Goal: Task Accomplishment & Management: Use online tool/utility

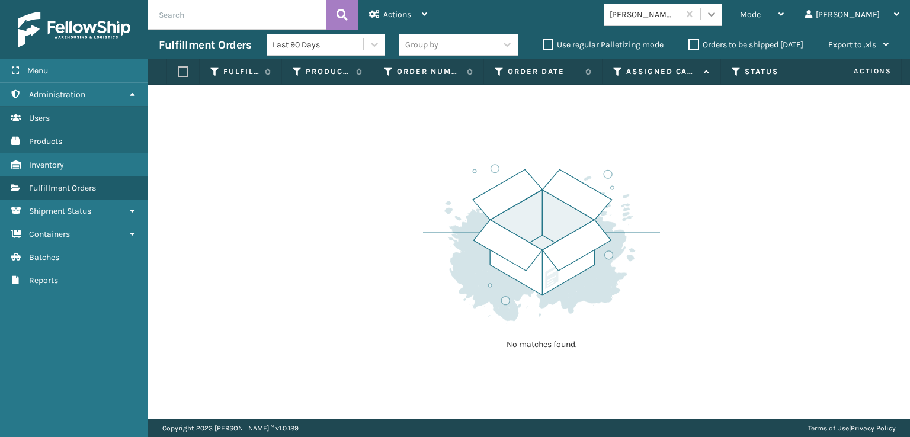
click at [717, 19] on icon at bounding box center [711, 14] width 12 height 12
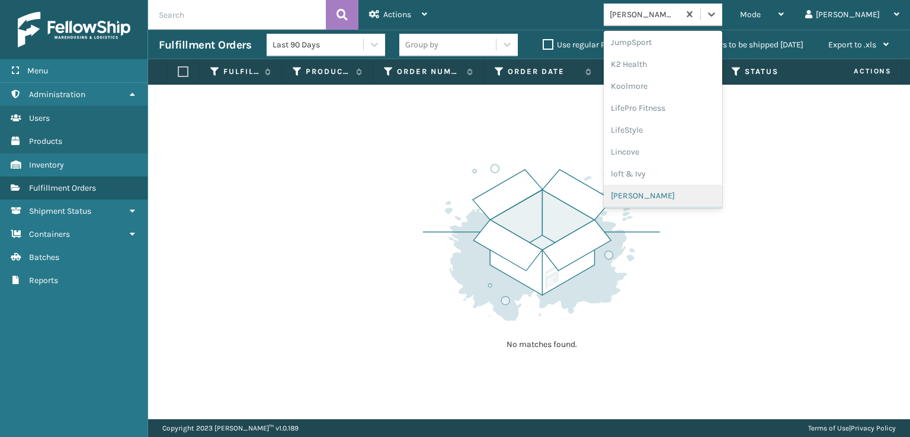
scroll to position [493, 0]
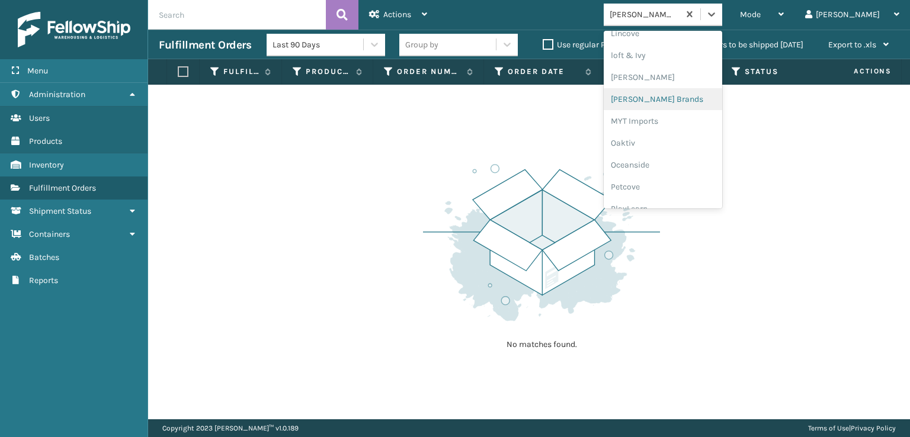
click at [669, 99] on div "[PERSON_NAME] Brands" at bounding box center [662, 99] width 118 height 22
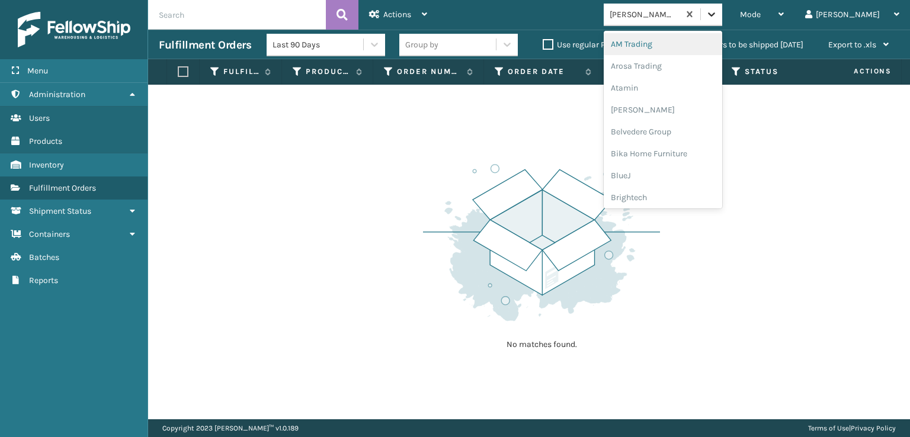
click at [715, 14] on icon at bounding box center [711, 14] width 7 height 4
click at [674, 152] on div "FoamTex" at bounding box center [662, 151] width 118 height 22
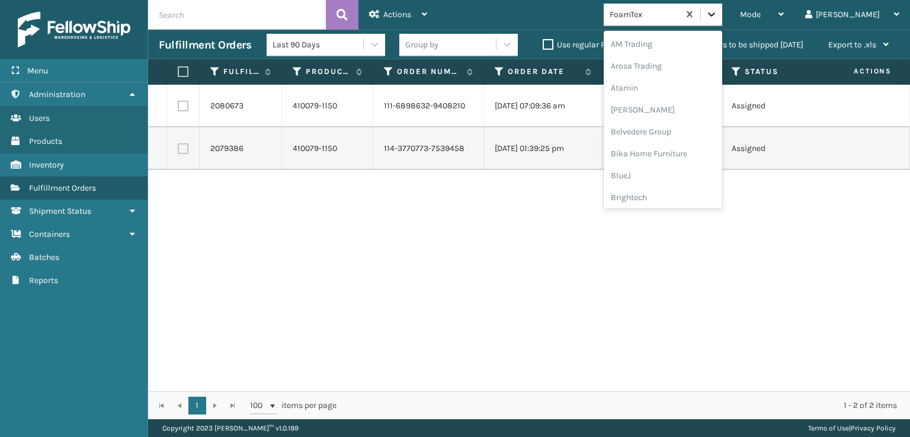
click at [722, 8] on div at bounding box center [711, 14] width 21 height 21
click at [685, 158] on div "[PERSON_NAME] Brands" at bounding box center [662, 158] width 118 height 22
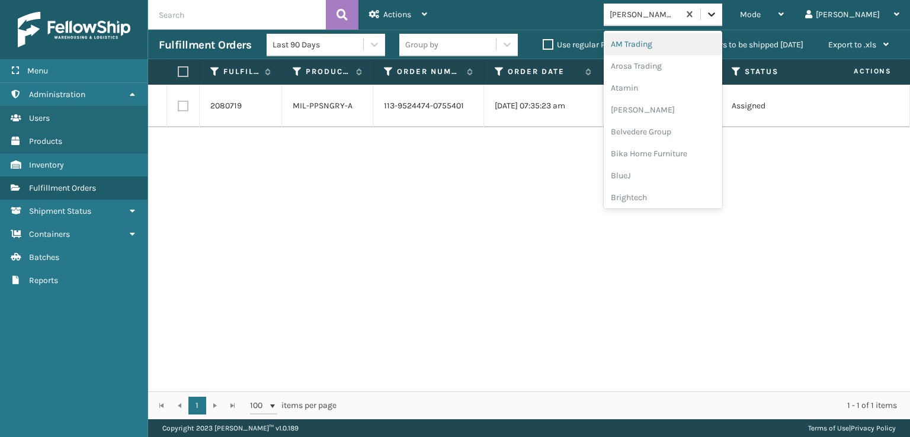
click at [715, 15] on icon at bounding box center [711, 14] width 7 height 4
click at [682, 169] on div "SleepGeekz" at bounding box center [662, 173] width 118 height 22
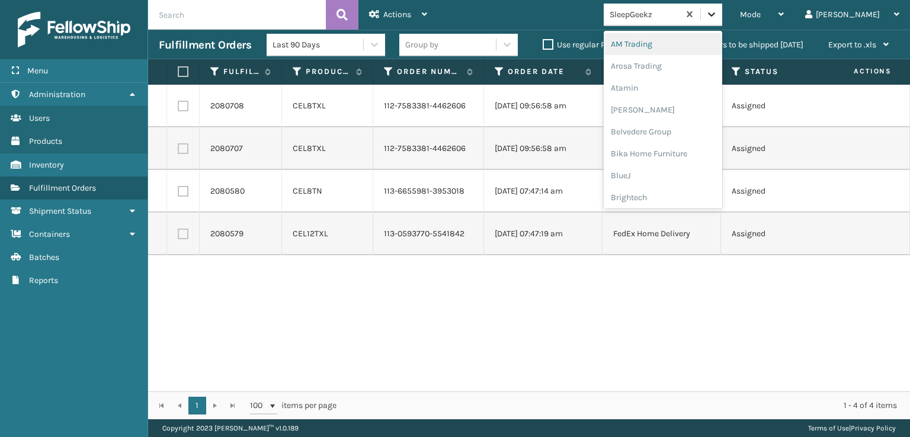
click at [717, 13] on icon at bounding box center [711, 14] width 12 height 12
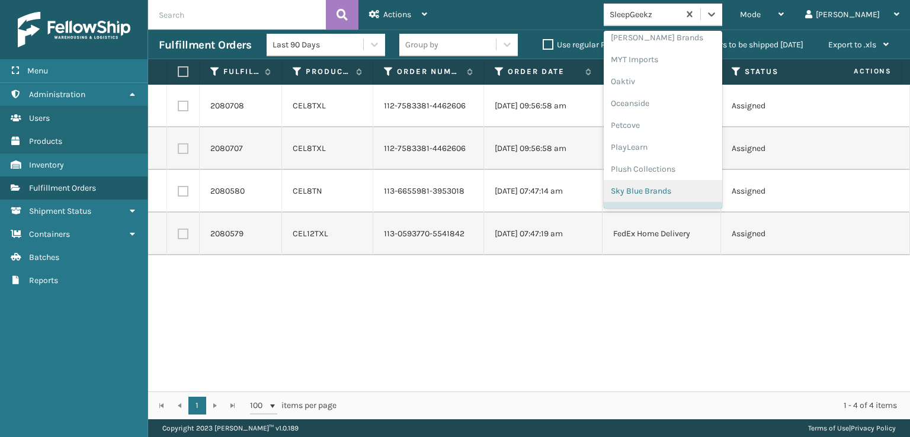
scroll to position [535, 0]
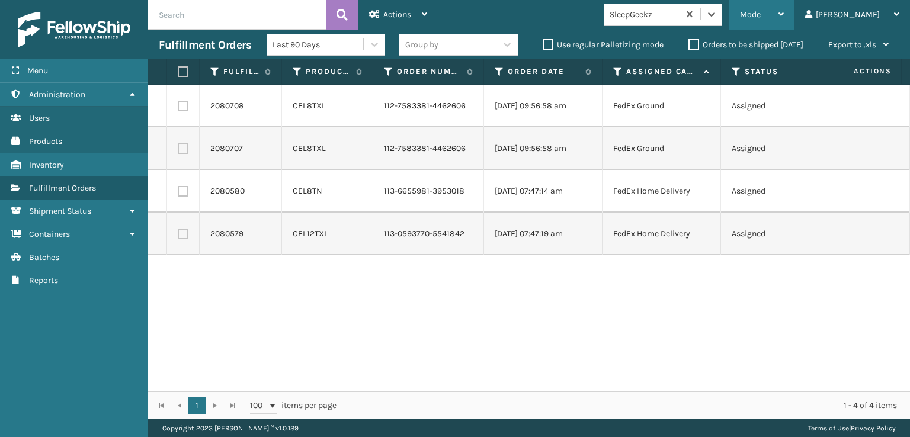
click at [760, 12] on span "Mode" at bounding box center [750, 14] width 21 height 10
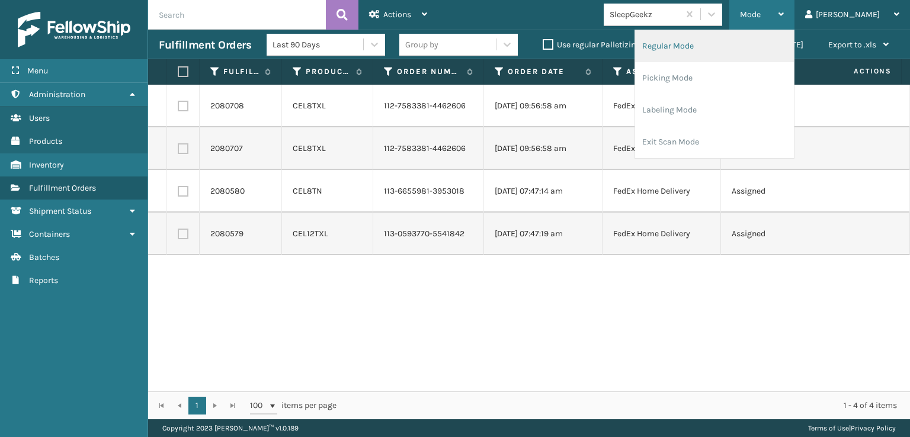
click at [707, 46] on li "Regular Mode" at bounding box center [714, 46] width 159 height 32
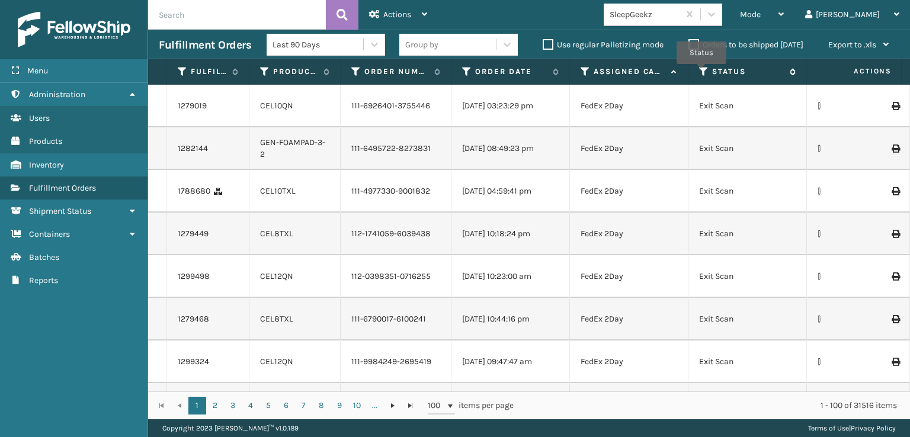
click at [701, 72] on icon at bounding box center [703, 71] width 9 height 11
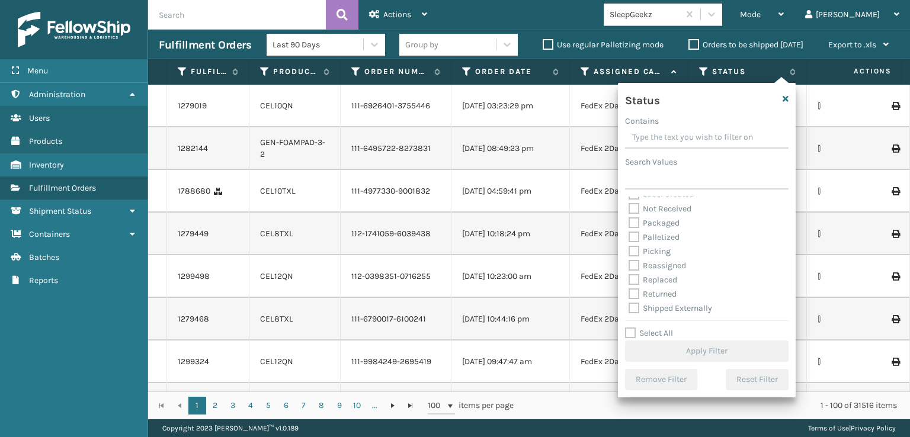
scroll to position [66, 0]
click at [634, 252] on label "Picking" at bounding box center [649, 251] width 42 height 10
click at [629, 252] on input "Picking" at bounding box center [628, 248] width 1 height 8
checkbox input "true"
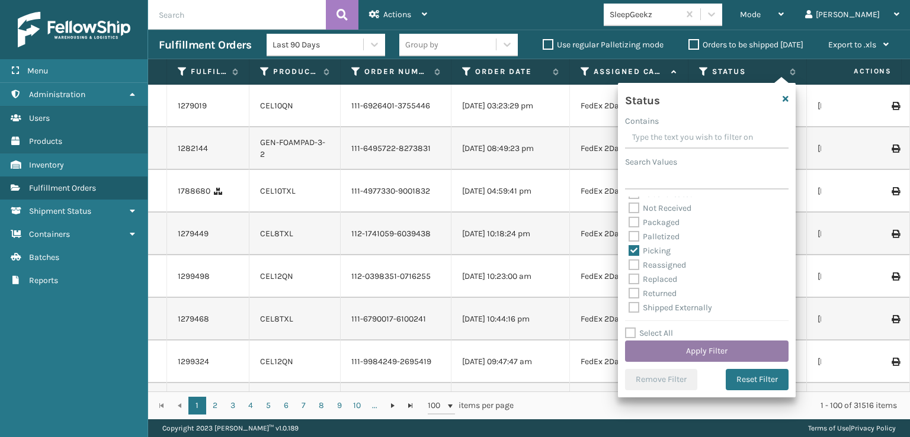
click at [695, 347] on button "Apply Filter" at bounding box center [706, 351] width 163 height 21
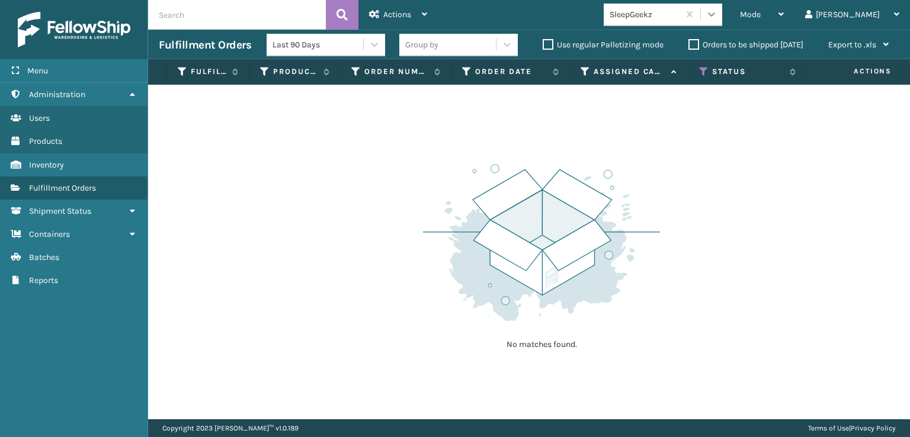
click at [717, 11] on icon at bounding box center [711, 14] width 12 height 12
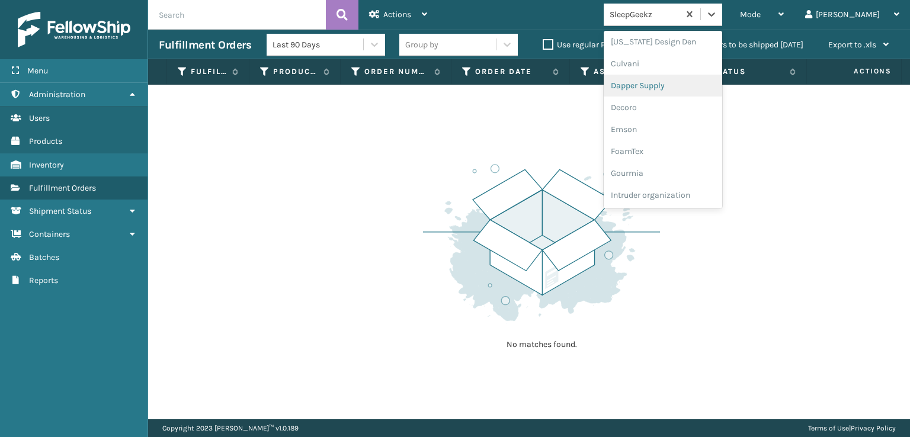
scroll to position [237, 0]
click at [682, 93] on div "FoamTex" at bounding box center [662, 92] width 118 height 22
click at [717, 17] on icon at bounding box center [711, 14] width 12 height 12
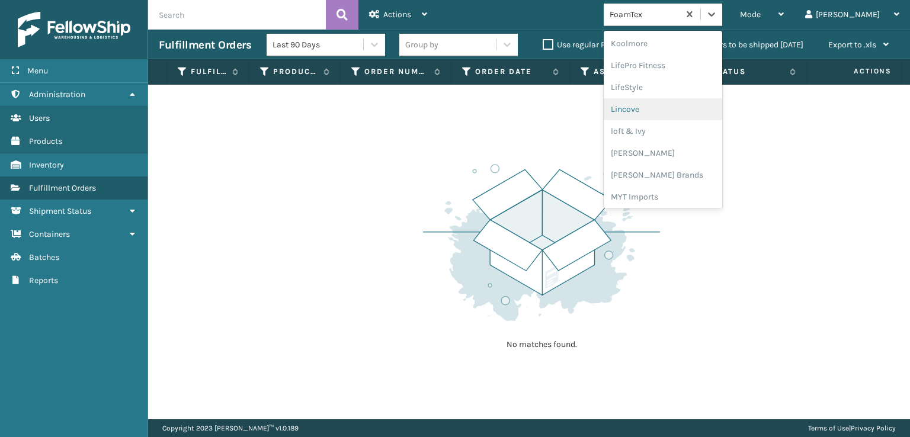
scroll to position [434, 0]
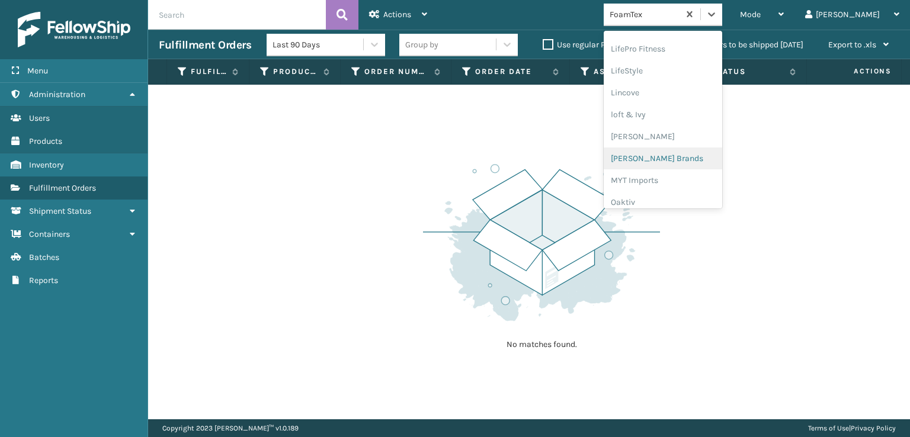
click at [682, 157] on div "[PERSON_NAME] Brands" at bounding box center [662, 158] width 118 height 22
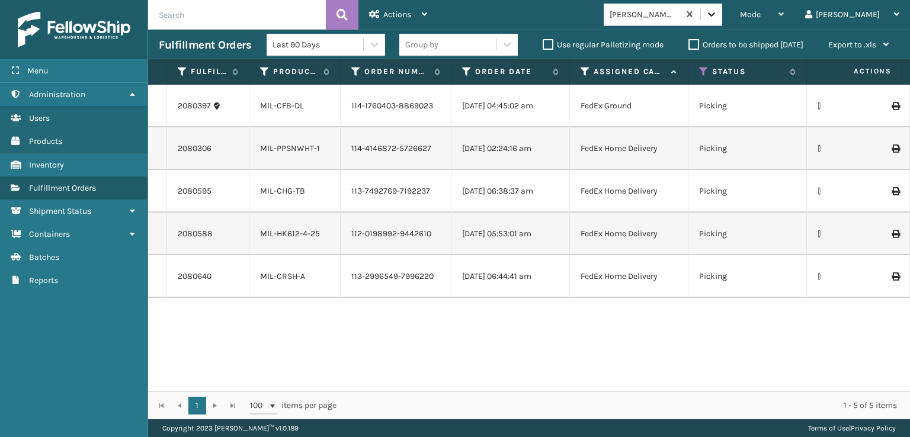
click at [717, 12] on icon at bounding box center [711, 14] width 12 height 12
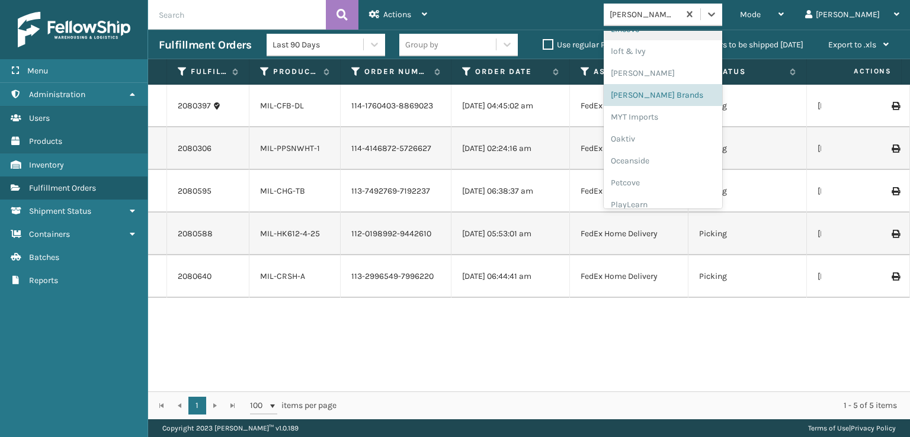
scroll to position [594, 0]
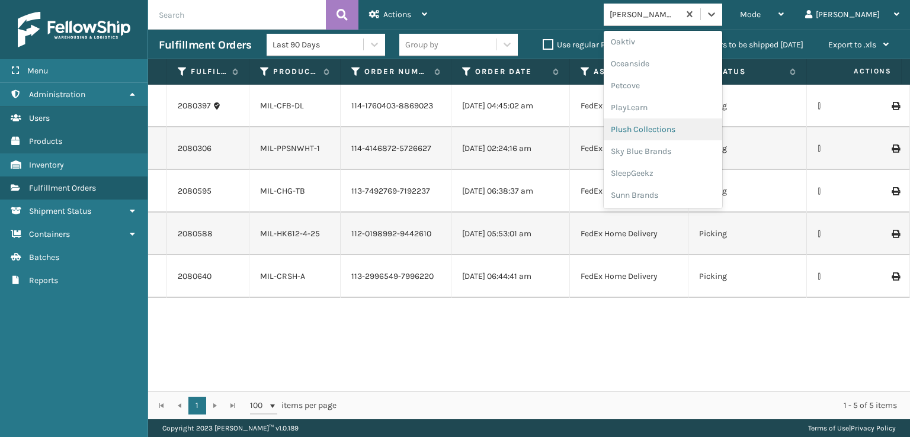
click at [669, 129] on div "Plush Collections" at bounding box center [662, 129] width 118 height 22
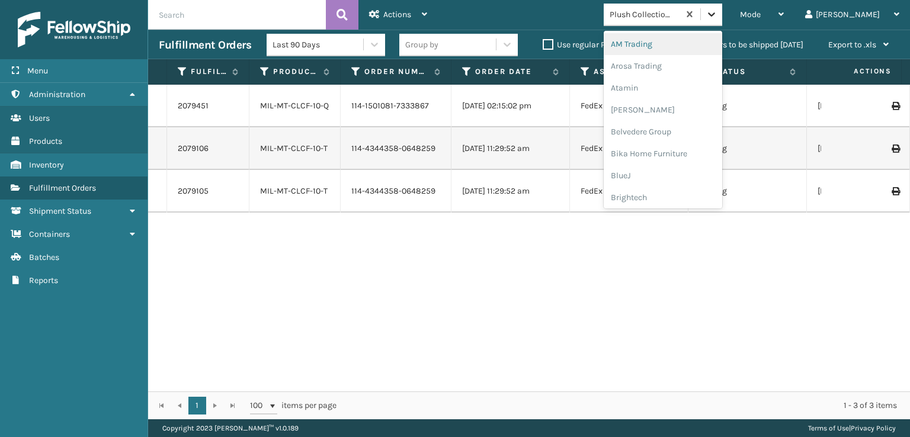
click at [722, 17] on div at bounding box center [711, 14] width 21 height 21
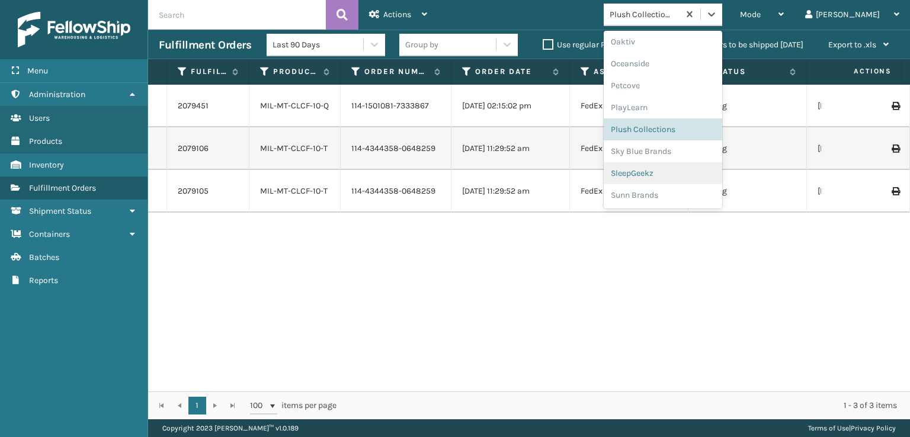
click at [686, 174] on div "SleepGeekz" at bounding box center [662, 173] width 118 height 22
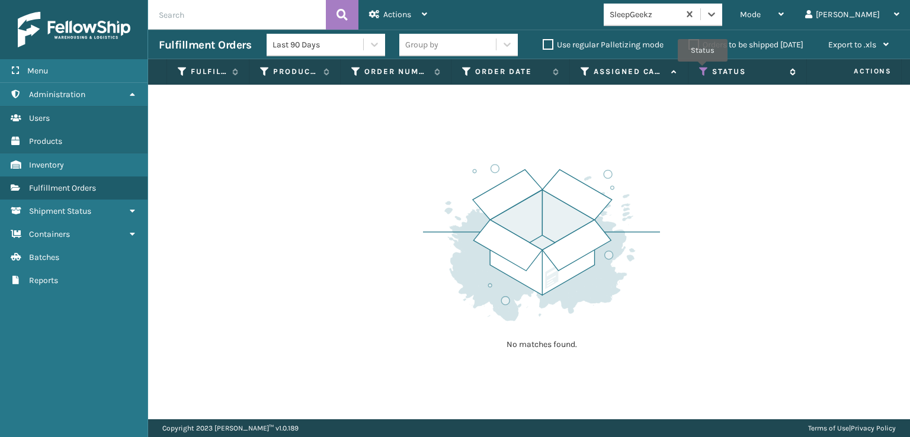
click at [704, 69] on icon at bounding box center [703, 71] width 9 height 11
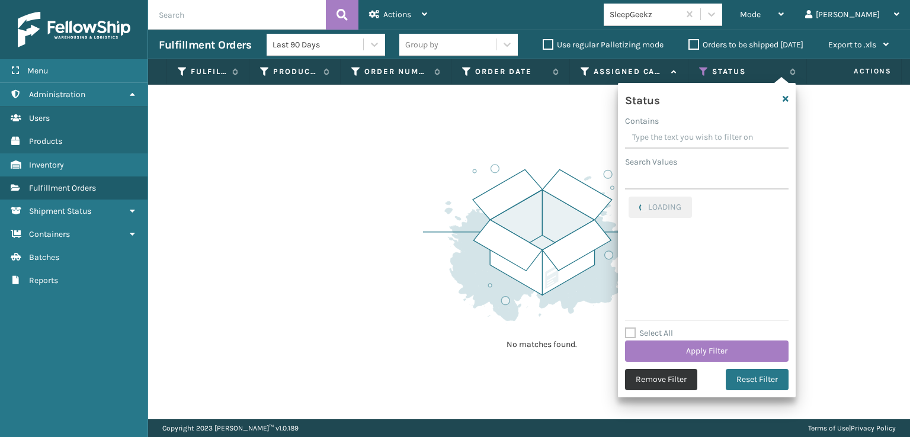
click at [674, 383] on button "Remove Filter" at bounding box center [661, 379] width 72 height 21
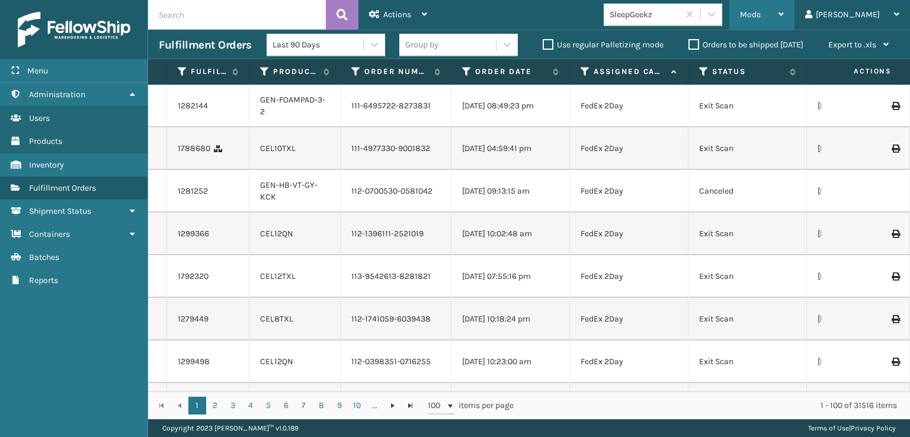
click at [760, 11] on span "Mode" at bounding box center [750, 14] width 21 height 10
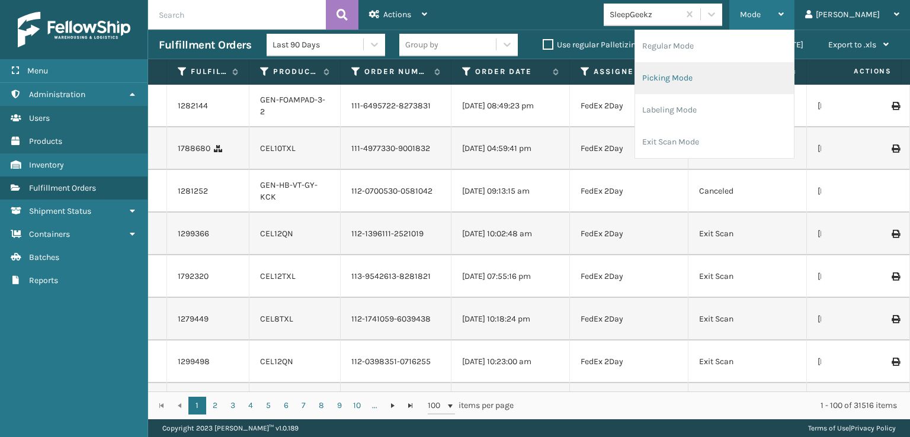
click at [705, 73] on li "Picking Mode" at bounding box center [714, 78] width 159 height 32
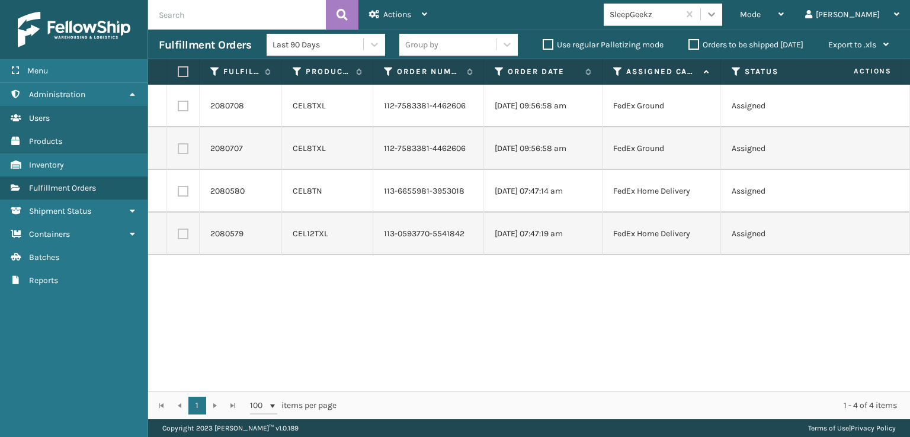
click at [717, 12] on icon at bounding box center [711, 14] width 12 height 12
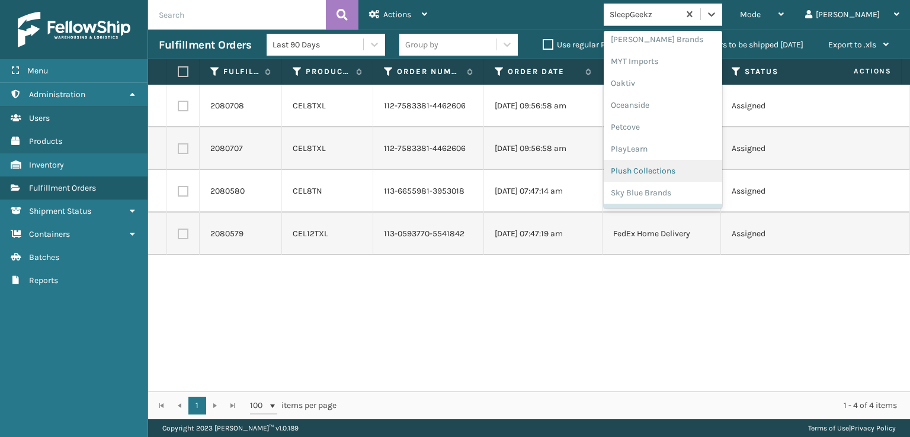
scroll to position [535, 0]
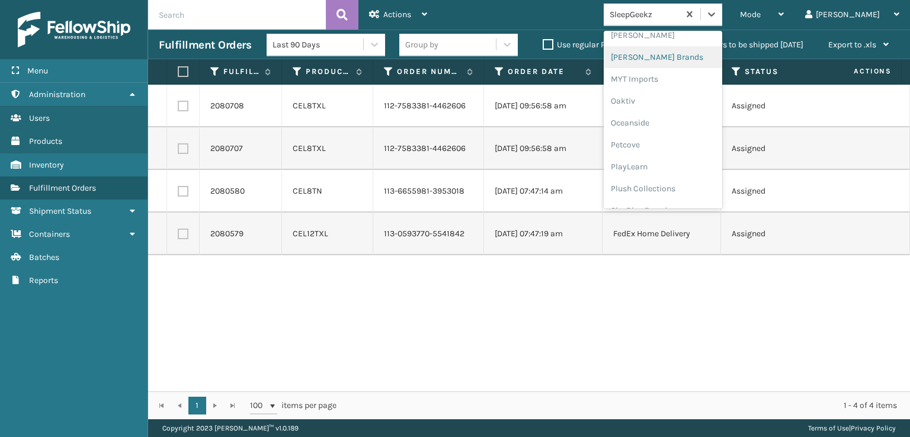
click at [673, 48] on div "[PERSON_NAME] Brands" at bounding box center [662, 57] width 118 height 22
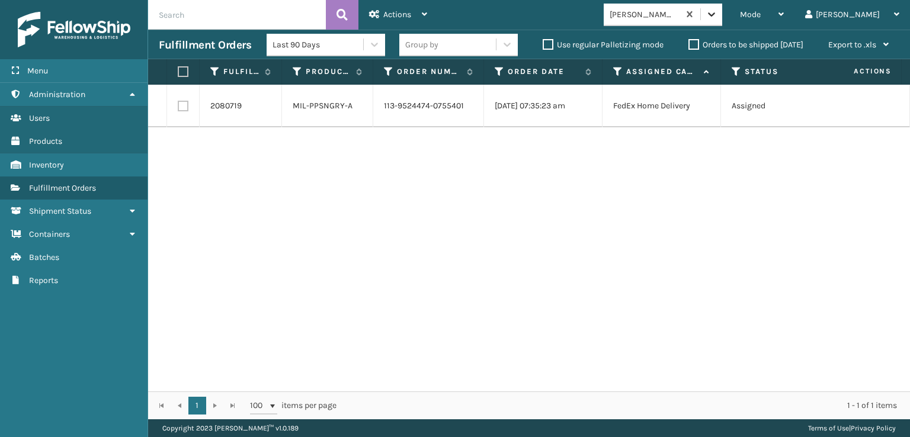
click at [717, 17] on icon at bounding box center [711, 14] width 12 height 12
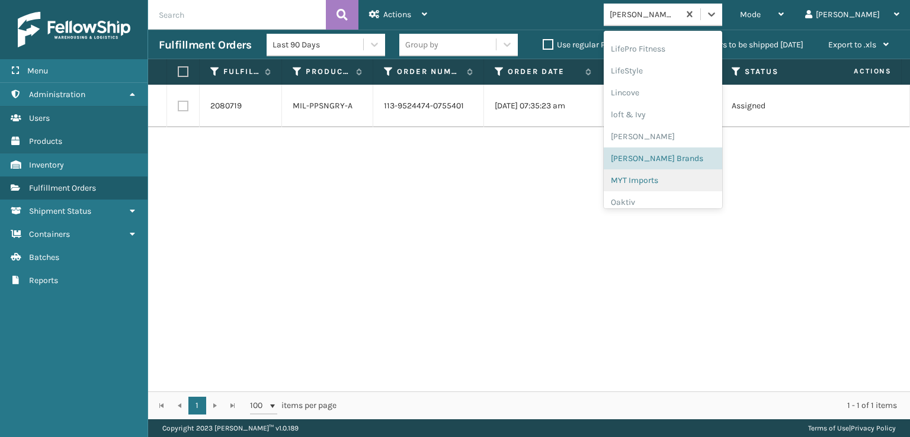
scroll to position [552, 0]
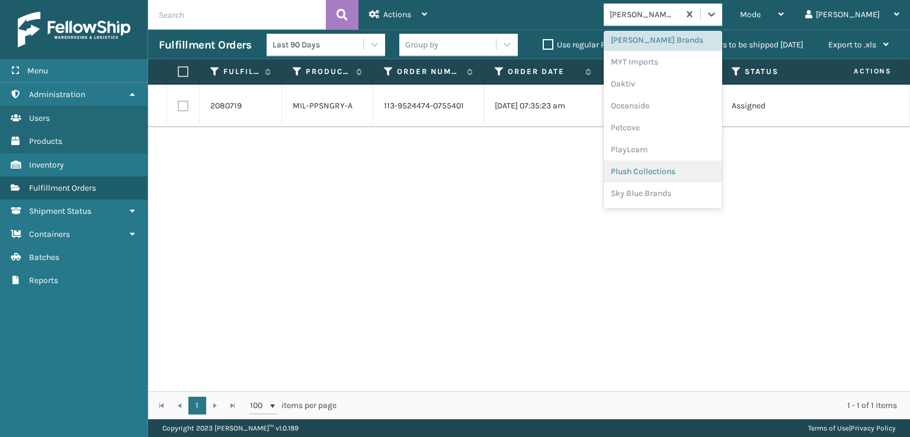
click at [677, 169] on div "Plush Collections" at bounding box center [662, 171] width 118 height 22
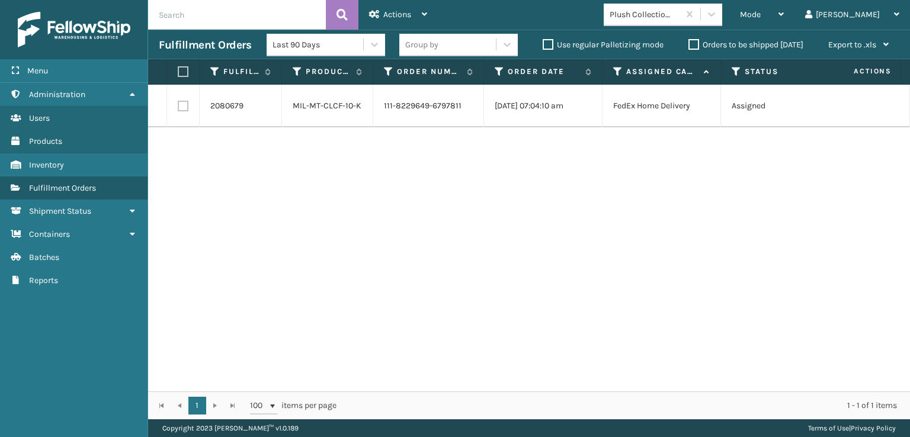
click at [179, 109] on label at bounding box center [183, 106] width 11 height 11
click at [178, 108] on input "checkbox" at bounding box center [178, 105] width 1 height 8
checkbox input "true"
click at [381, 18] on div "Actions" at bounding box center [398, 15] width 58 height 30
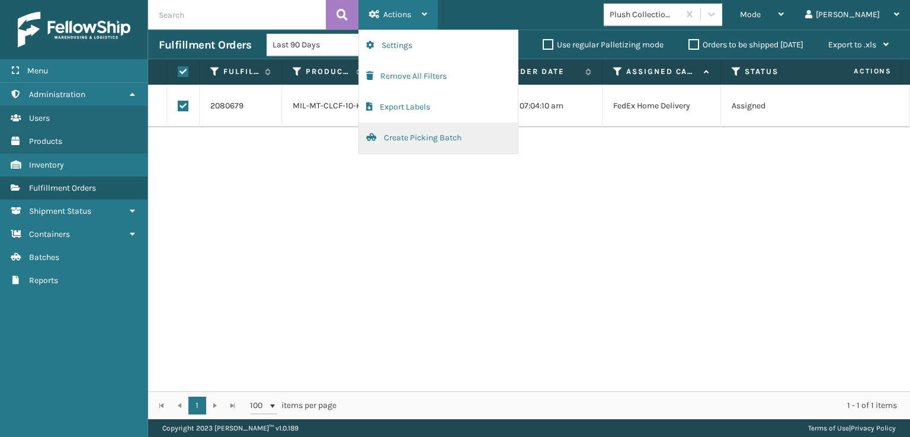
click at [401, 139] on button "Create Picking Batch" at bounding box center [438, 138] width 159 height 31
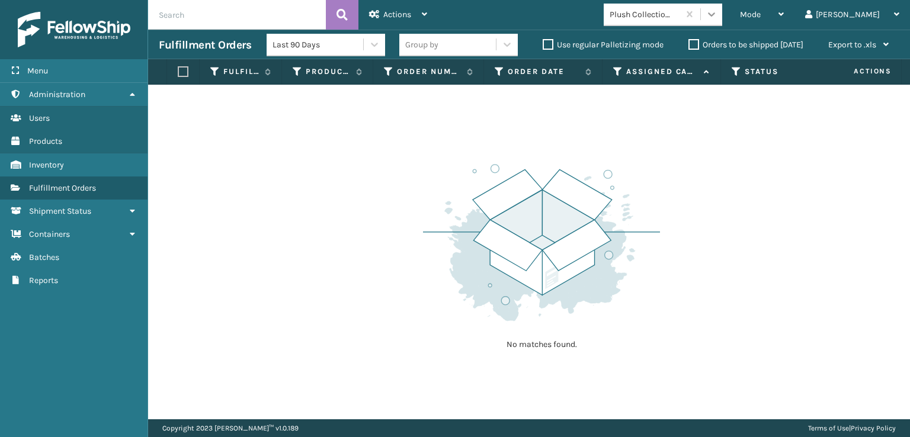
click at [717, 18] on icon at bounding box center [711, 14] width 12 height 12
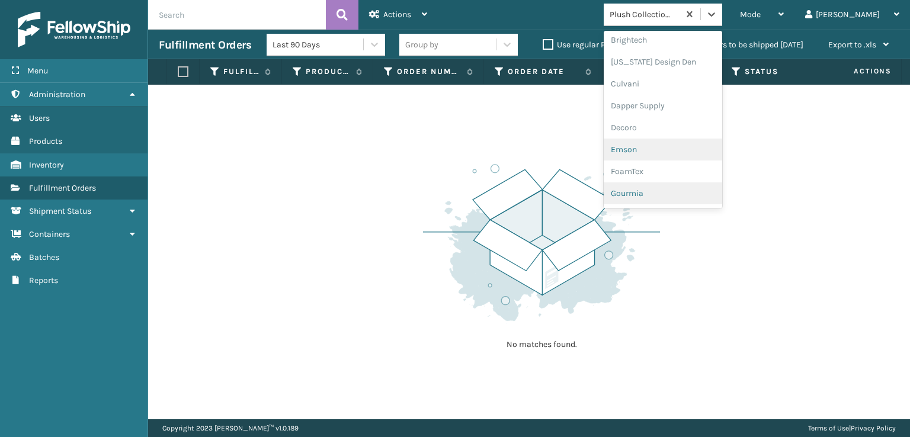
scroll to position [178, 0]
click at [683, 147] on div "FoamTex" at bounding box center [662, 151] width 118 height 22
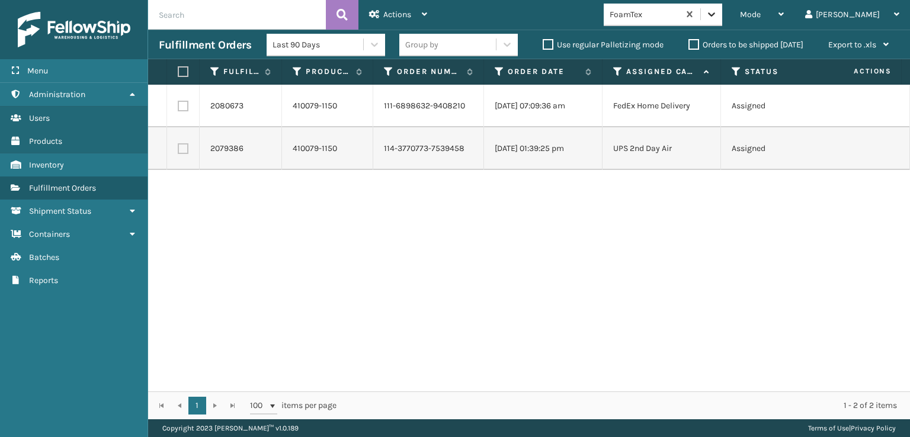
click at [717, 19] on icon at bounding box center [711, 14] width 12 height 12
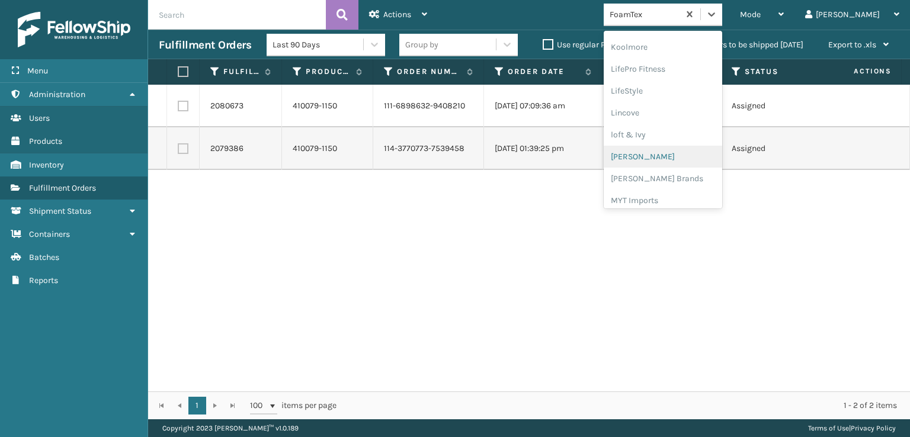
scroll to position [434, 0]
click at [679, 155] on div "[PERSON_NAME] Brands" at bounding box center [662, 158] width 118 height 22
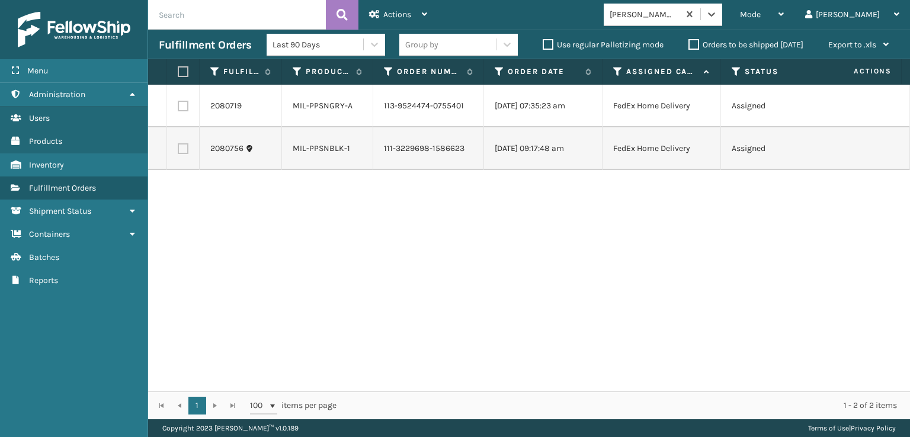
click at [182, 72] on label at bounding box center [181, 71] width 7 height 11
click at [178, 72] on input "checkbox" at bounding box center [178, 72] width 1 height 8
checkbox input "true"
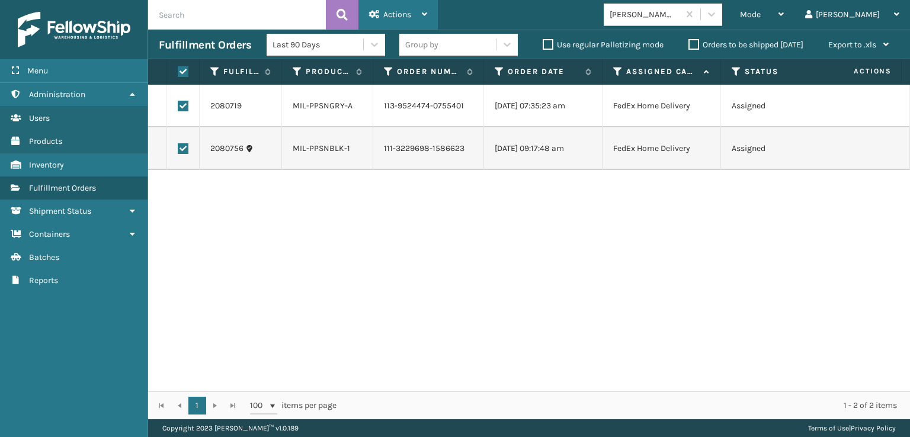
click at [391, 14] on span "Actions" at bounding box center [397, 14] width 28 height 10
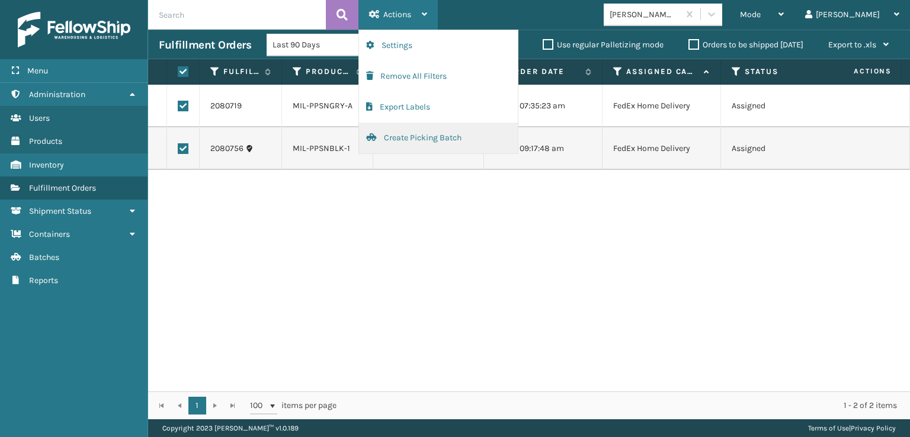
click at [404, 142] on button "Create Picking Batch" at bounding box center [438, 138] width 159 height 31
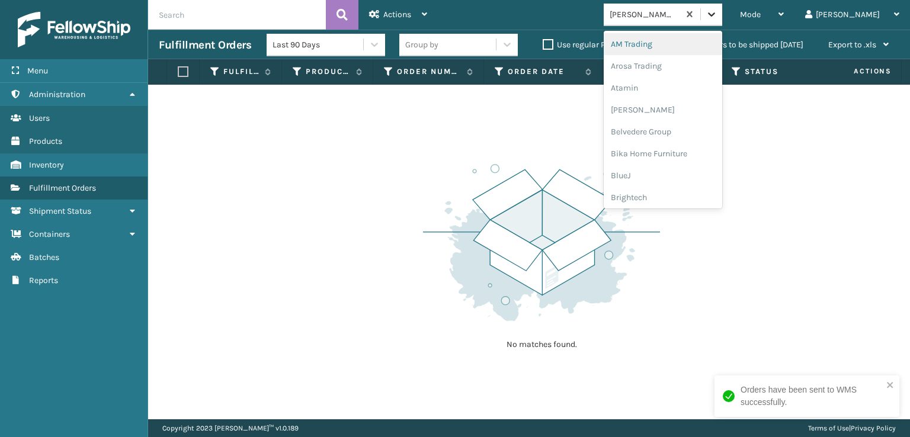
click at [717, 10] on icon at bounding box center [711, 14] width 12 height 12
click at [686, 150] on div "FoamTex" at bounding box center [662, 151] width 118 height 22
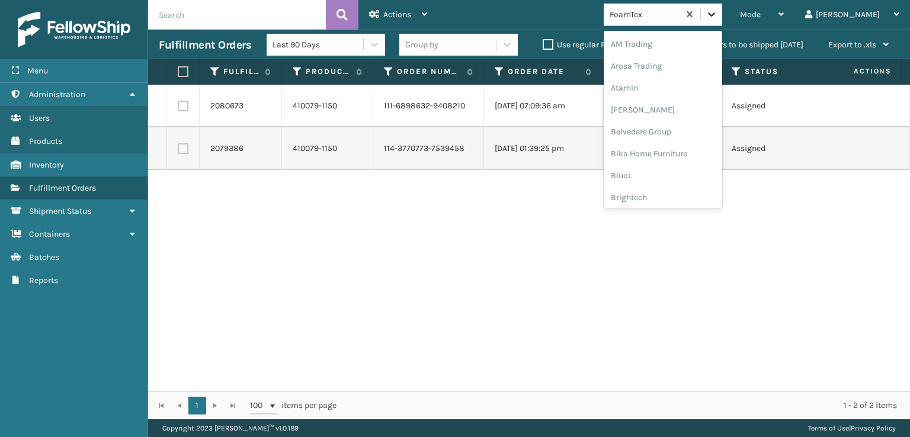
click at [722, 8] on div at bounding box center [711, 14] width 21 height 21
click at [685, 172] on div "SleepGeekz" at bounding box center [662, 173] width 118 height 22
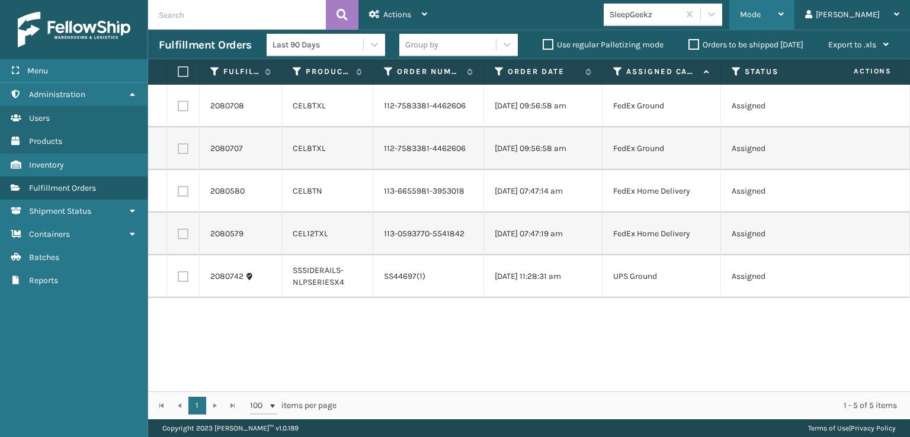
click at [760, 17] on span "Mode" at bounding box center [750, 14] width 21 height 10
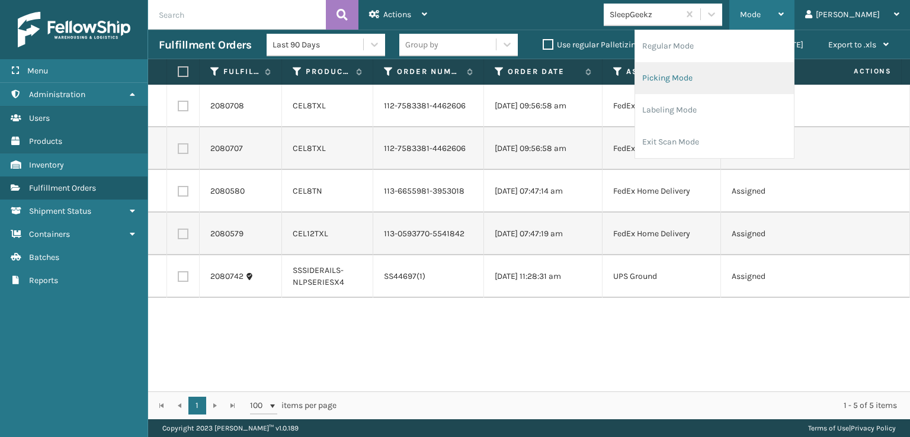
click at [714, 77] on li "Picking Mode" at bounding box center [714, 78] width 159 height 32
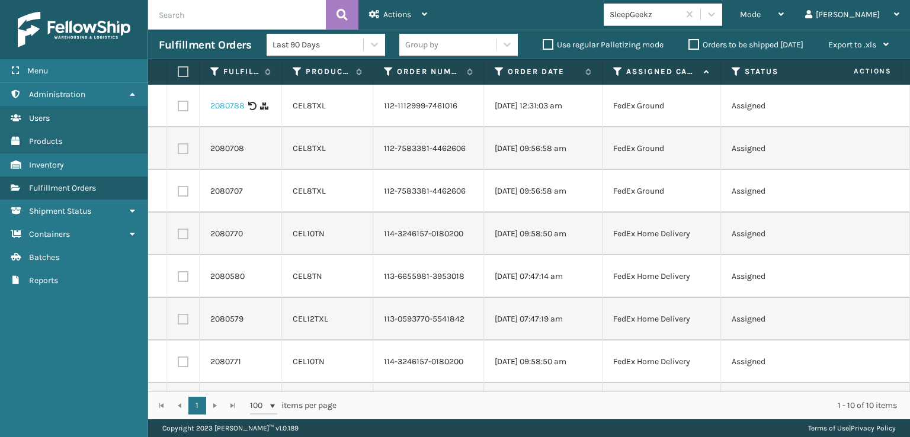
click at [226, 107] on link "2080788" at bounding box center [227, 106] width 34 height 12
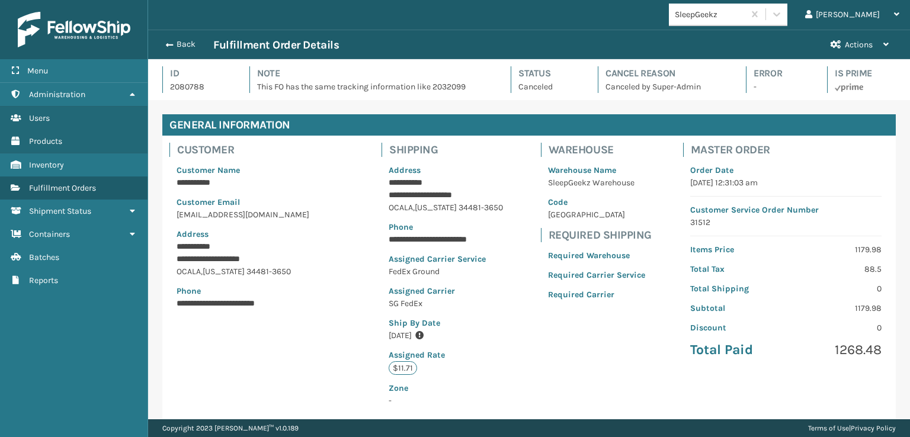
scroll to position [28, 761]
click at [179, 46] on button "Back" at bounding box center [186, 44] width 54 height 11
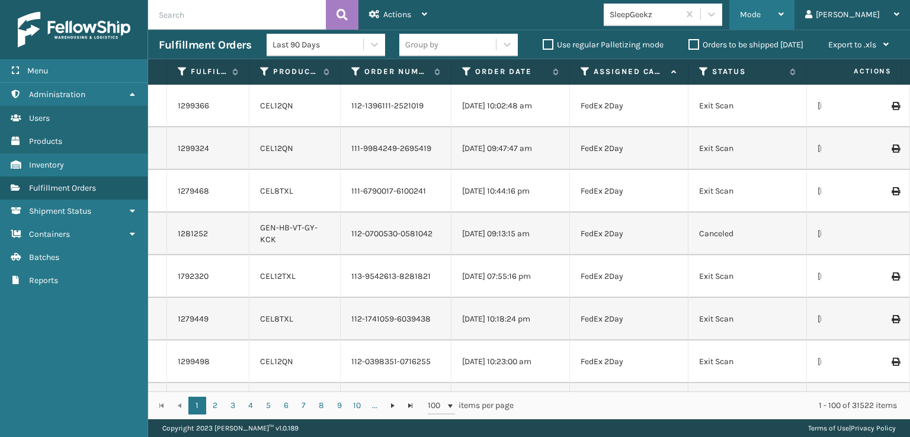
click at [760, 15] on span "Mode" at bounding box center [750, 14] width 21 height 10
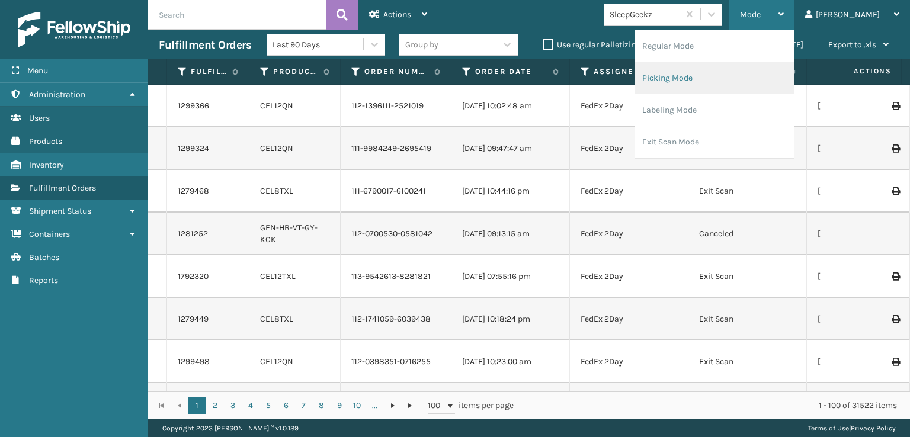
click at [719, 77] on li "Picking Mode" at bounding box center [714, 78] width 159 height 32
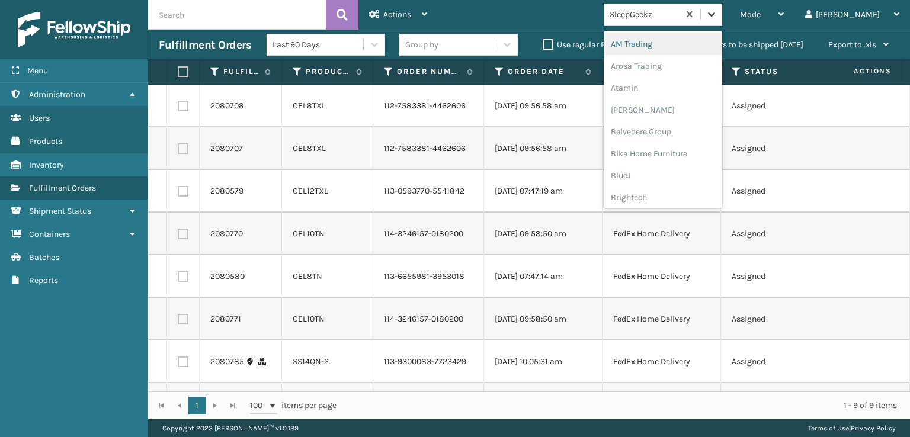
click at [717, 12] on icon at bounding box center [711, 14] width 12 height 12
click at [686, 174] on div "SleepGeekz" at bounding box center [662, 173] width 118 height 22
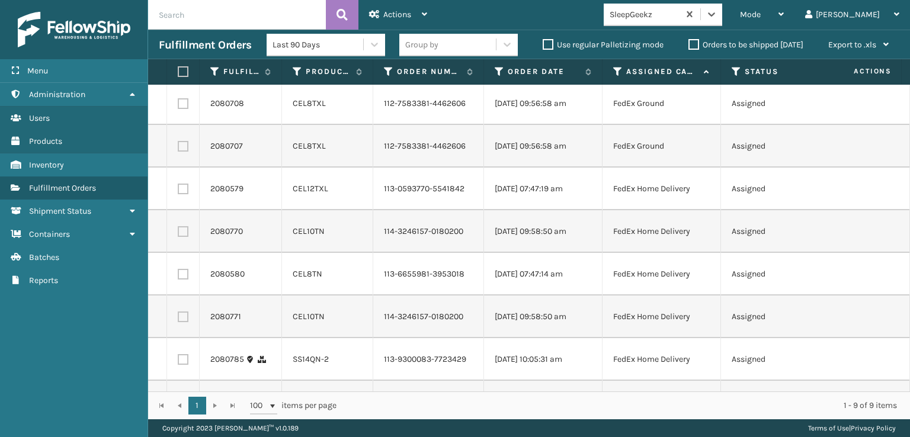
scroll to position [0, 0]
click at [760, 15] on span "Mode" at bounding box center [750, 14] width 21 height 10
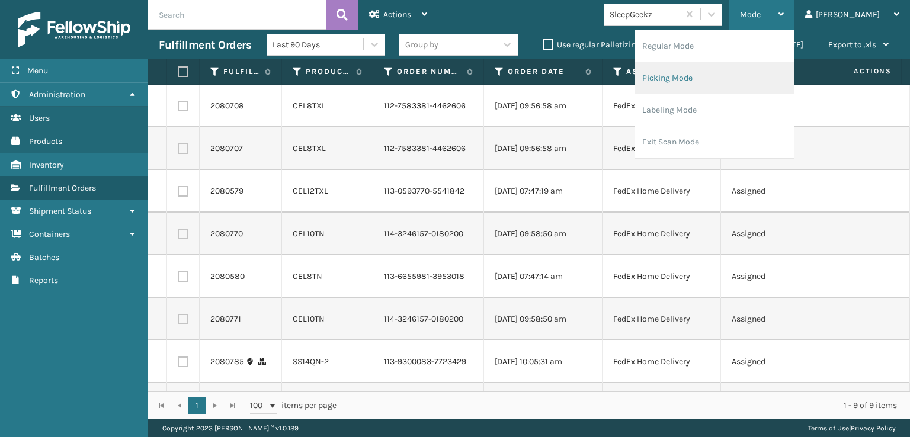
click at [711, 79] on li "Picking Mode" at bounding box center [714, 78] width 159 height 32
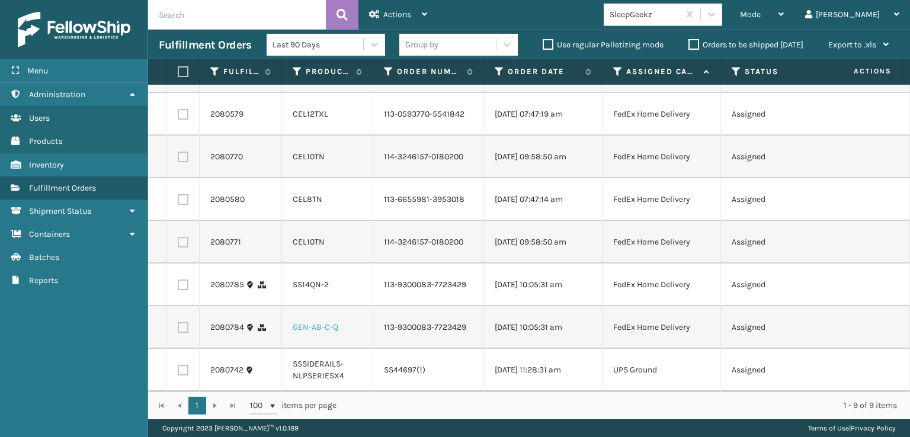
scroll to position [142, 0]
click at [182, 74] on label at bounding box center [181, 71] width 7 height 11
click at [178, 74] on input "checkbox" at bounding box center [178, 72] width 1 height 8
checkbox input "true"
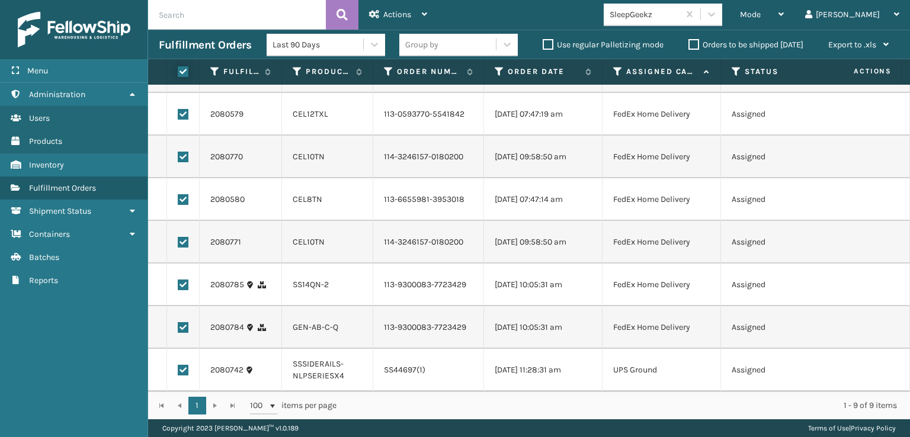
checkbox input "true"
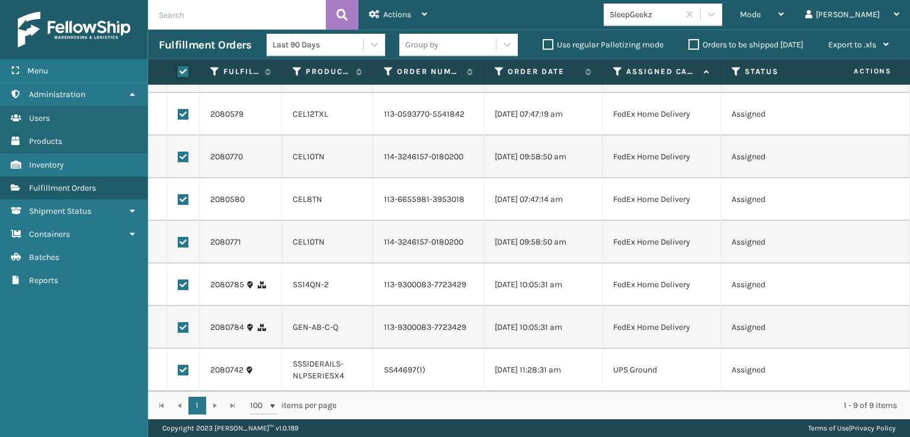
checkbox input "true"
click at [181, 365] on label at bounding box center [183, 370] width 11 height 11
click at [178, 365] on input "checkbox" at bounding box center [178, 369] width 1 height 8
checkbox input "false"
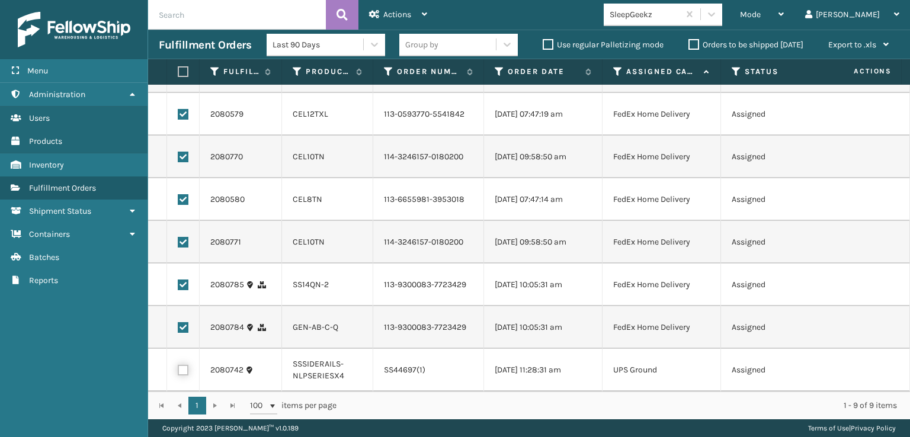
checkbox input "false"
click at [391, 12] on span "Actions" at bounding box center [397, 14] width 28 height 10
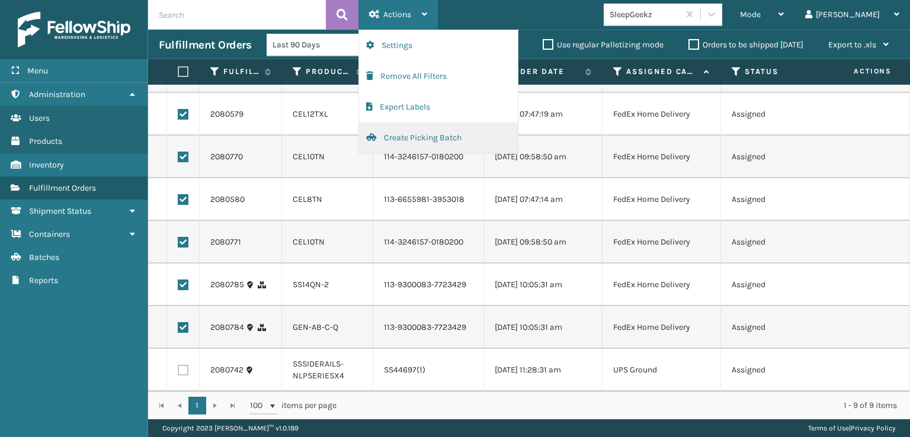
click at [407, 138] on button "Create Picking Batch" at bounding box center [438, 138] width 159 height 31
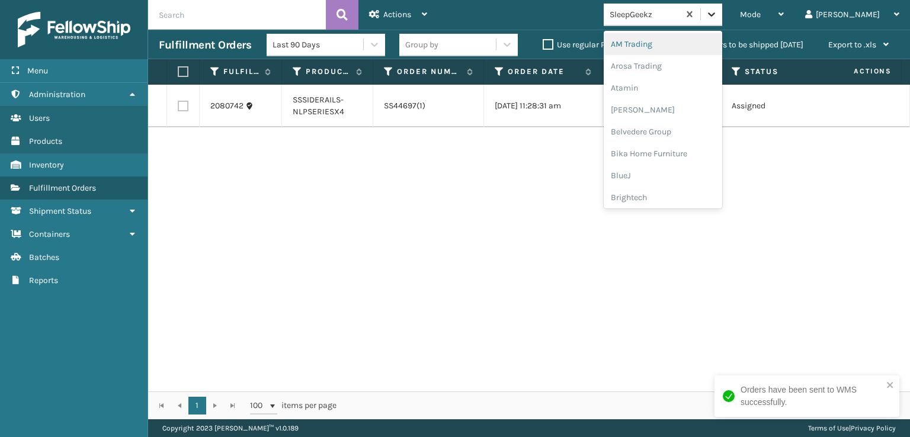
click at [717, 12] on icon at bounding box center [711, 14] width 12 height 12
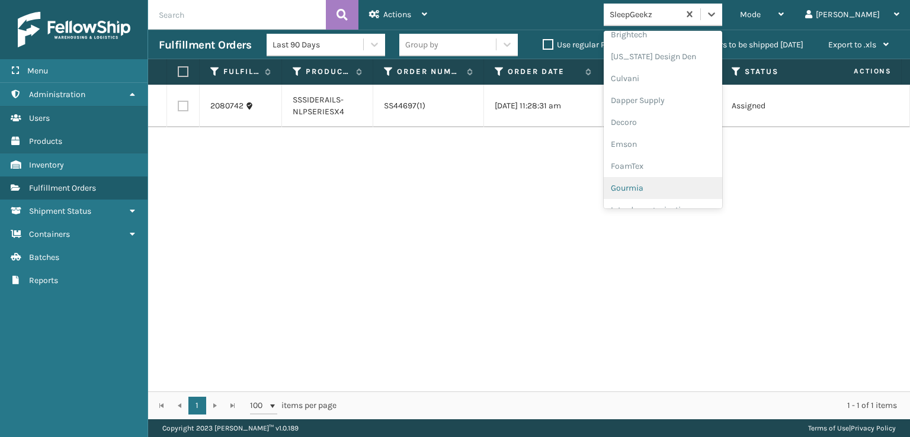
scroll to position [178, 0]
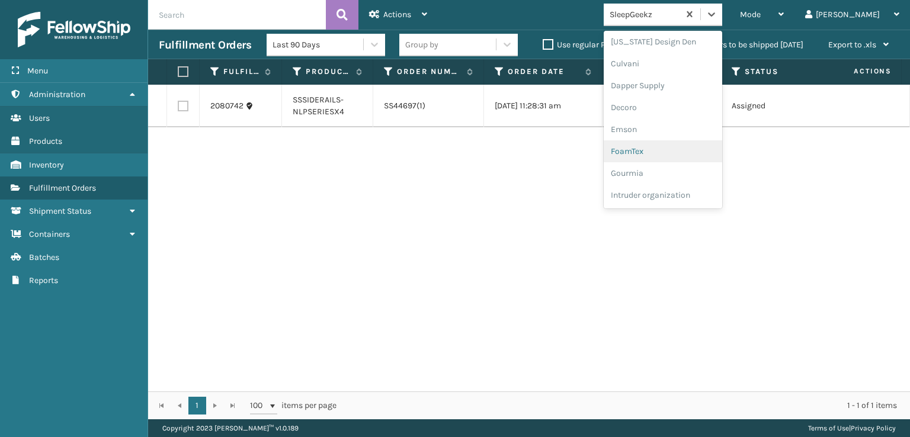
click at [678, 147] on div "FoamTex" at bounding box center [662, 151] width 118 height 22
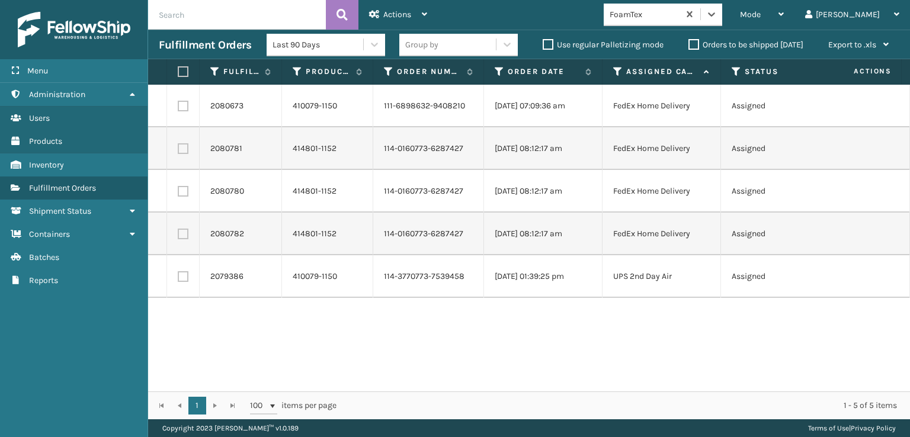
click at [183, 74] on label at bounding box center [181, 71] width 7 height 11
click at [178, 74] on input "checkbox" at bounding box center [178, 72] width 1 height 8
checkbox input "true"
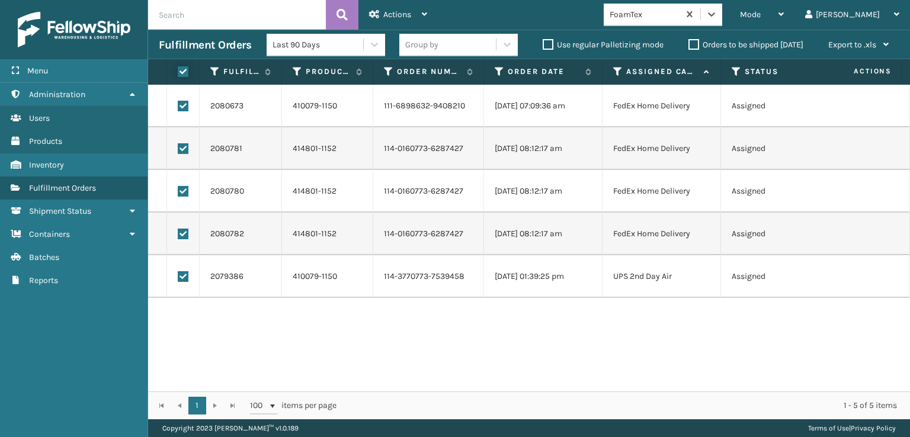
checkbox input "true"
click at [390, 15] on span "Actions" at bounding box center [397, 14] width 28 height 10
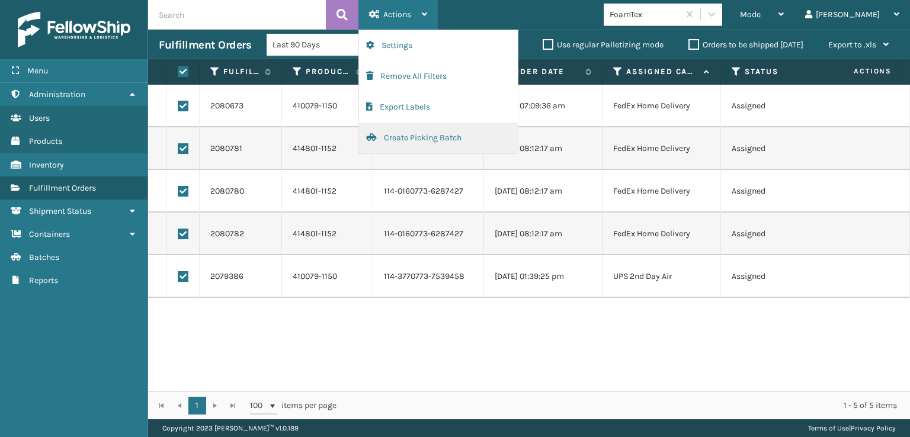
click at [421, 142] on button "Create Picking Batch" at bounding box center [438, 138] width 159 height 31
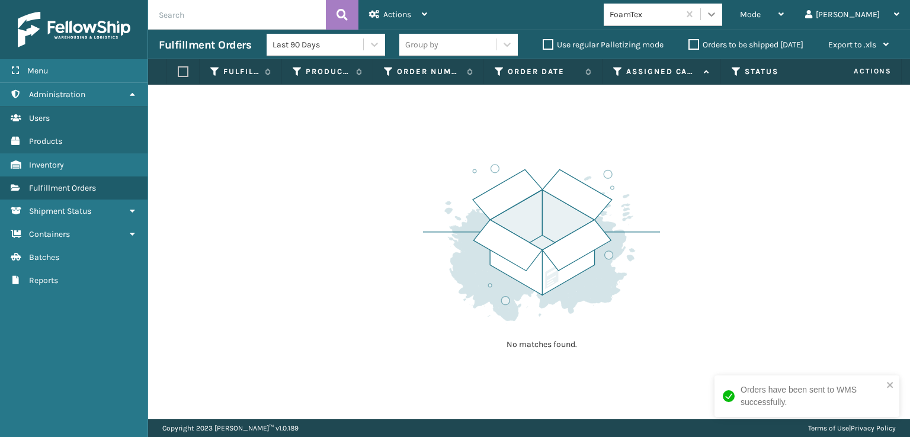
click at [715, 15] on icon at bounding box center [711, 14] width 7 height 4
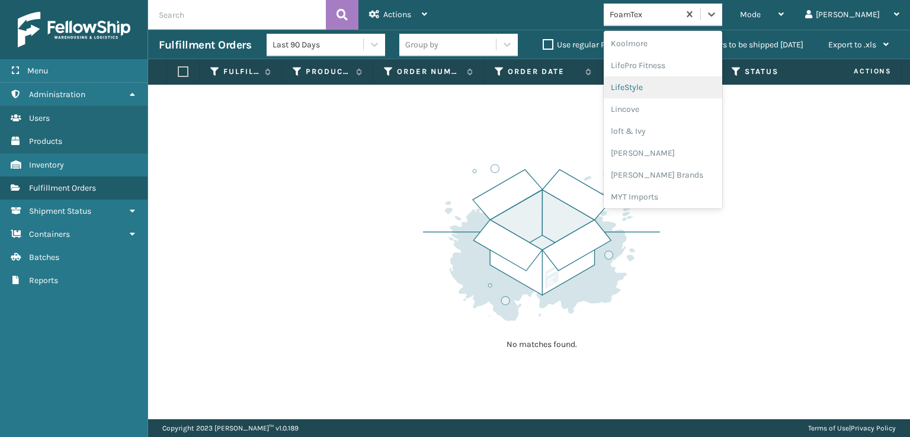
scroll to position [434, 0]
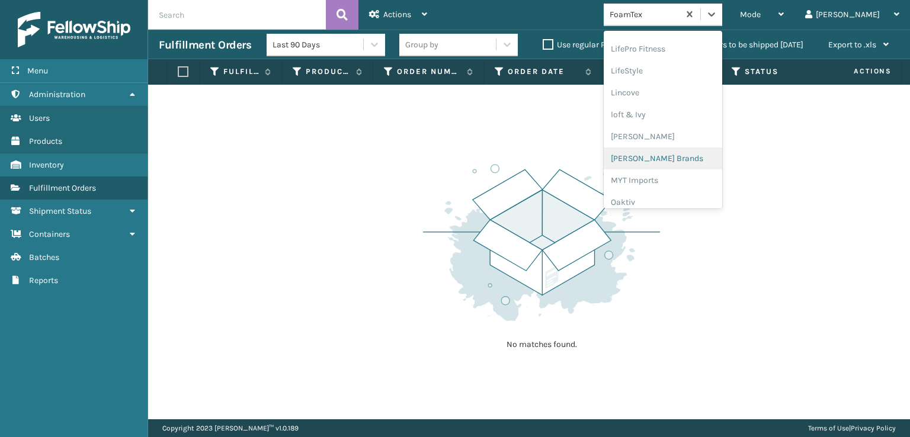
click at [678, 158] on div "[PERSON_NAME] Brands" at bounding box center [662, 158] width 118 height 22
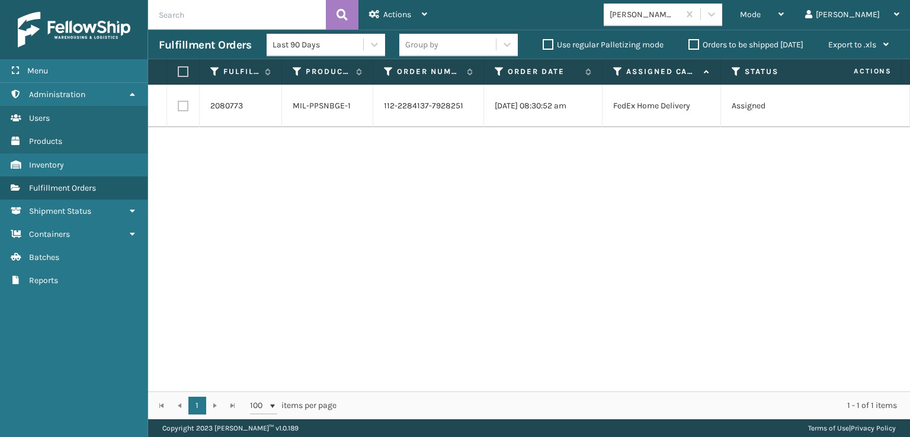
click at [182, 108] on label at bounding box center [183, 106] width 11 height 11
click at [178, 108] on input "checkbox" at bounding box center [178, 105] width 1 height 8
checkbox input "true"
click at [396, 16] on span "Actions" at bounding box center [397, 14] width 28 height 10
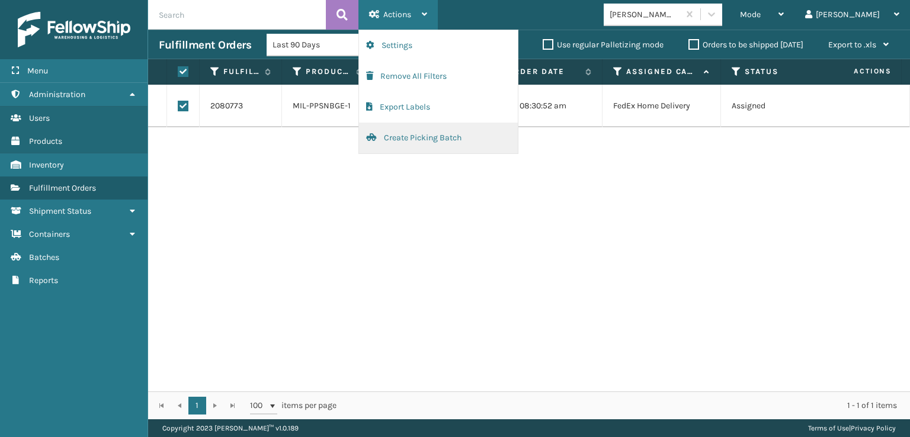
click at [403, 142] on button "Create Picking Batch" at bounding box center [438, 138] width 159 height 31
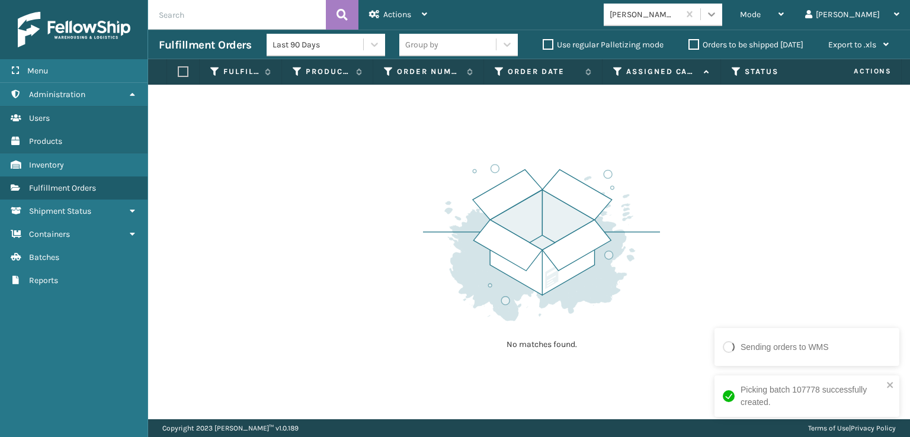
click at [722, 22] on div at bounding box center [711, 14] width 21 height 21
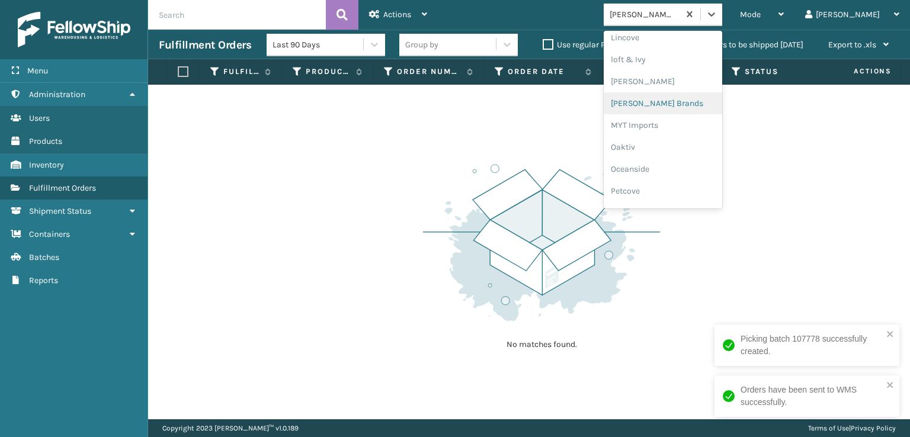
scroll to position [594, 0]
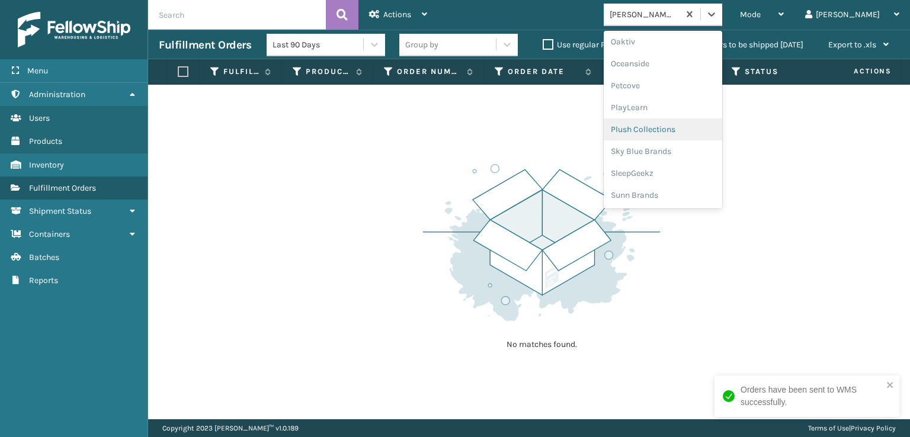
click at [669, 128] on div "Plush Collections" at bounding box center [662, 129] width 118 height 22
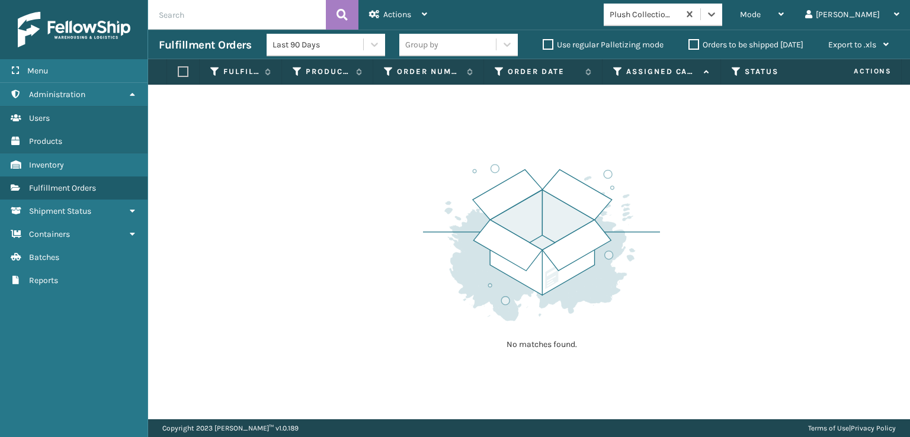
click at [326, 223] on div "No matches found." at bounding box center [529, 252] width 762 height 335
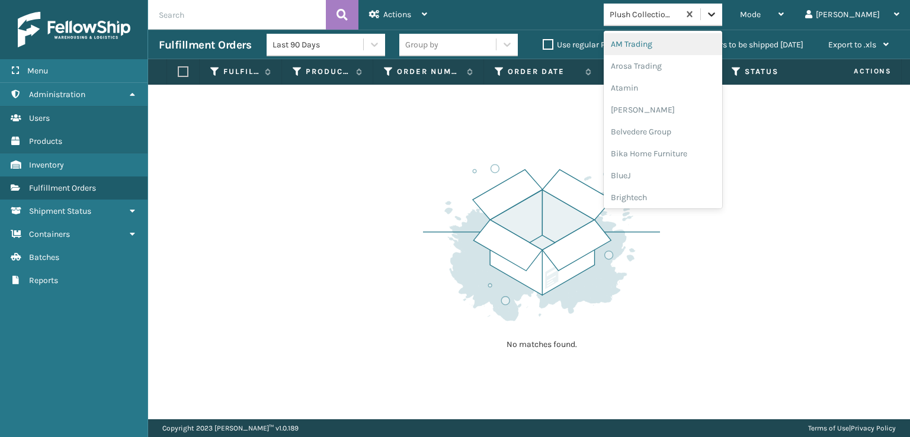
click at [717, 12] on icon at bounding box center [711, 14] width 12 height 12
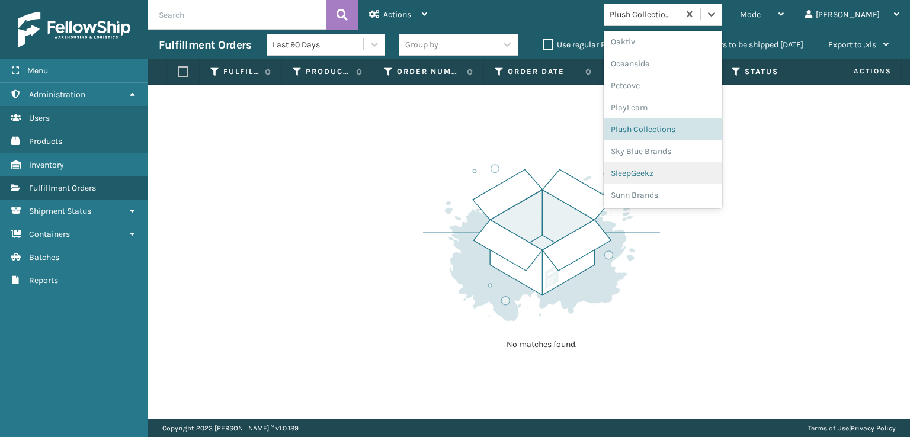
click at [673, 174] on div "SleepGeekz" at bounding box center [662, 173] width 118 height 22
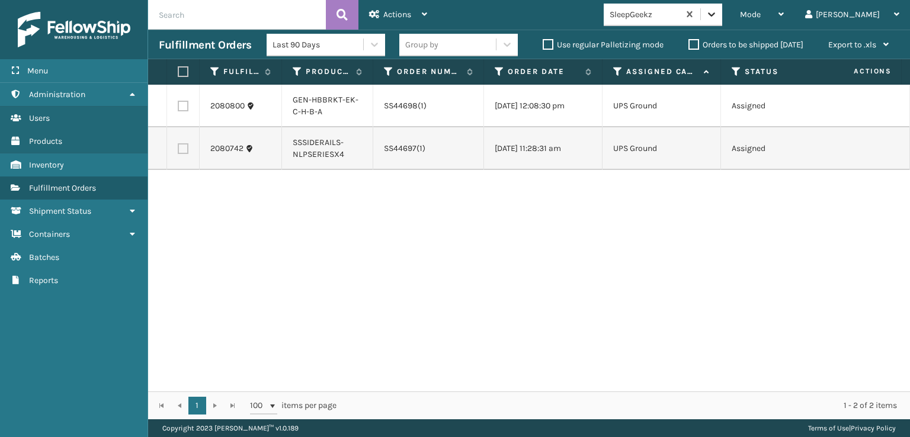
click at [717, 18] on icon at bounding box center [711, 14] width 12 height 12
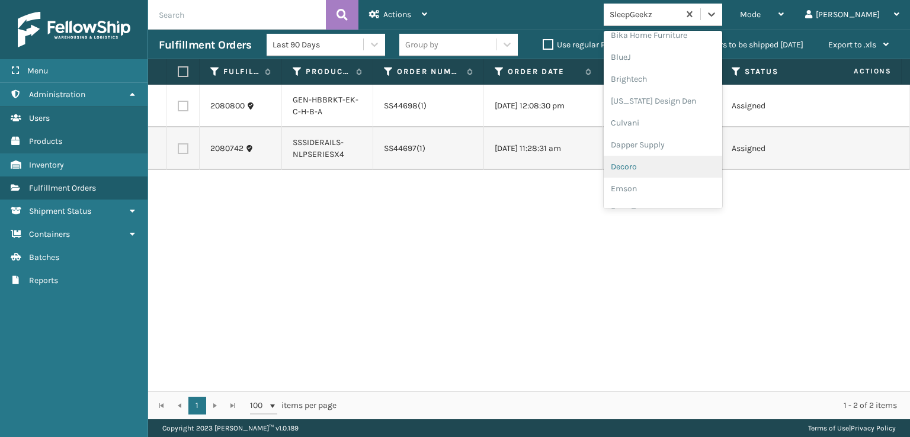
scroll to position [178, 0]
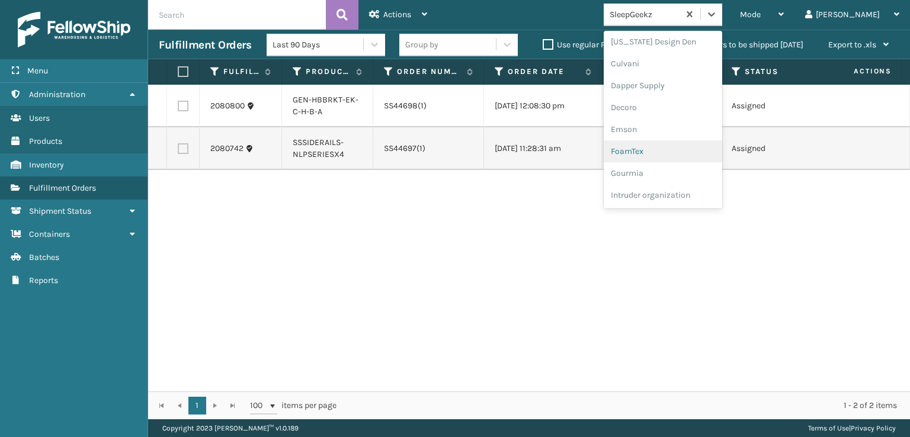
click at [675, 150] on div "FoamTex" at bounding box center [662, 151] width 118 height 22
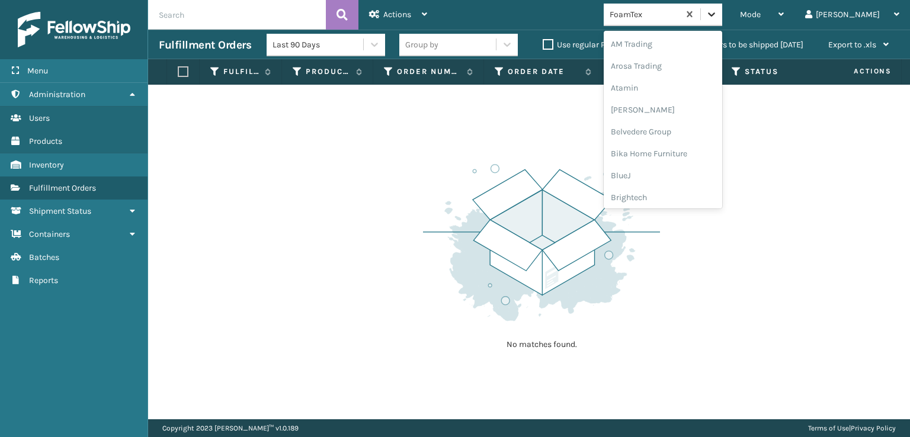
click at [717, 17] on icon at bounding box center [711, 14] width 12 height 12
click at [679, 96] on div "[PERSON_NAME] Brands" at bounding box center [662, 99] width 118 height 22
click at [715, 15] on icon at bounding box center [711, 14] width 7 height 4
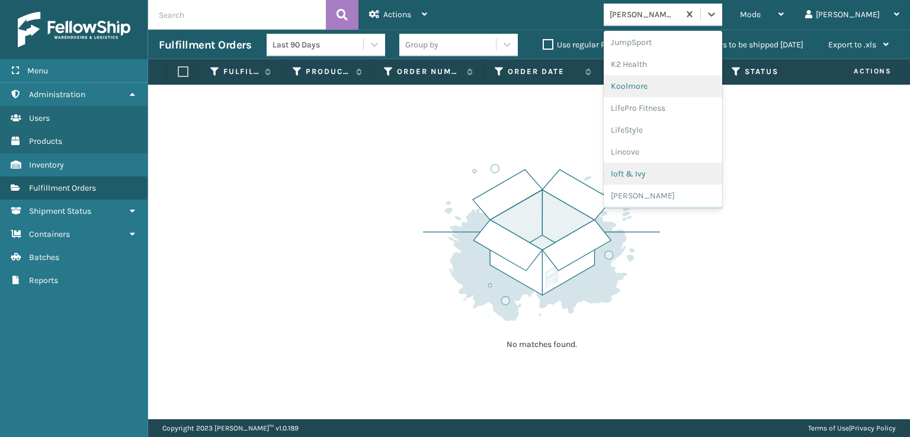
scroll to position [422, 0]
click at [688, 171] on div "[PERSON_NAME] Brands" at bounding box center [662, 170] width 118 height 22
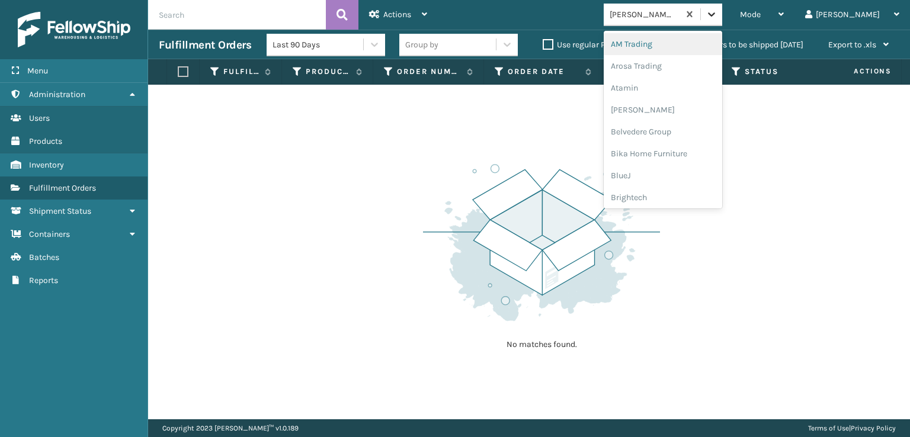
click at [717, 18] on icon at bounding box center [711, 14] width 12 height 12
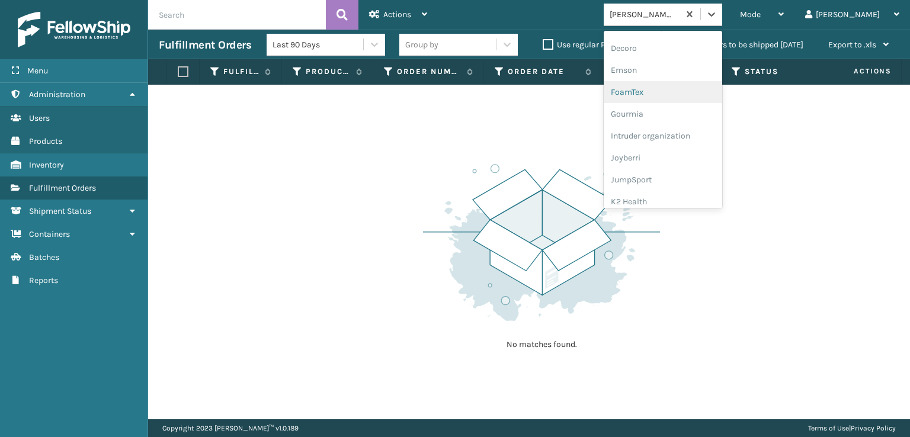
click at [673, 95] on div "FoamTex" at bounding box center [662, 92] width 118 height 22
click at [717, 14] on icon at bounding box center [711, 14] width 12 height 12
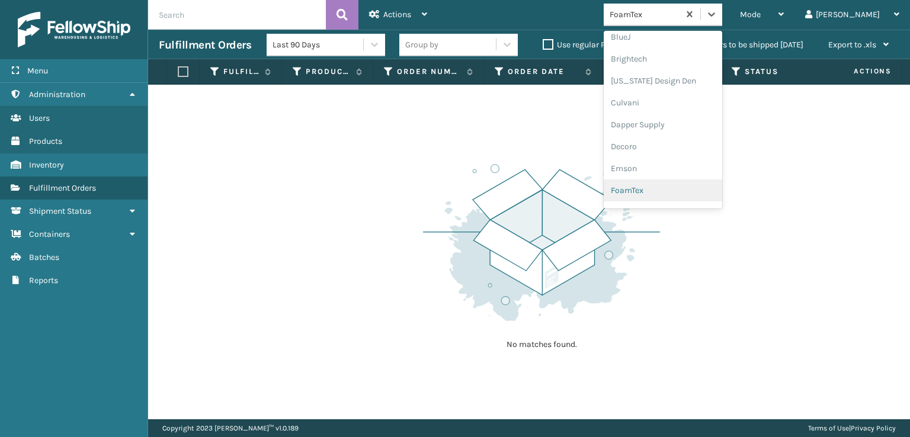
click at [676, 187] on div "FoamTex" at bounding box center [662, 190] width 118 height 22
click at [717, 17] on icon at bounding box center [711, 14] width 12 height 12
click at [688, 38] on div "[PERSON_NAME] Brands" at bounding box center [662, 40] width 118 height 22
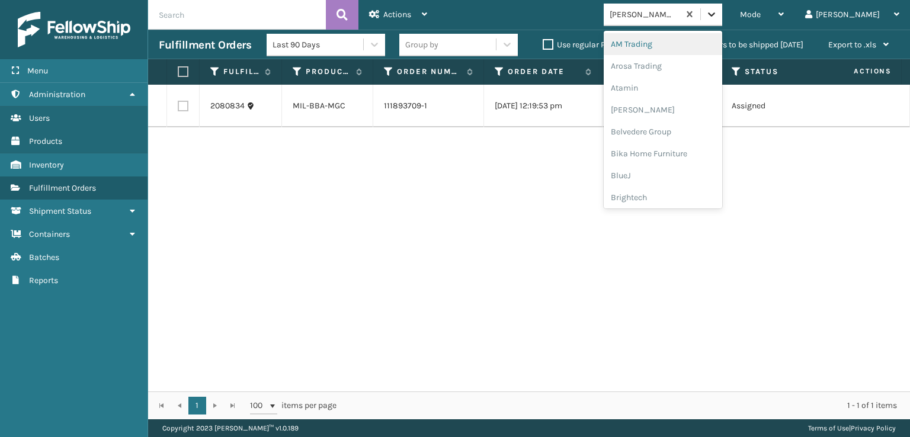
click at [717, 14] on icon at bounding box center [711, 14] width 12 height 12
click at [670, 129] on div "Plush Collections" at bounding box center [662, 129] width 118 height 22
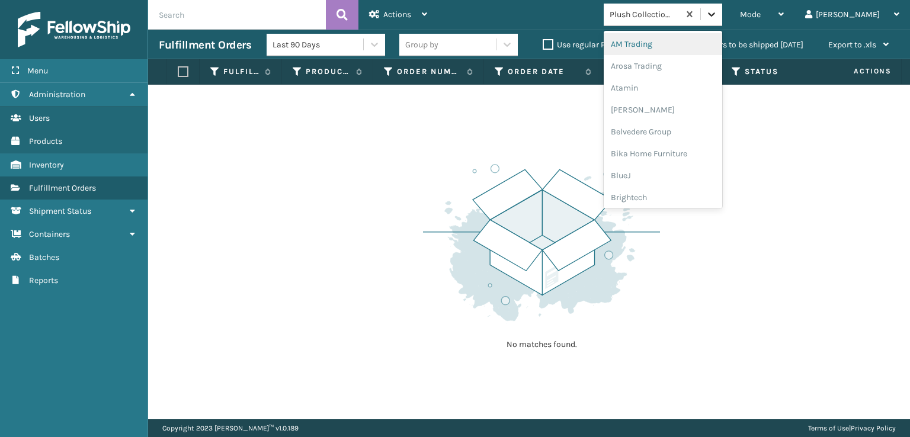
click at [717, 12] on icon at bounding box center [711, 14] width 12 height 12
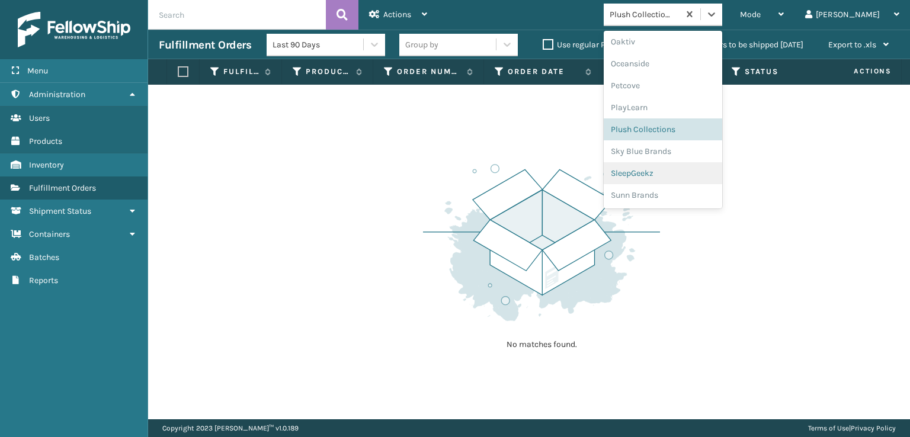
click at [682, 174] on div "SleepGeekz" at bounding box center [662, 173] width 118 height 22
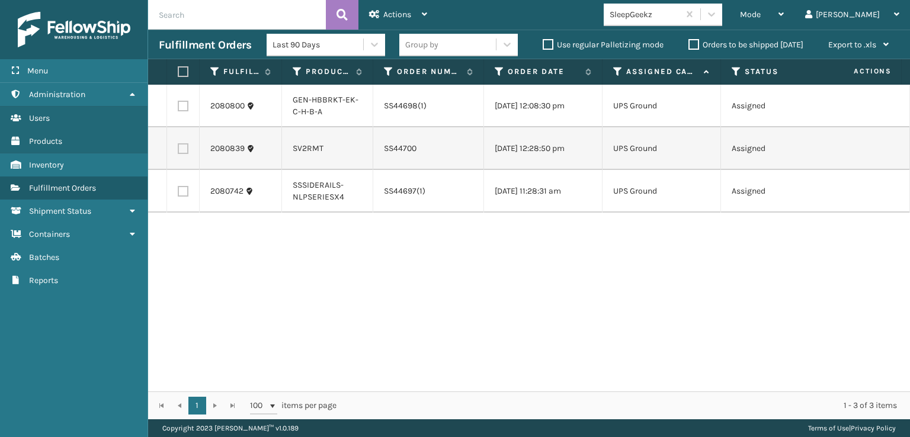
drag, startPoint x: 538, startPoint y: 357, endPoint x: 474, endPoint y: 325, distance: 71.8
click at [474, 325] on div "2080800 GEN-HBBRKT-EK-C-H-B-A SS44698(1) [DATE] 12:08:30 pm UPS Ground Assigned…" at bounding box center [529, 238] width 762 height 307
click at [760, 11] on span "Mode" at bounding box center [750, 14] width 21 height 10
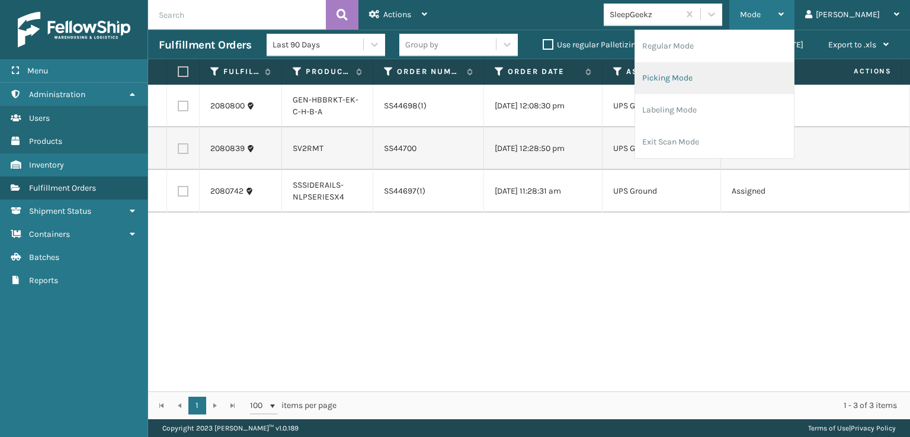
click at [712, 81] on li "Picking Mode" at bounding box center [714, 78] width 159 height 32
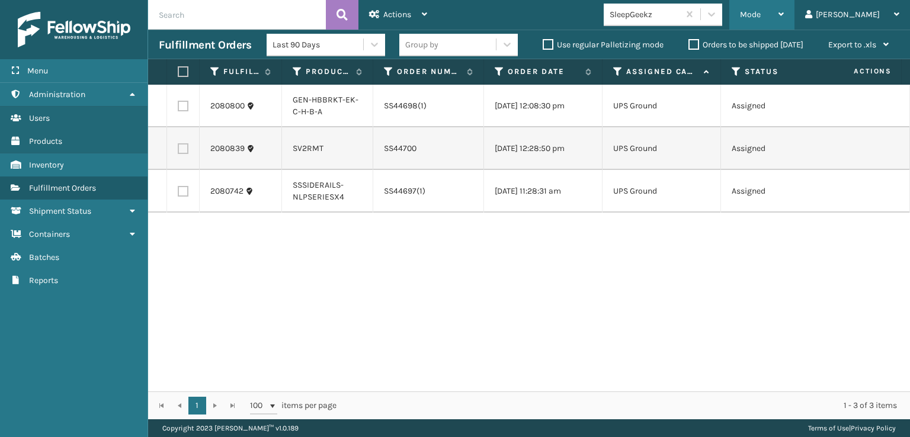
click at [760, 17] on span "Mode" at bounding box center [750, 14] width 21 height 10
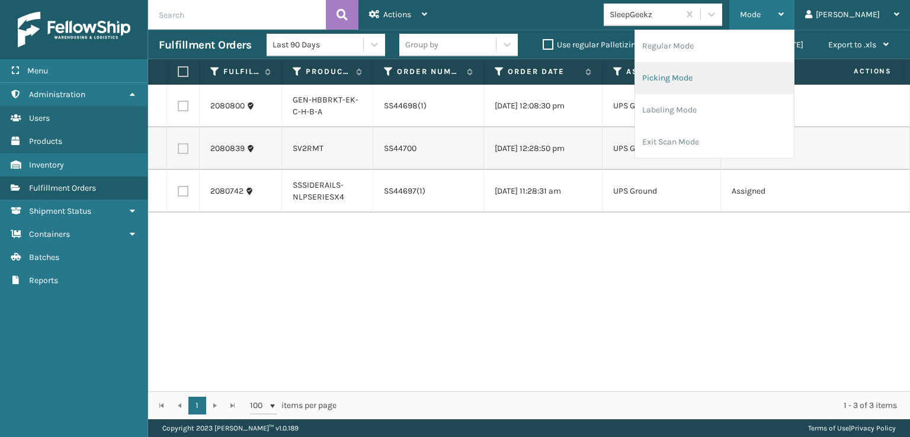
click at [720, 76] on li "Picking Mode" at bounding box center [714, 78] width 159 height 32
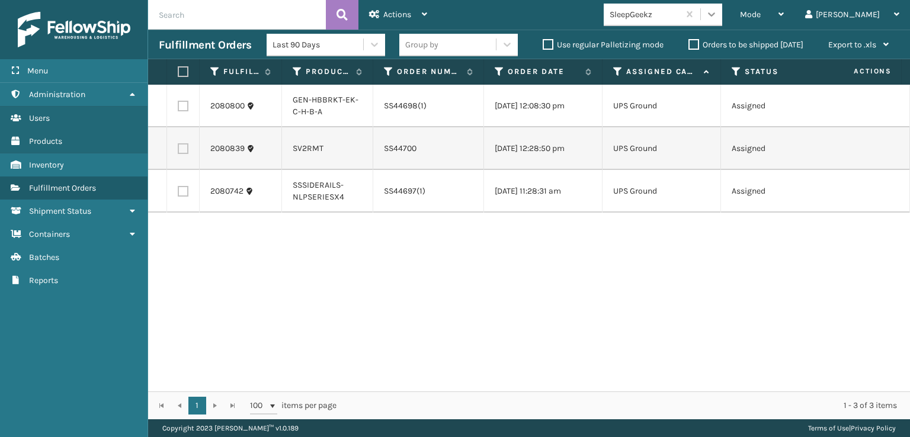
click at [717, 18] on icon at bounding box center [711, 14] width 12 height 12
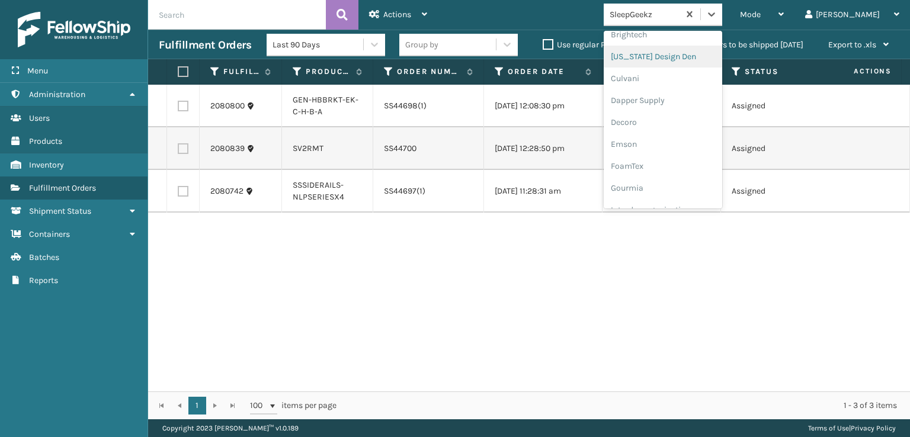
scroll to position [178, 0]
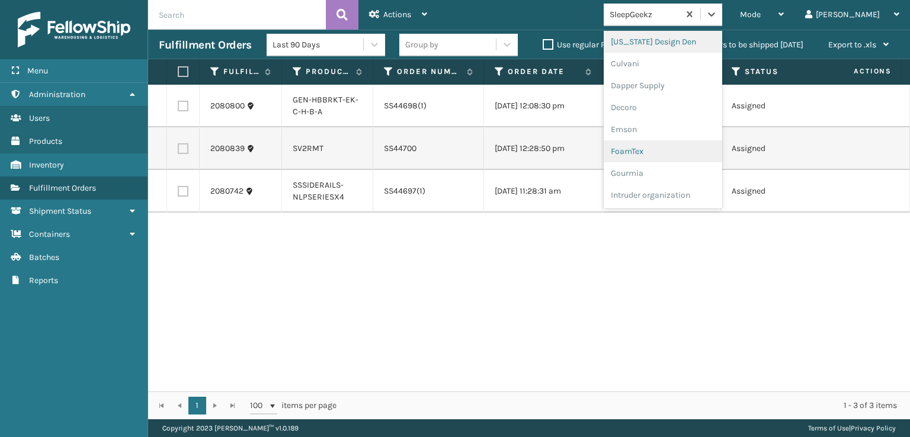
click at [691, 153] on div "FoamTex" at bounding box center [662, 151] width 118 height 22
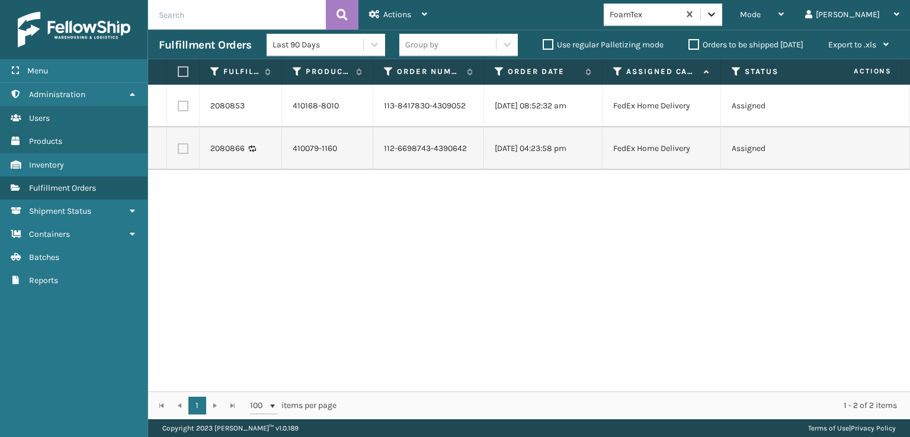
click at [717, 17] on icon at bounding box center [711, 14] width 12 height 12
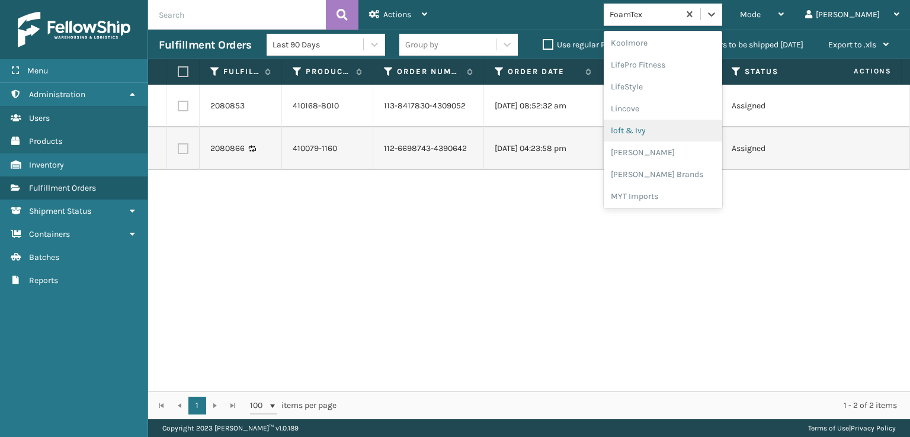
scroll to position [434, 0]
click at [685, 157] on div "[PERSON_NAME] Brands" at bounding box center [662, 158] width 118 height 22
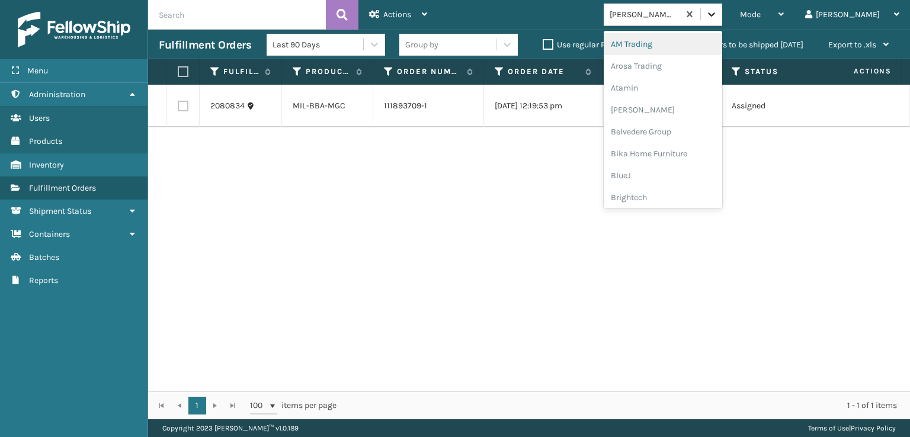
click at [717, 18] on icon at bounding box center [711, 14] width 12 height 12
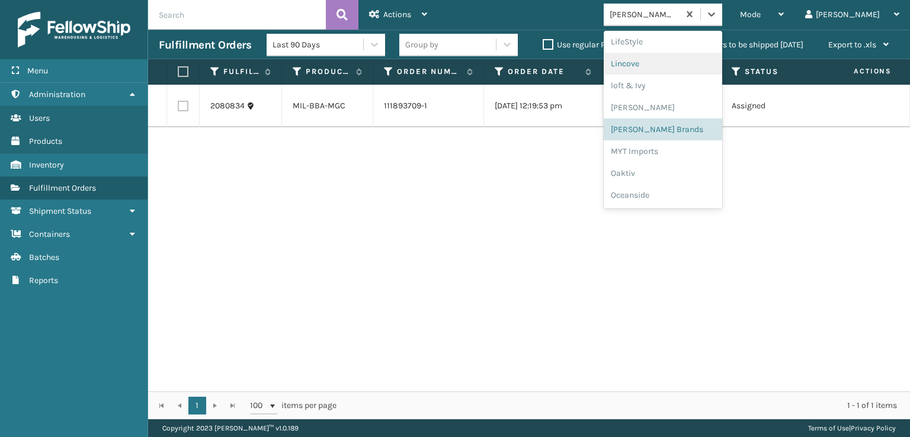
scroll to position [594, 0]
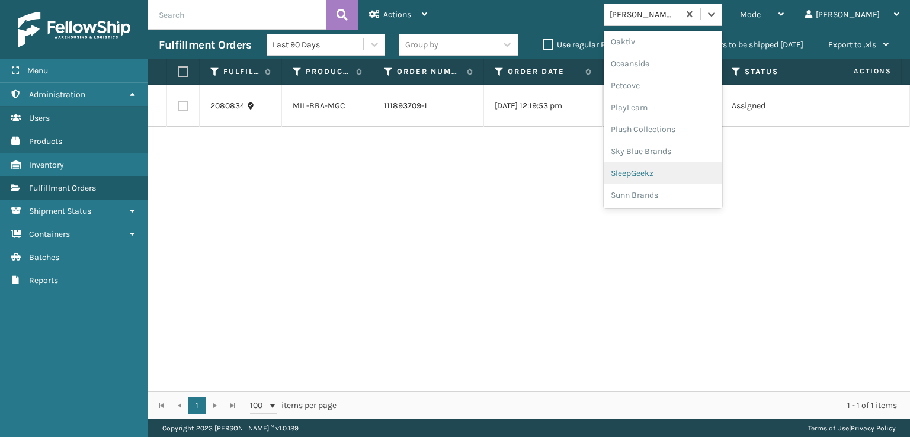
click at [688, 176] on div "SleepGeekz" at bounding box center [662, 173] width 118 height 22
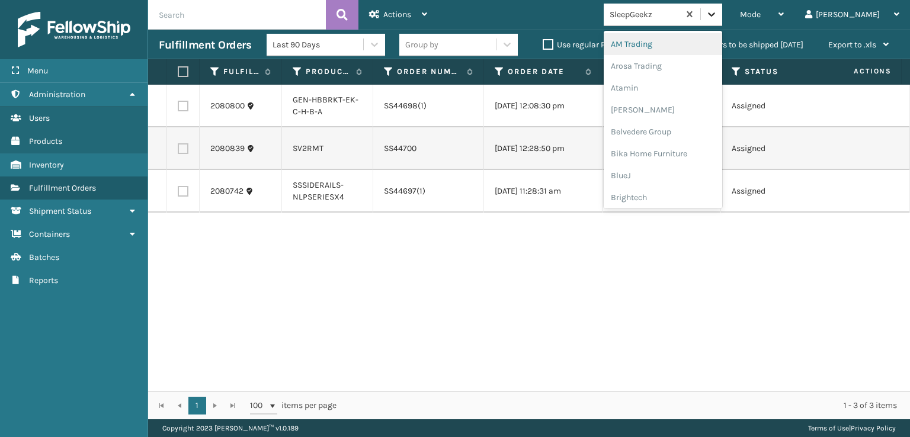
click at [715, 14] on icon at bounding box center [711, 14] width 7 height 4
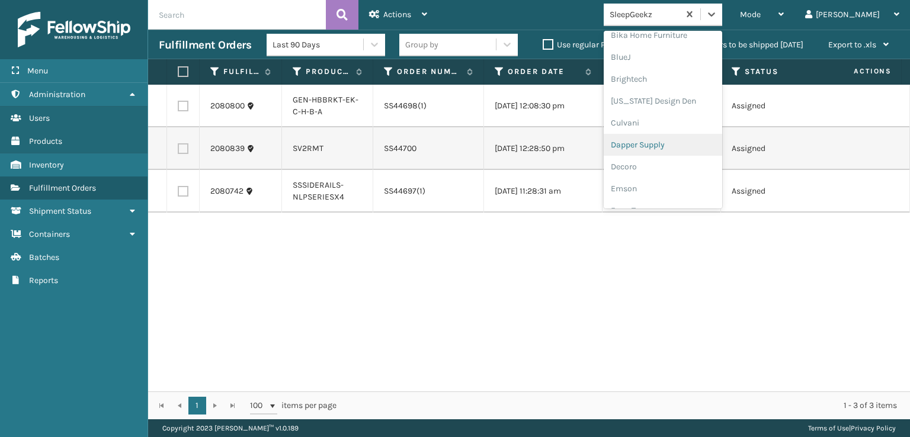
scroll to position [178, 0]
click at [680, 147] on div "FoamTex" at bounding box center [662, 151] width 118 height 22
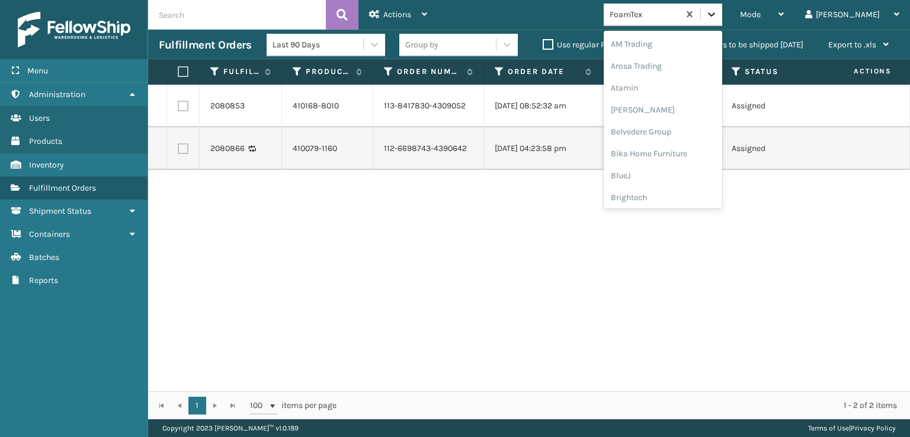
click at [722, 22] on div at bounding box center [711, 14] width 21 height 21
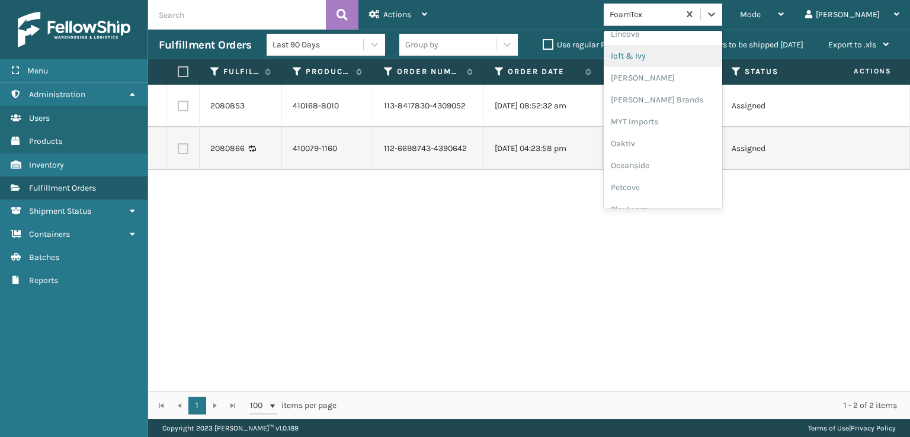
scroll to position [493, 0]
click at [687, 98] on div "[PERSON_NAME] Brands" at bounding box center [662, 99] width 118 height 22
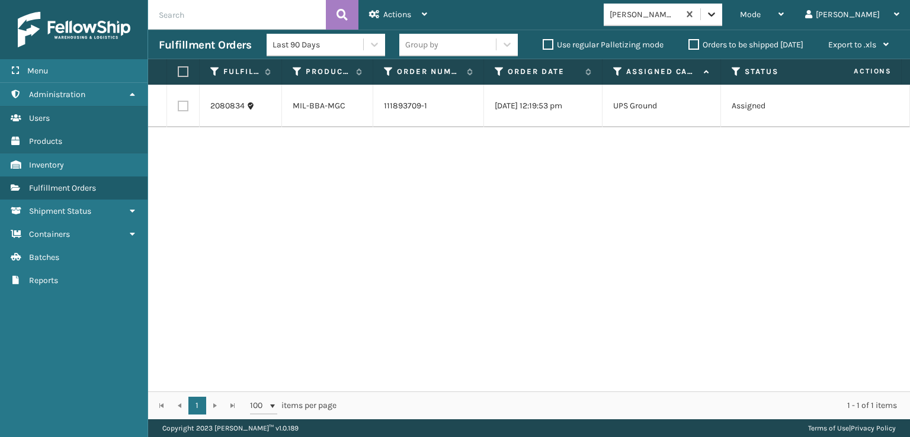
click at [717, 12] on icon at bounding box center [711, 14] width 12 height 12
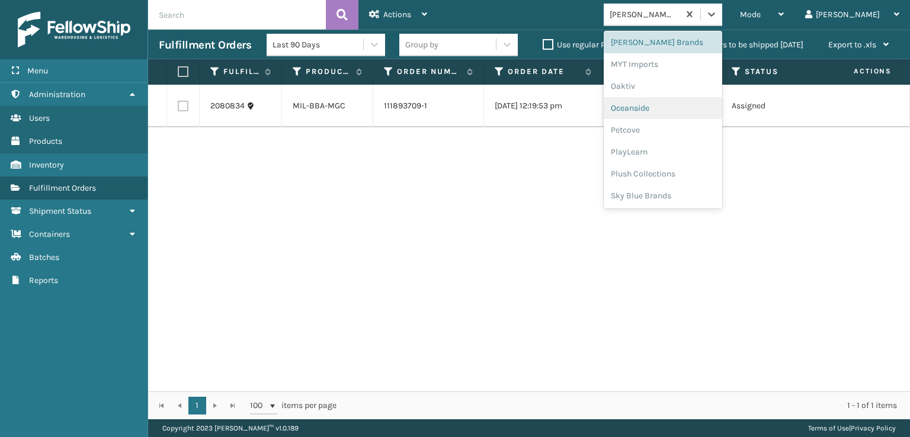
scroll to position [594, 0]
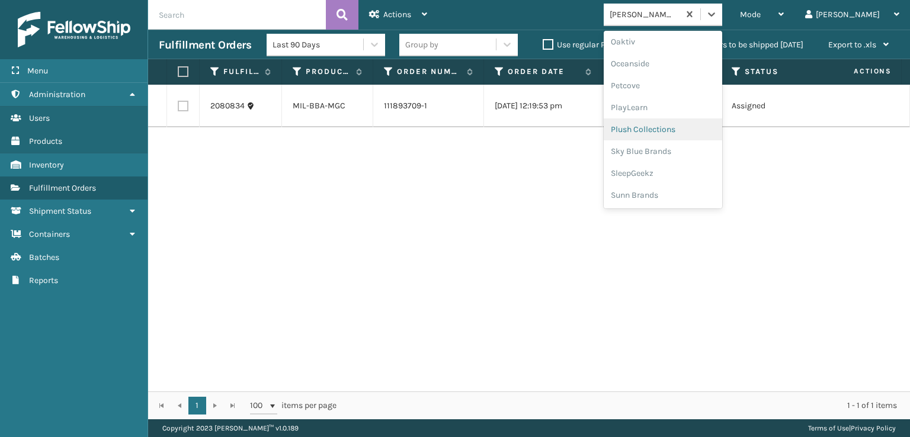
click at [676, 129] on div "Plush Collections" at bounding box center [662, 129] width 118 height 22
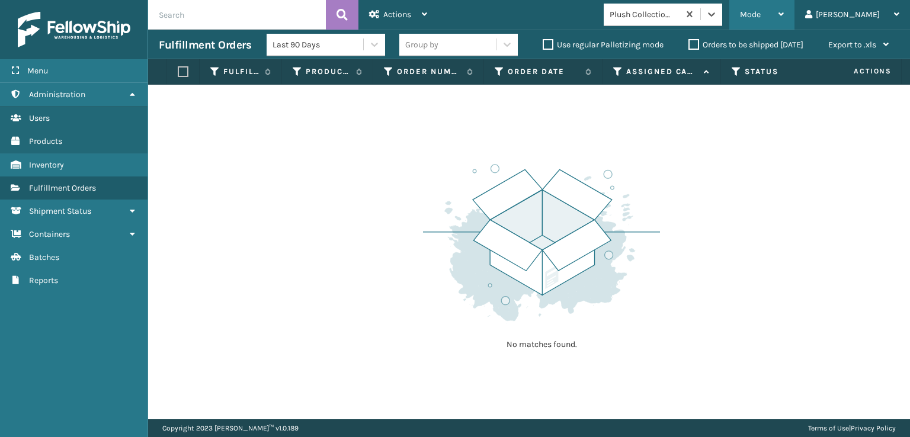
click at [760, 11] on span "Mode" at bounding box center [750, 14] width 21 height 10
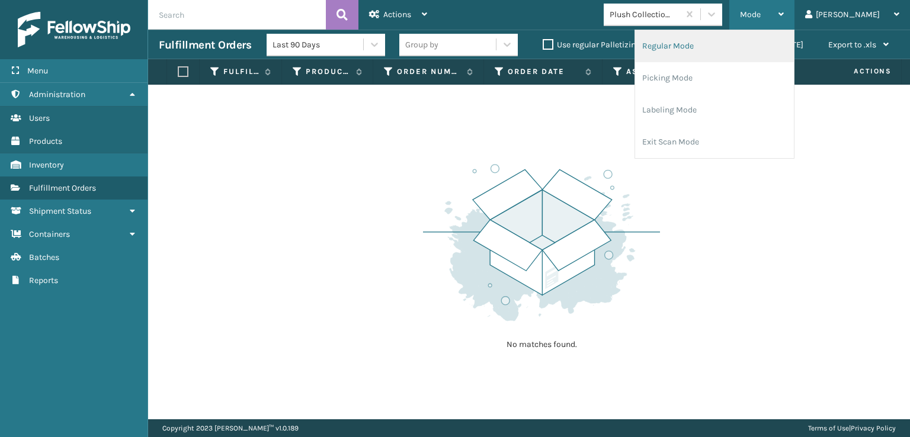
click at [711, 44] on li "Regular Mode" at bounding box center [714, 46] width 159 height 32
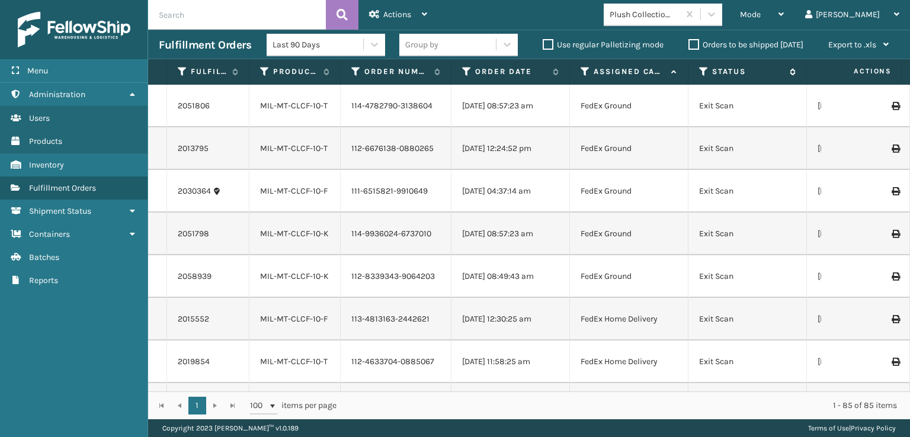
click at [704, 68] on icon at bounding box center [703, 71] width 9 height 11
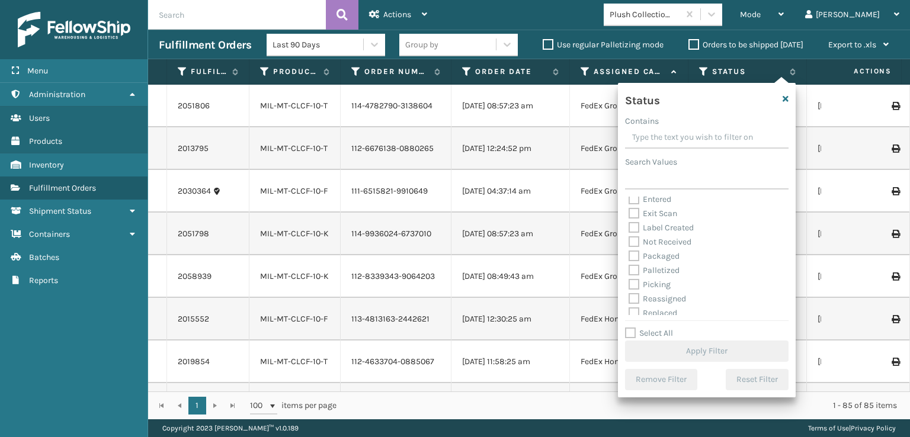
scroll to position [59, 0]
click at [636, 259] on label "Picking" at bounding box center [649, 258] width 42 height 10
click at [629, 259] on input "Picking" at bounding box center [628, 255] width 1 height 8
checkbox input "true"
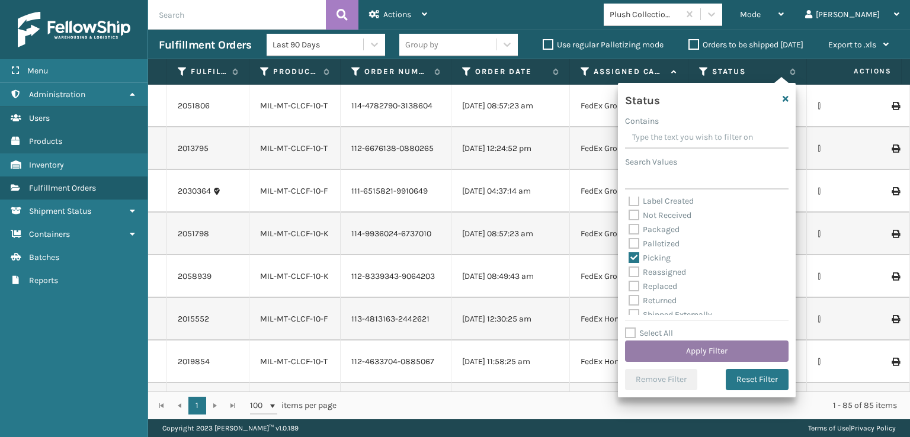
click at [675, 351] on button "Apply Filter" at bounding box center [706, 351] width 163 height 21
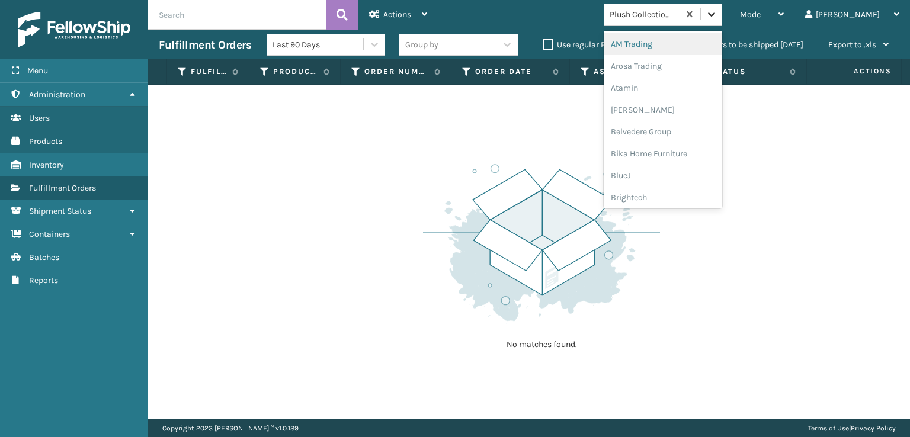
click at [717, 19] on icon at bounding box center [711, 14] width 12 height 12
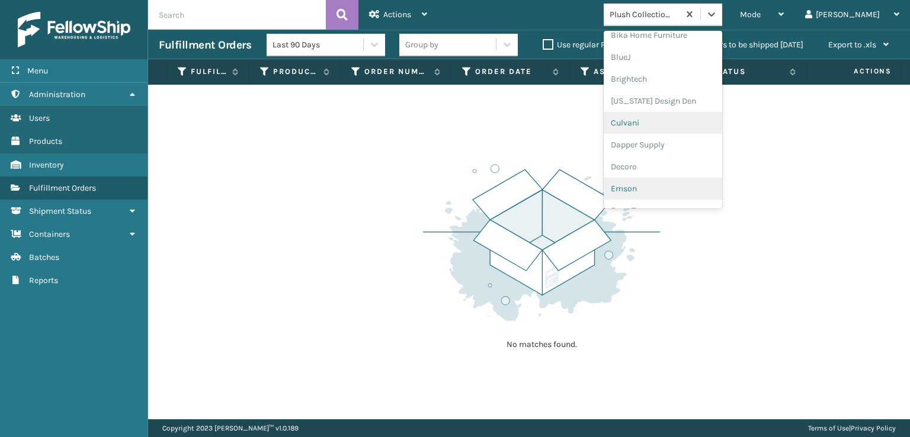
scroll to position [178, 0]
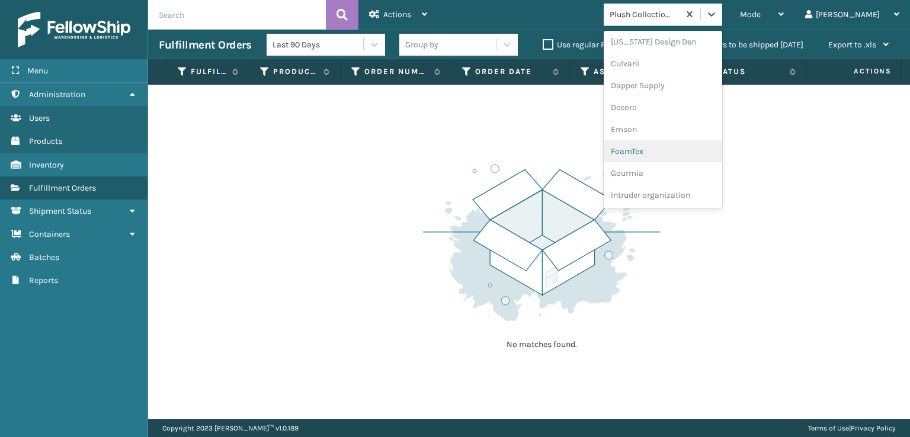
click at [669, 150] on div "FoamTex" at bounding box center [662, 151] width 118 height 22
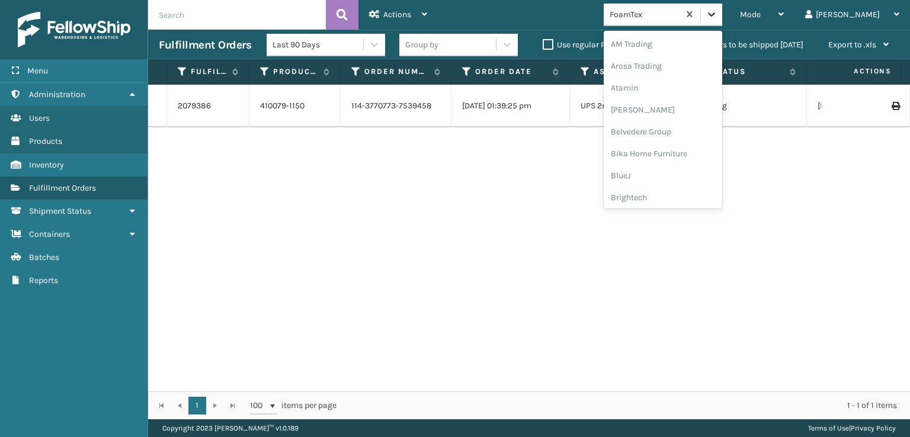
click at [717, 17] on icon at bounding box center [711, 14] width 12 height 12
click at [695, 155] on div "[PERSON_NAME] Brands" at bounding box center [662, 158] width 118 height 22
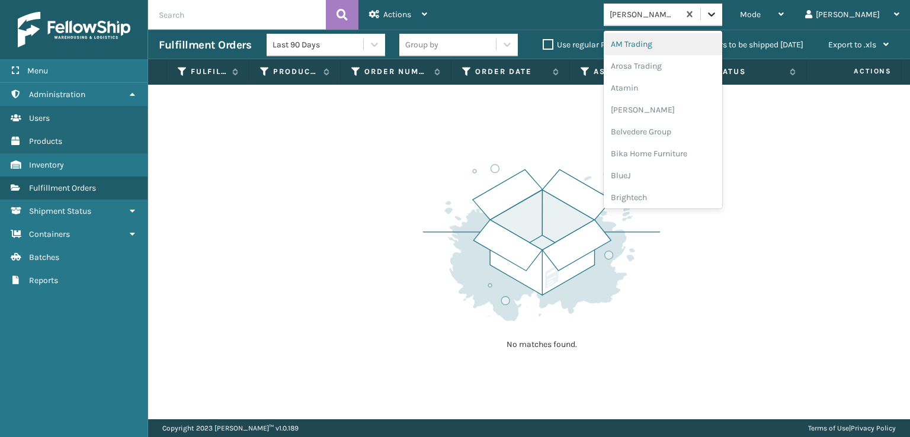
drag, startPoint x: 760, startPoint y: 14, endPoint x: 758, endPoint y: 24, distance: 10.9
click at [717, 15] on icon at bounding box center [711, 14] width 12 height 12
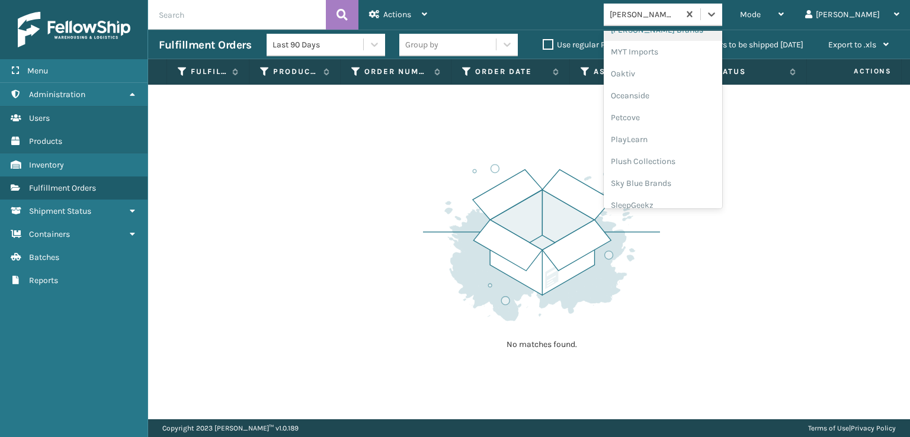
scroll to position [594, 0]
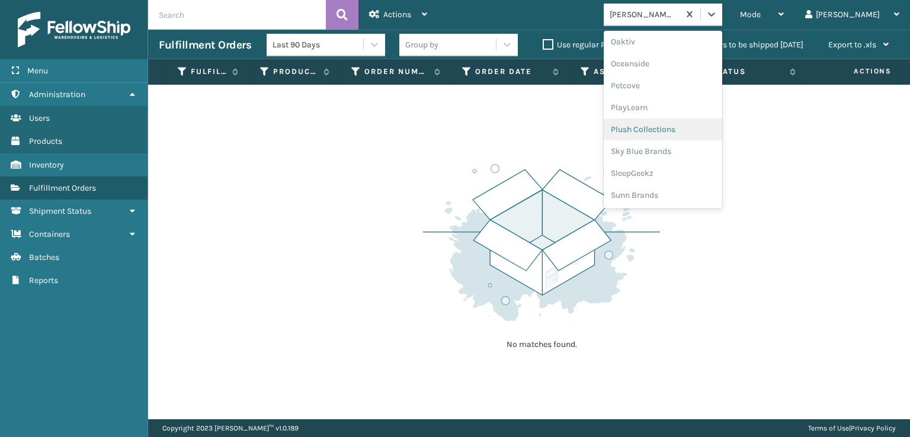
click at [682, 126] on div "Plush Collections" at bounding box center [662, 129] width 118 height 22
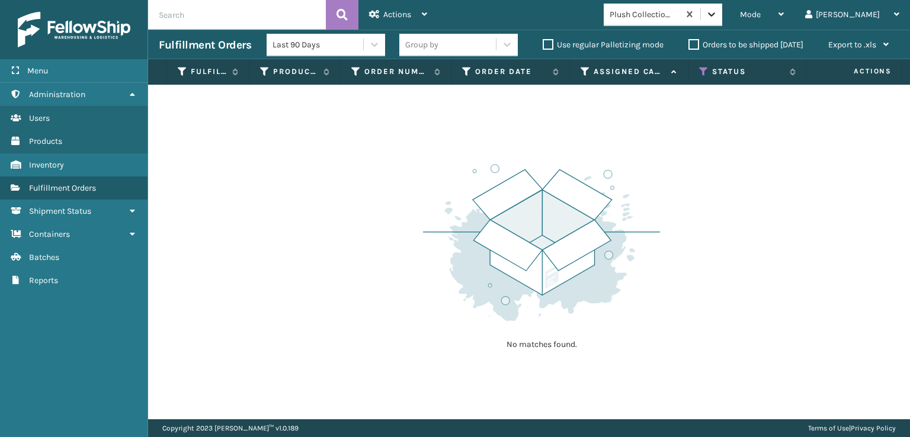
click at [717, 17] on icon at bounding box center [711, 14] width 12 height 12
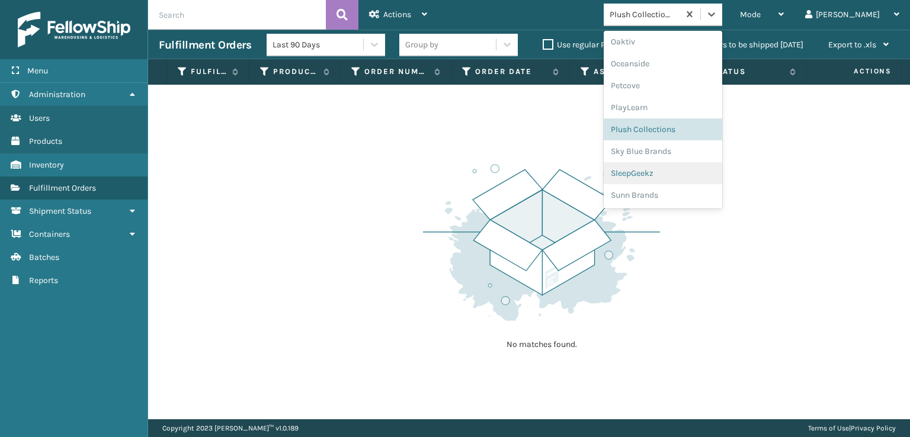
click at [678, 169] on div "SleepGeekz" at bounding box center [662, 173] width 118 height 22
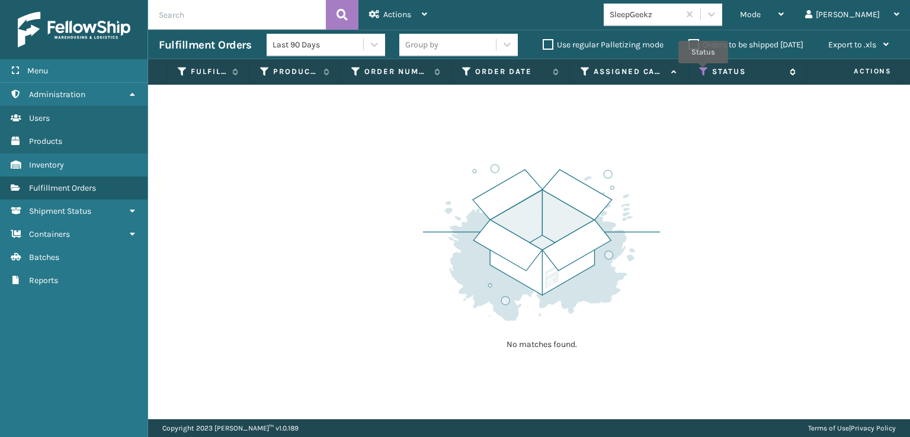
click at [703, 72] on icon at bounding box center [703, 71] width 9 height 11
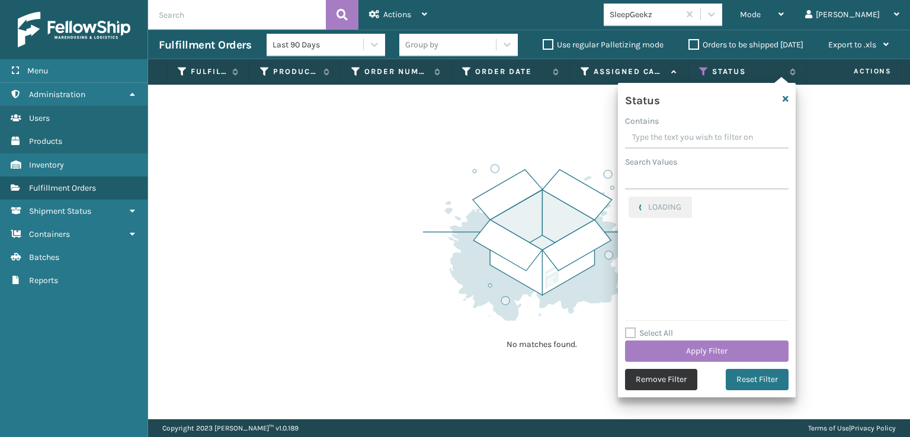
click at [663, 380] on button "Remove Filter" at bounding box center [661, 379] width 72 height 21
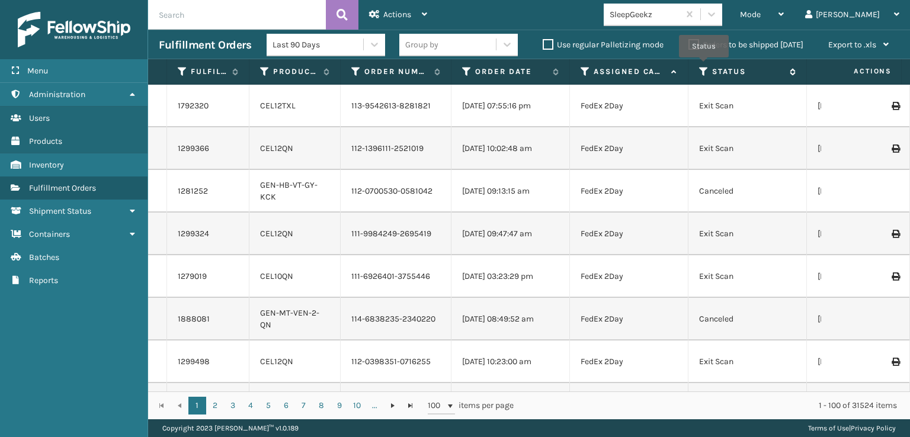
click at [704, 66] on icon at bounding box center [703, 71] width 9 height 11
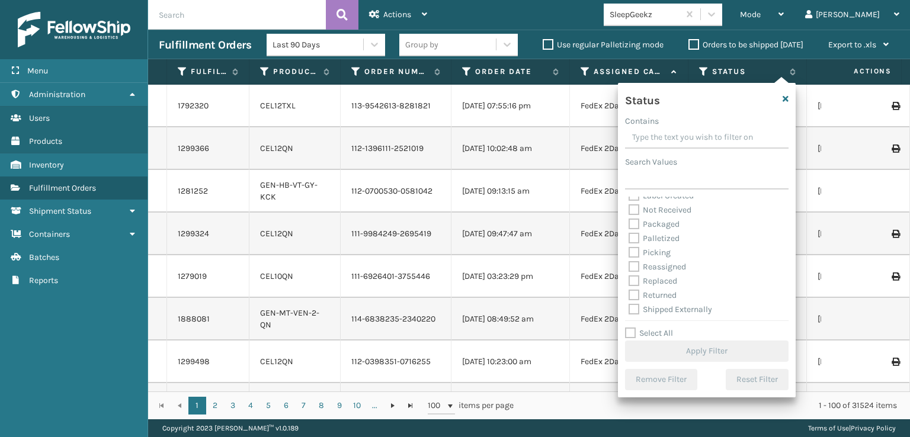
scroll to position [66, 0]
click at [635, 250] on label "Picking" at bounding box center [649, 251] width 42 height 10
click at [629, 250] on input "Picking" at bounding box center [628, 248] width 1 height 8
checkbox input "true"
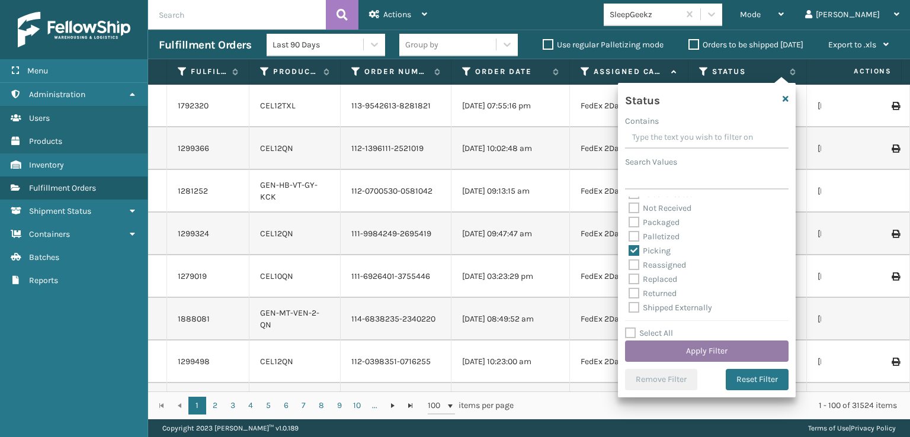
click at [699, 353] on button "Apply Filter" at bounding box center [706, 351] width 163 height 21
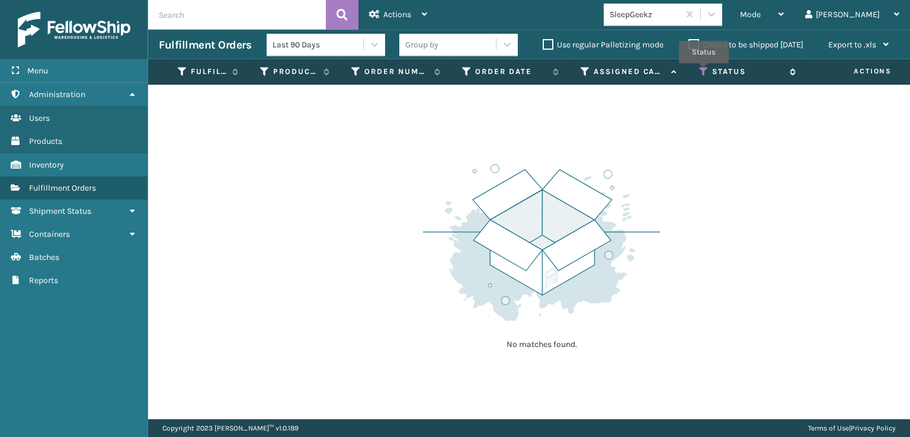
click at [704, 72] on icon at bounding box center [703, 71] width 9 height 11
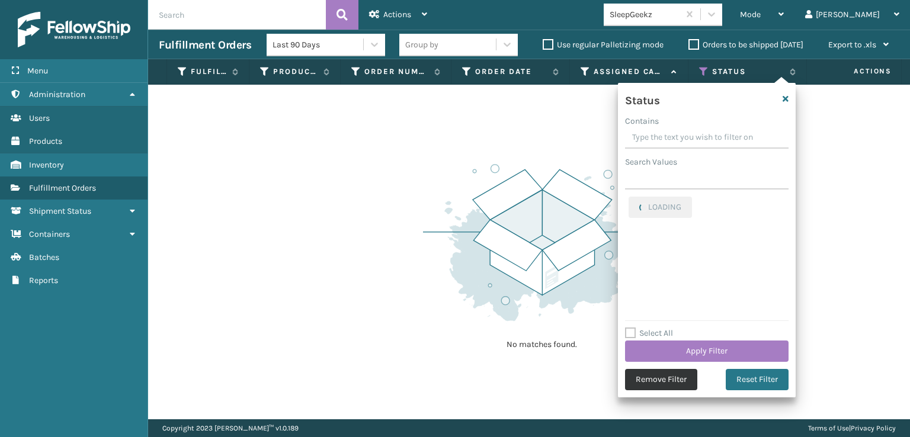
click at [642, 375] on button "Remove Filter" at bounding box center [661, 379] width 72 height 21
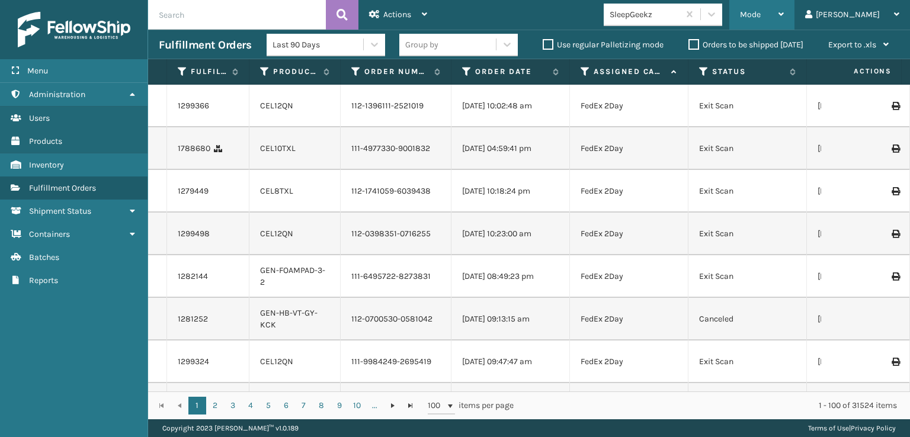
click at [760, 11] on span "Mode" at bounding box center [750, 14] width 21 height 10
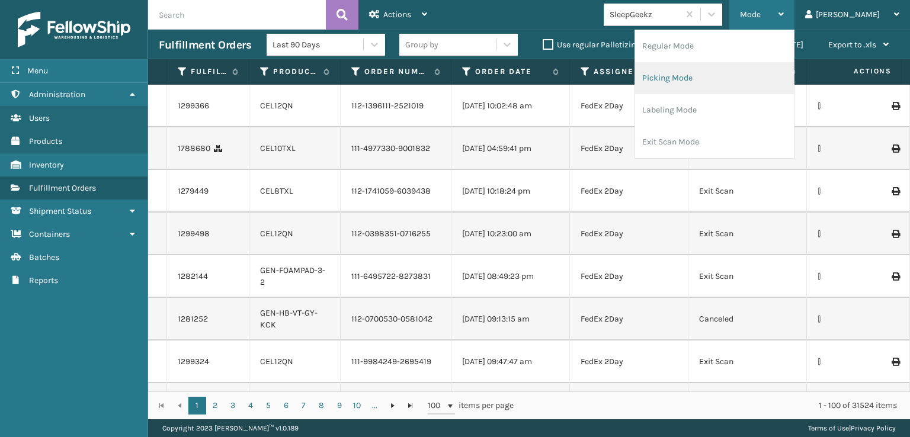
click at [723, 79] on li "Picking Mode" at bounding box center [714, 78] width 159 height 32
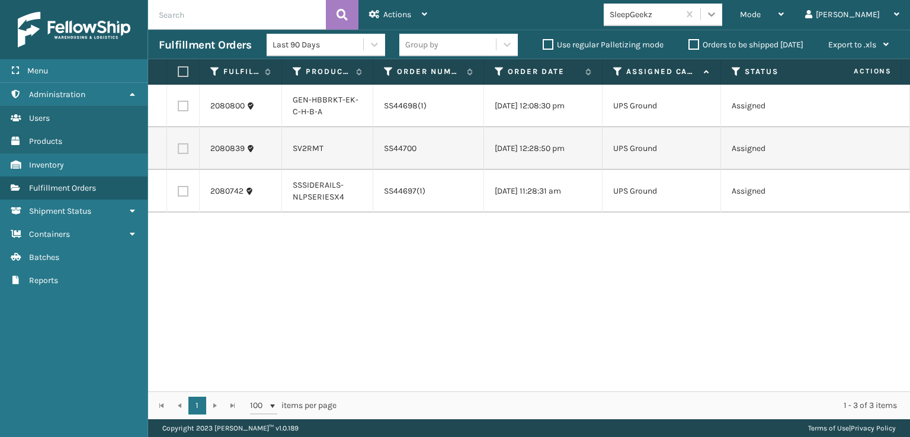
click at [717, 17] on icon at bounding box center [711, 14] width 12 height 12
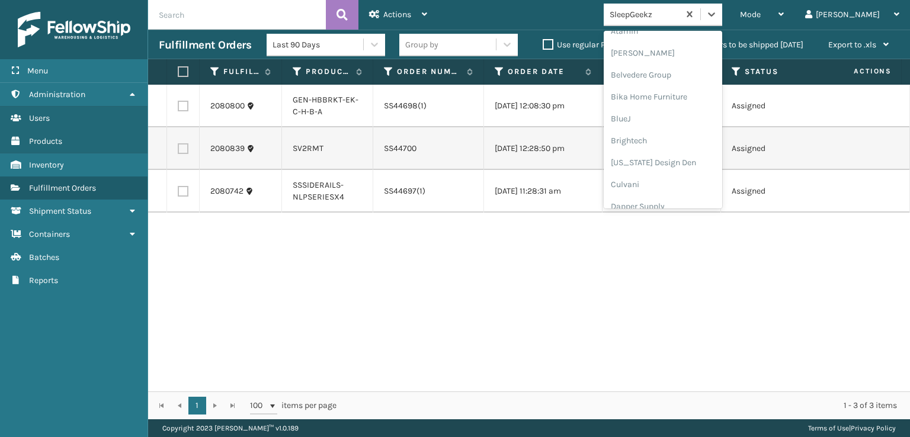
scroll to position [237, 0]
click at [675, 89] on div "FoamTex" at bounding box center [662, 92] width 118 height 22
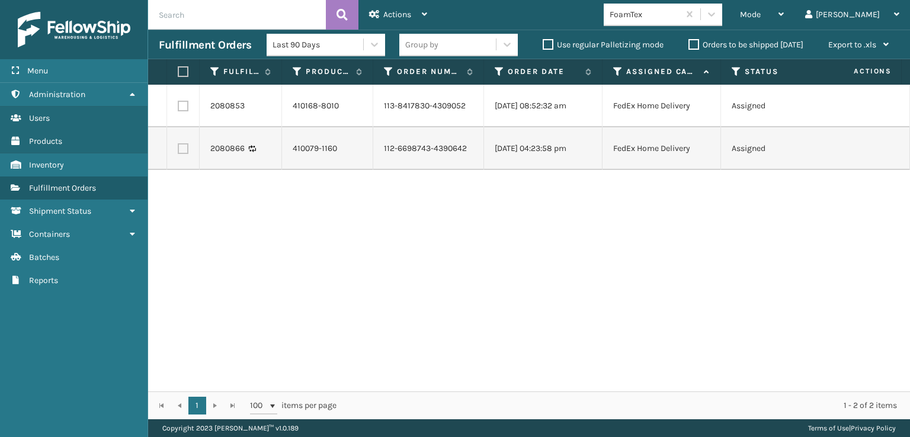
click at [182, 70] on label at bounding box center [181, 71] width 7 height 11
click at [178, 70] on input "checkbox" at bounding box center [178, 72] width 1 height 8
checkbox input "true"
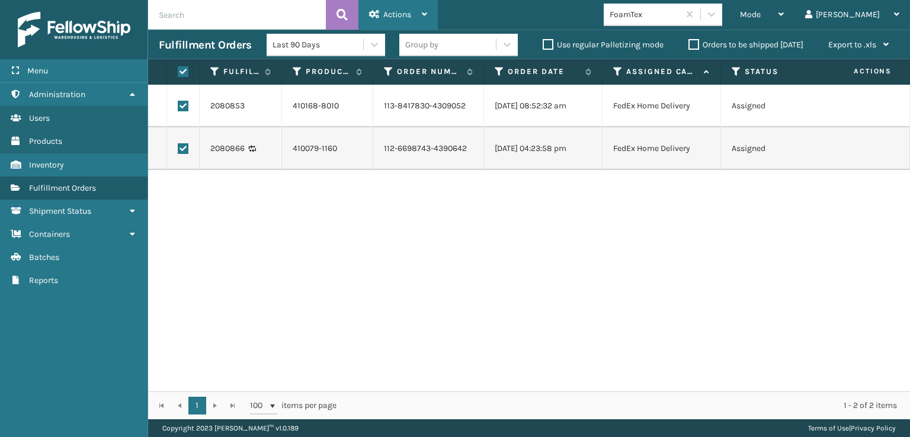
click at [404, 10] on span "Actions" at bounding box center [397, 14] width 28 height 10
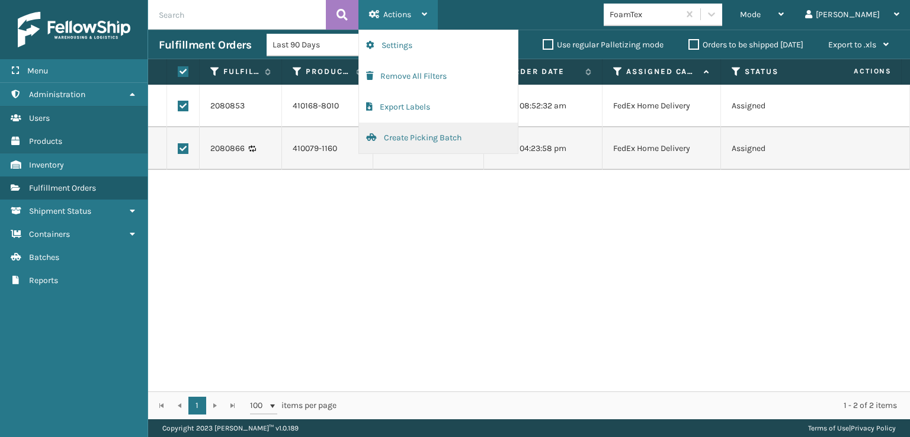
click at [404, 134] on button "Create Picking Batch" at bounding box center [438, 138] width 159 height 31
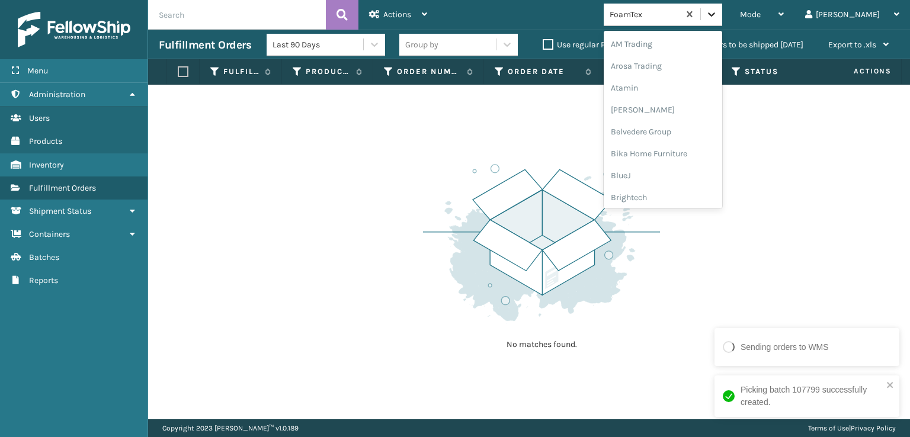
click at [717, 9] on icon at bounding box center [711, 14] width 12 height 12
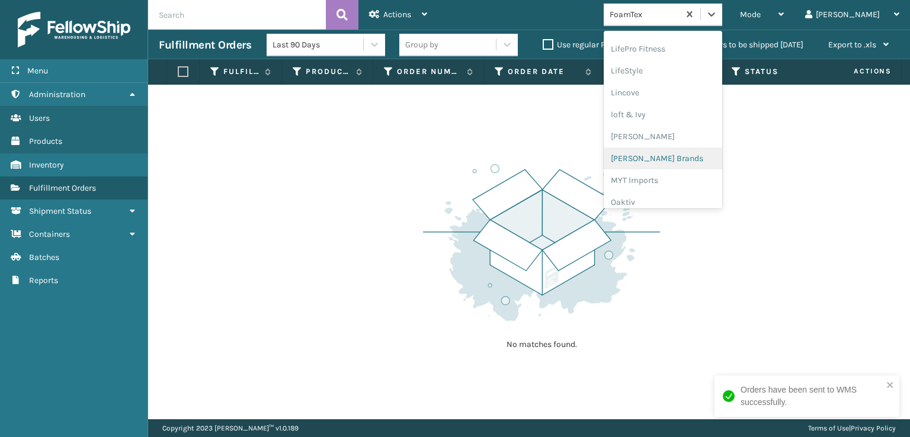
click at [668, 158] on div "[PERSON_NAME] Brands" at bounding box center [662, 158] width 118 height 22
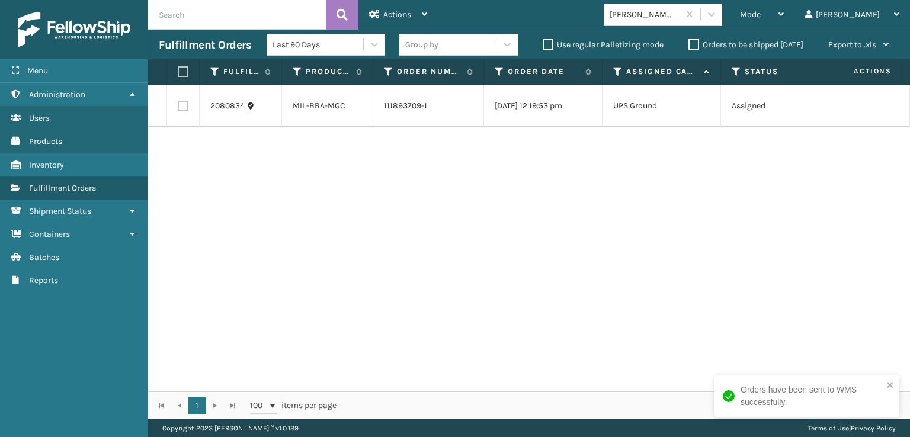
click at [187, 105] on label at bounding box center [183, 106] width 11 height 11
click at [178, 105] on input "checkbox" at bounding box center [178, 105] width 1 height 8
checkbox input "true"
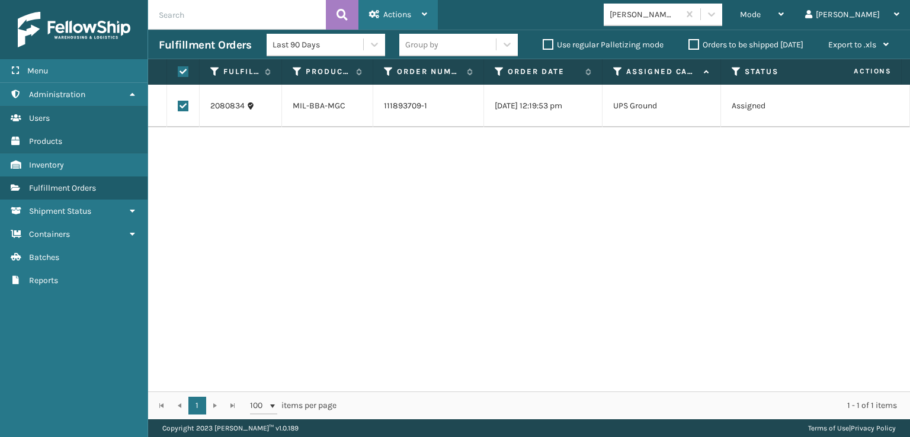
click at [404, 17] on span "Actions" at bounding box center [397, 14] width 28 height 10
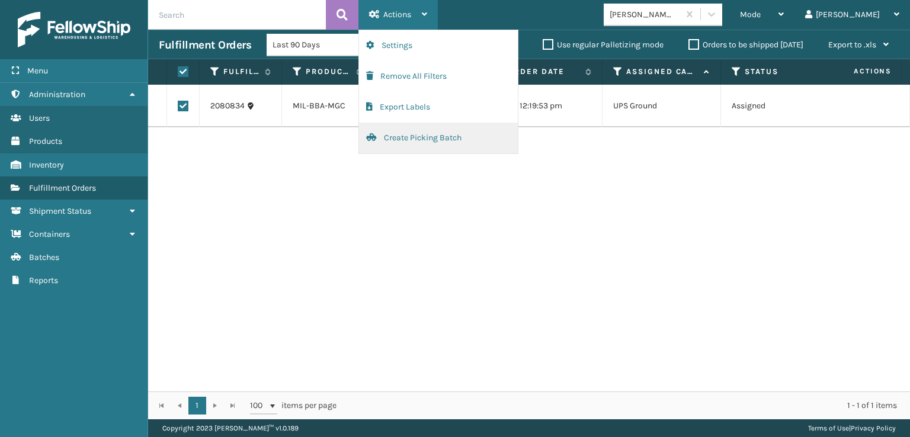
click at [420, 129] on button "Create Picking Batch" at bounding box center [438, 138] width 159 height 31
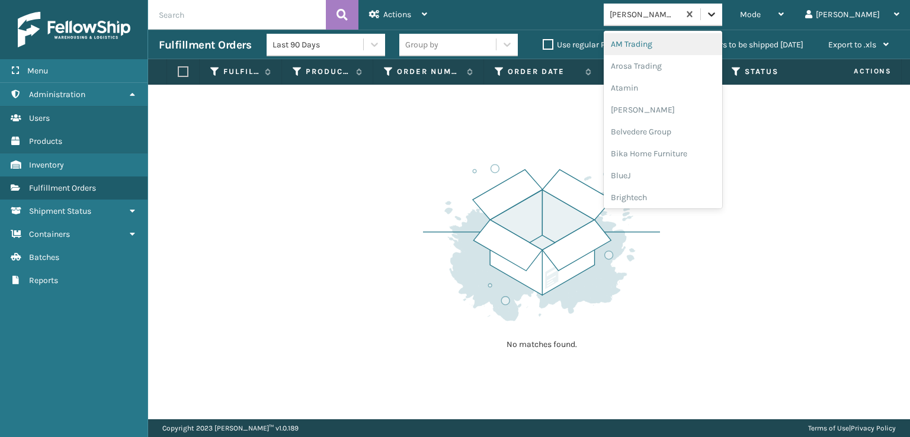
click at [717, 16] on icon at bounding box center [711, 14] width 12 height 12
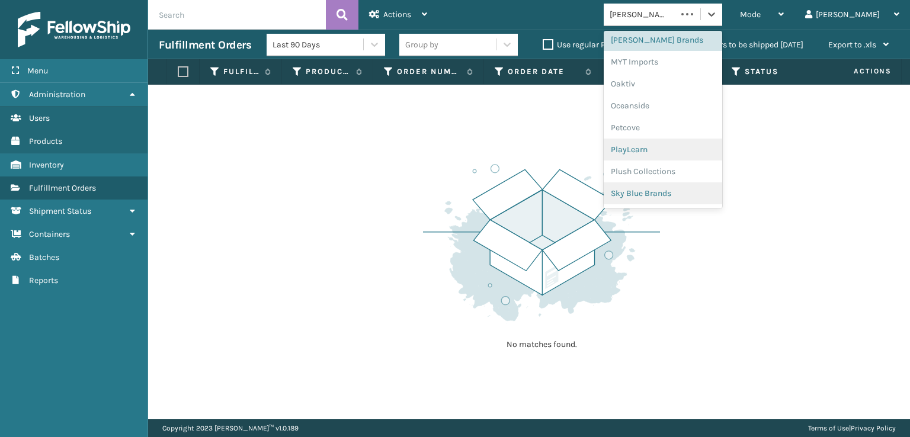
scroll to position [594, 0]
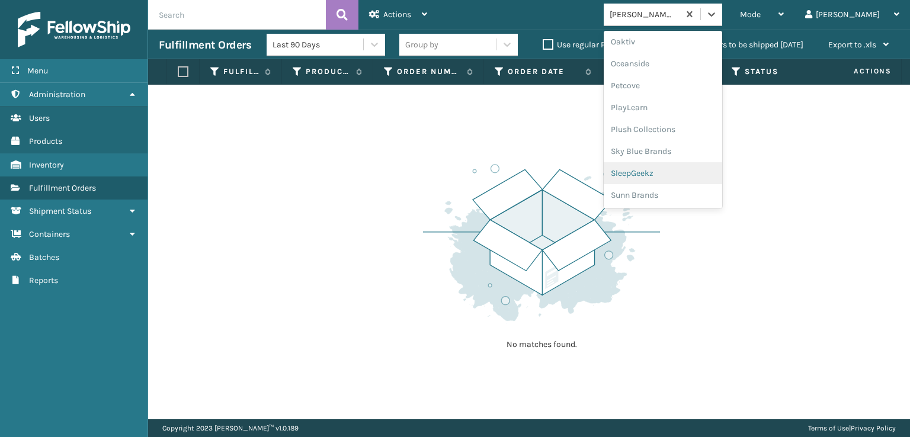
click at [670, 172] on div "SleepGeekz" at bounding box center [662, 173] width 118 height 22
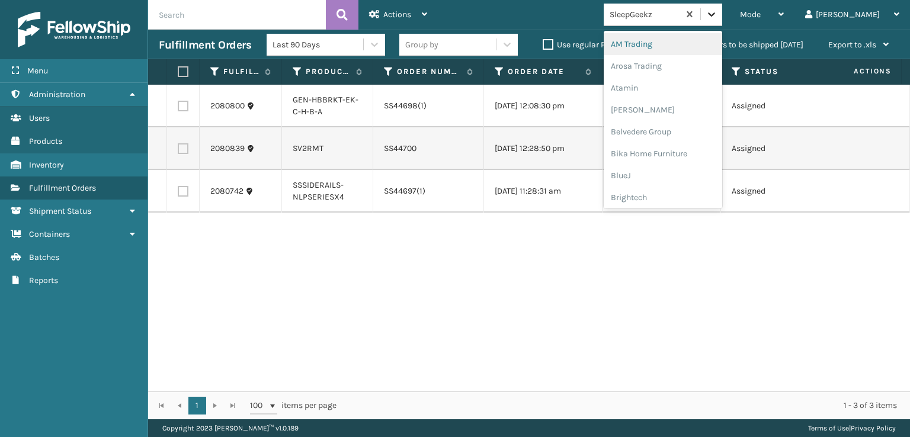
click at [717, 10] on icon at bounding box center [711, 14] width 12 height 12
click at [674, 171] on div "SleepGeekz" at bounding box center [662, 173] width 118 height 22
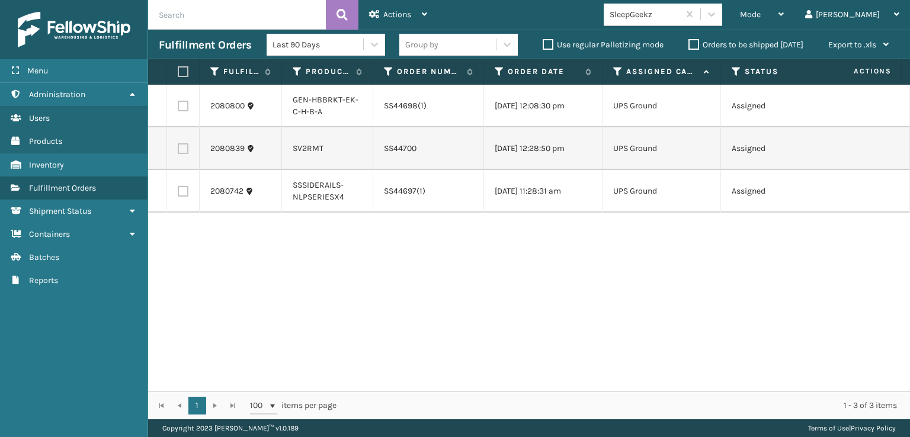
click at [183, 72] on label at bounding box center [181, 71] width 7 height 11
click at [178, 72] on input "checkbox" at bounding box center [178, 72] width 1 height 8
checkbox input "true"
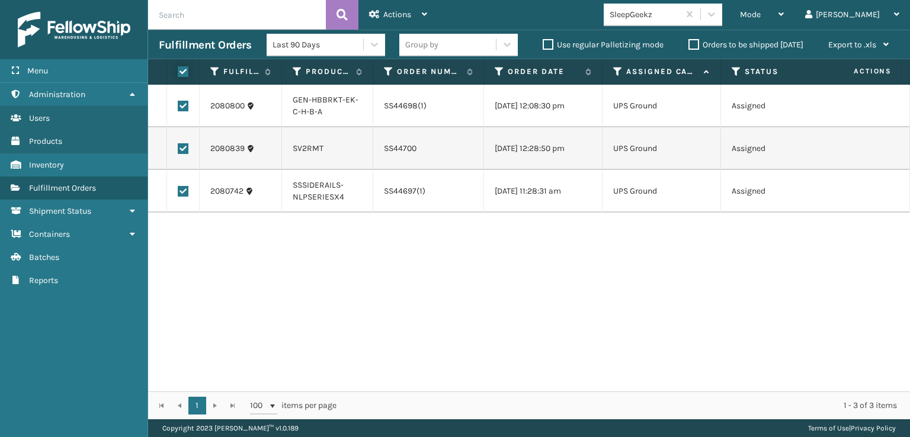
checkbox input "true"
click at [400, 12] on span "Actions" at bounding box center [397, 14] width 28 height 10
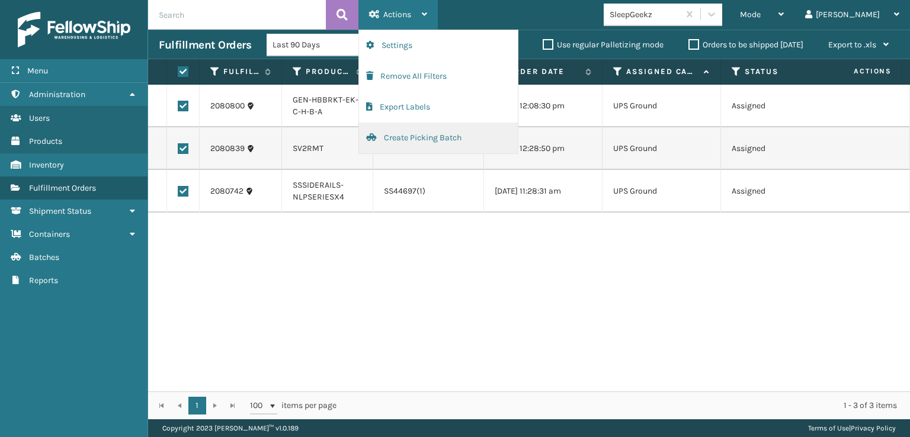
click at [402, 139] on button "Create Picking Batch" at bounding box center [438, 138] width 159 height 31
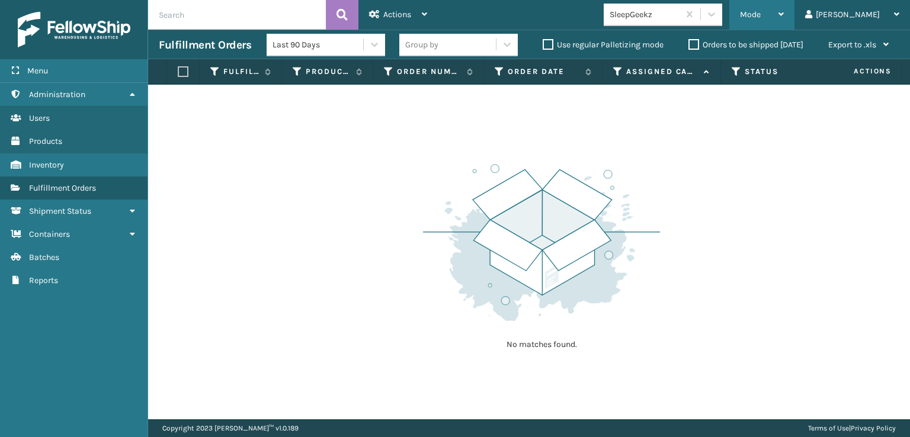
click at [760, 17] on span "Mode" at bounding box center [750, 14] width 21 height 10
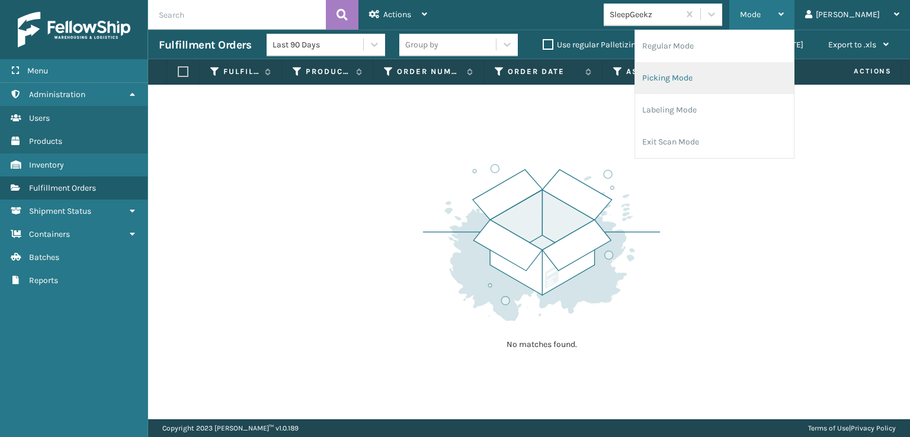
click at [724, 74] on li "Picking Mode" at bounding box center [714, 78] width 159 height 32
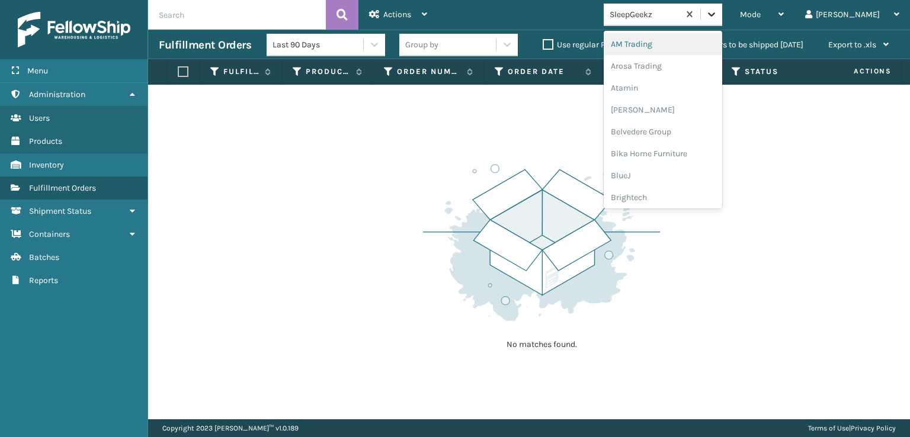
click at [715, 12] on icon at bounding box center [711, 14] width 7 height 4
click at [690, 170] on div "SleepGeekz" at bounding box center [662, 173] width 118 height 22
click at [717, 17] on icon at bounding box center [711, 14] width 12 height 12
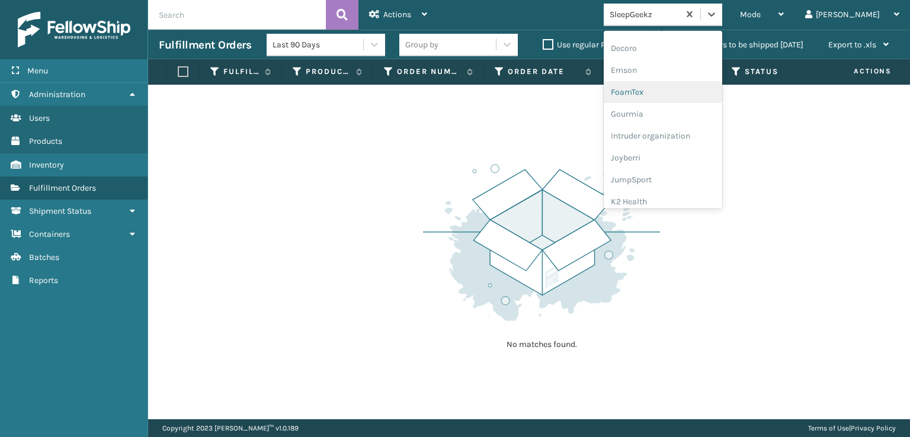
click at [669, 91] on div "FoamTex" at bounding box center [662, 92] width 118 height 22
click at [717, 17] on icon at bounding box center [711, 14] width 12 height 12
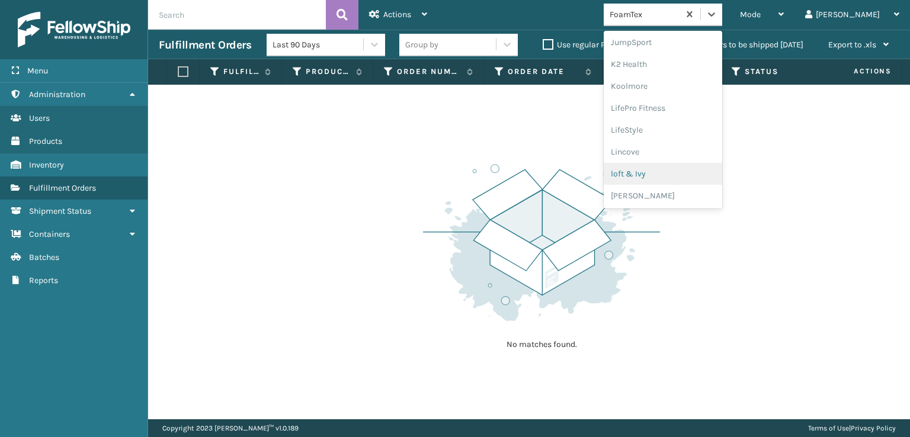
scroll to position [493, 0]
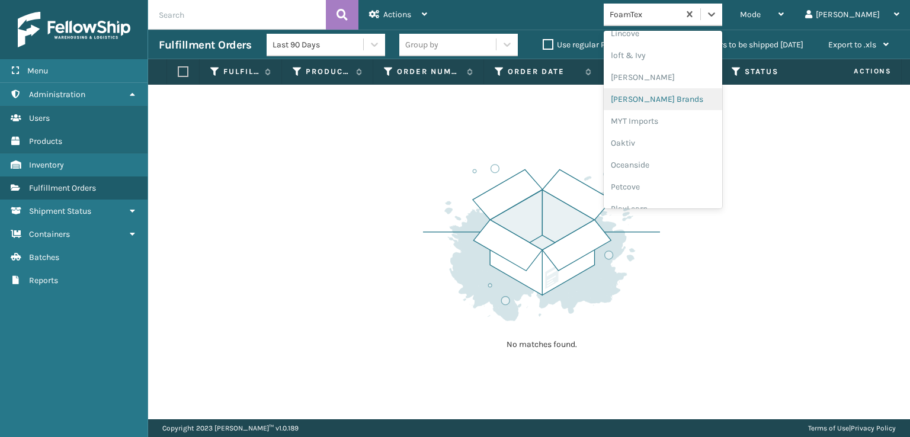
click at [673, 98] on div "[PERSON_NAME] Brands" at bounding box center [662, 99] width 118 height 22
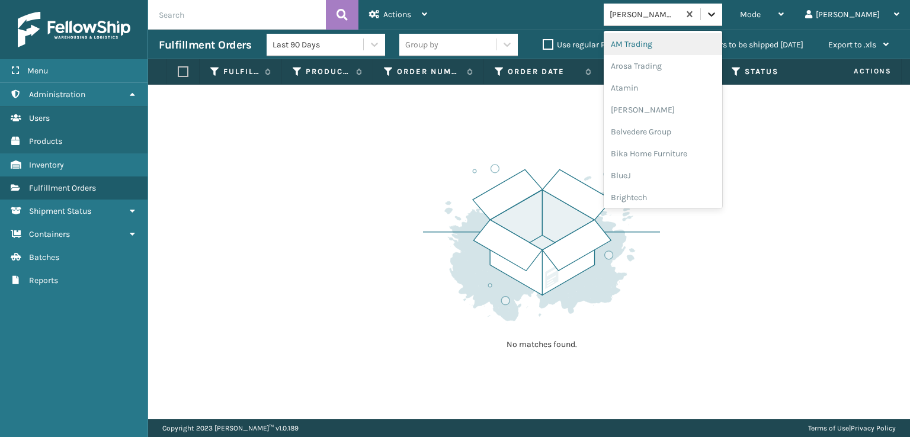
click at [717, 14] on icon at bounding box center [711, 14] width 12 height 12
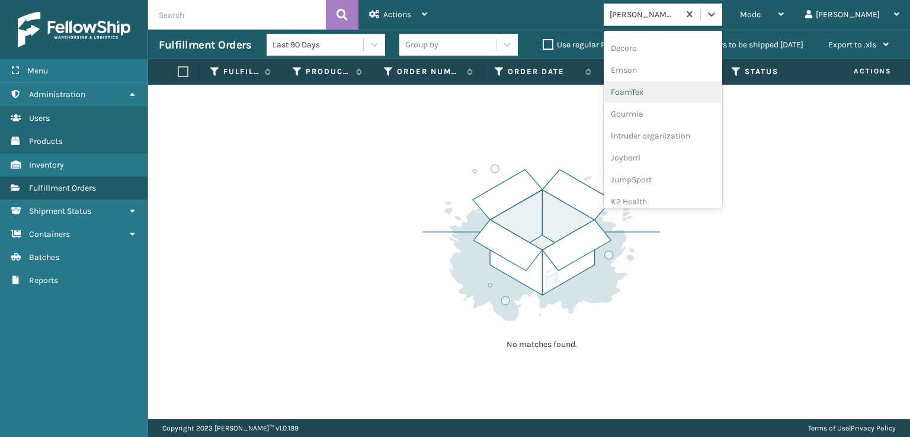
click at [664, 93] on div "FoamTex" at bounding box center [662, 92] width 118 height 22
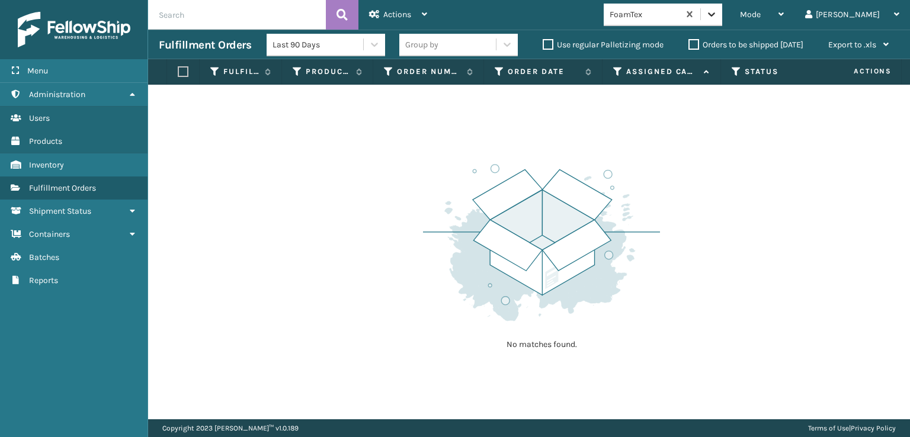
click at [717, 20] on icon at bounding box center [711, 14] width 12 height 12
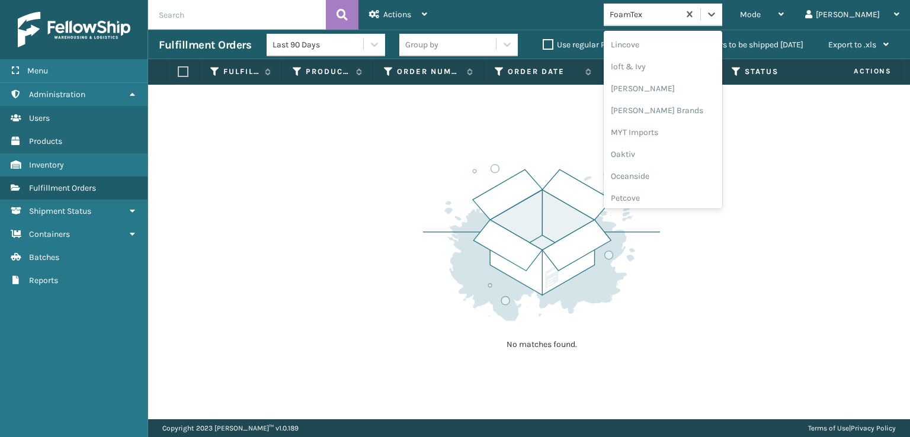
scroll to position [493, 0]
click at [685, 98] on div "[PERSON_NAME] Brands" at bounding box center [662, 99] width 118 height 22
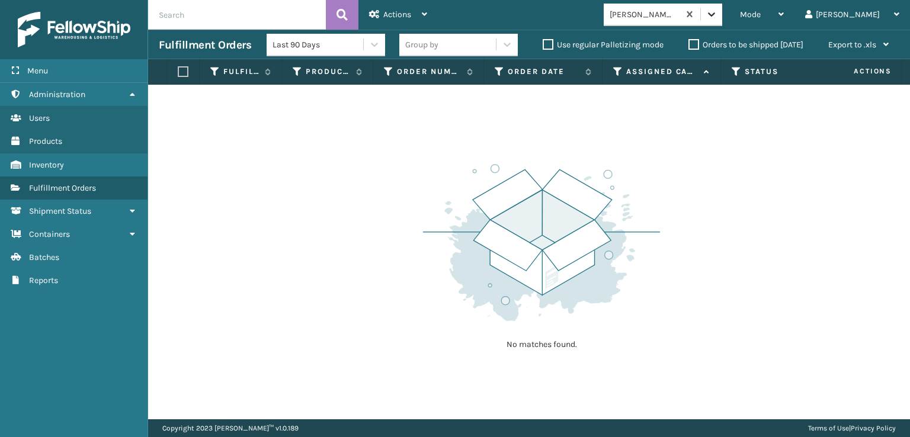
click at [717, 19] on icon at bounding box center [711, 14] width 12 height 12
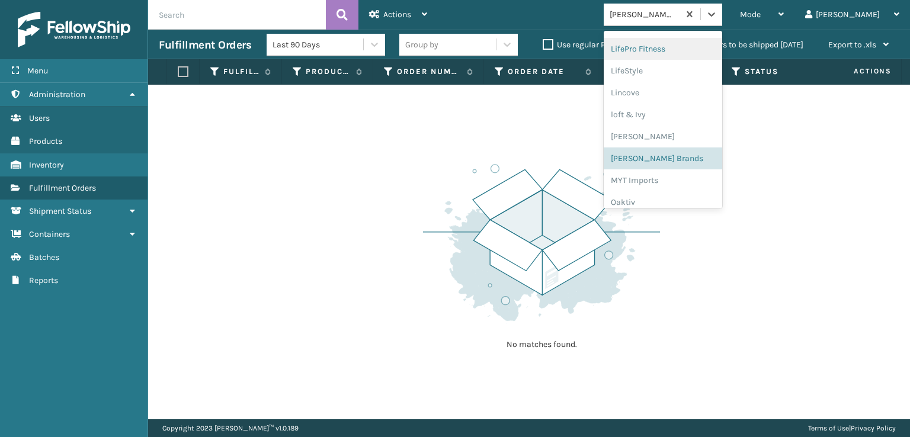
scroll to position [594, 0]
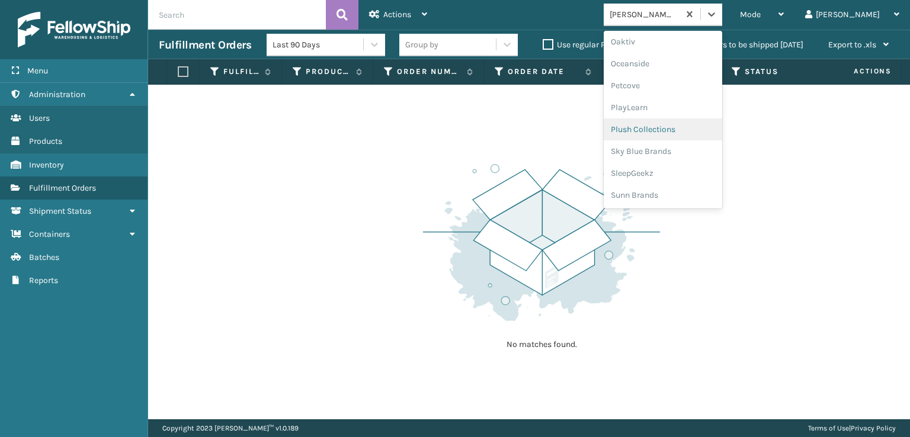
click at [685, 129] on div "Plush Collections" at bounding box center [662, 129] width 118 height 22
click at [717, 19] on icon at bounding box center [711, 14] width 12 height 12
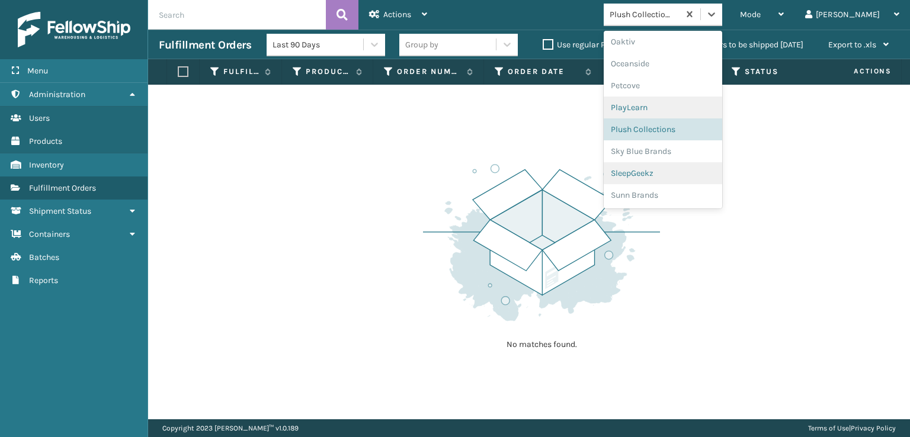
click at [678, 178] on div "SleepGeekz" at bounding box center [662, 173] width 118 height 22
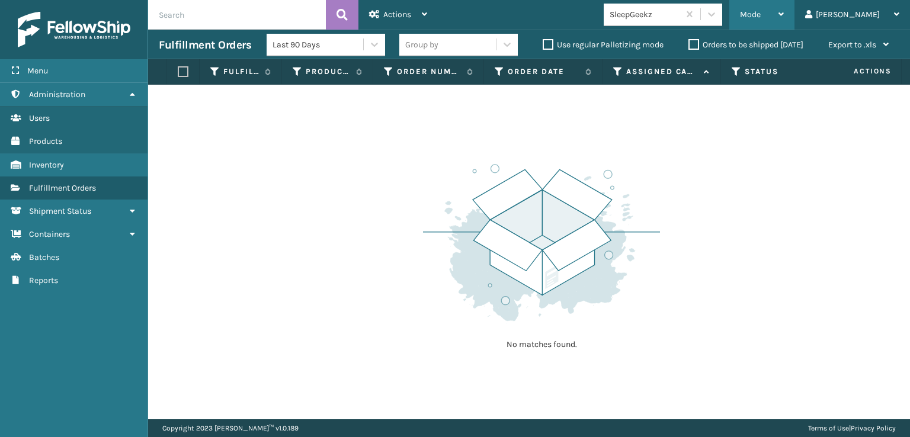
click at [760, 18] on span "Mode" at bounding box center [750, 14] width 21 height 10
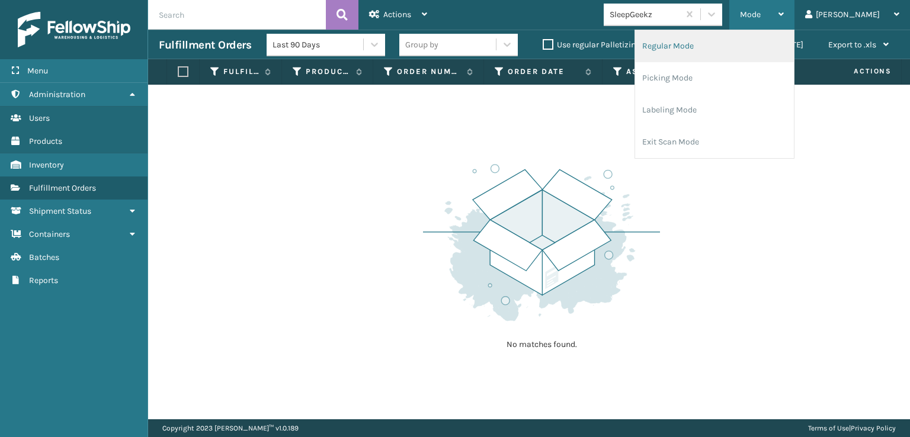
click at [703, 43] on li "Regular Mode" at bounding box center [714, 46] width 159 height 32
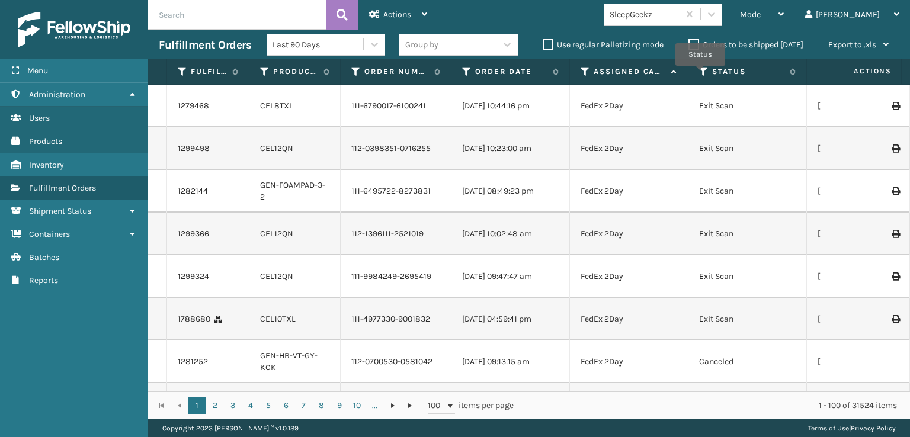
click at [706, 70] on icon at bounding box center [703, 71] width 9 height 11
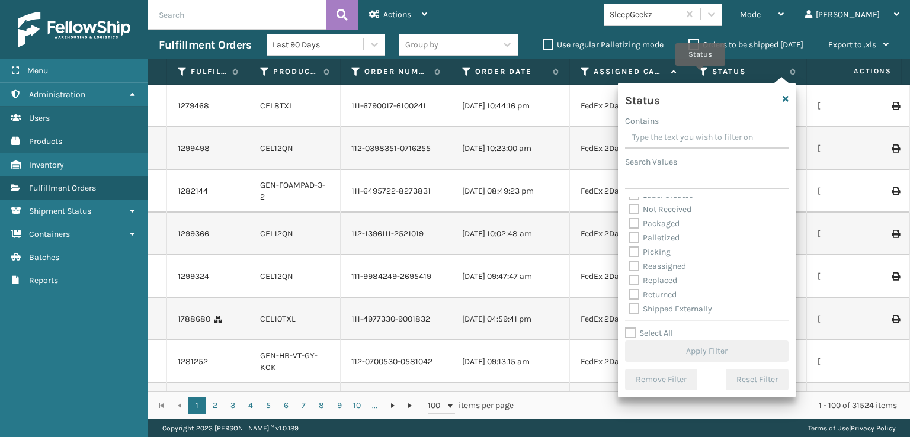
scroll to position [66, 0]
click at [630, 253] on label "Picking" at bounding box center [649, 251] width 42 height 10
click at [629, 252] on input "Picking" at bounding box center [628, 248] width 1 height 8
checkbox input "true"
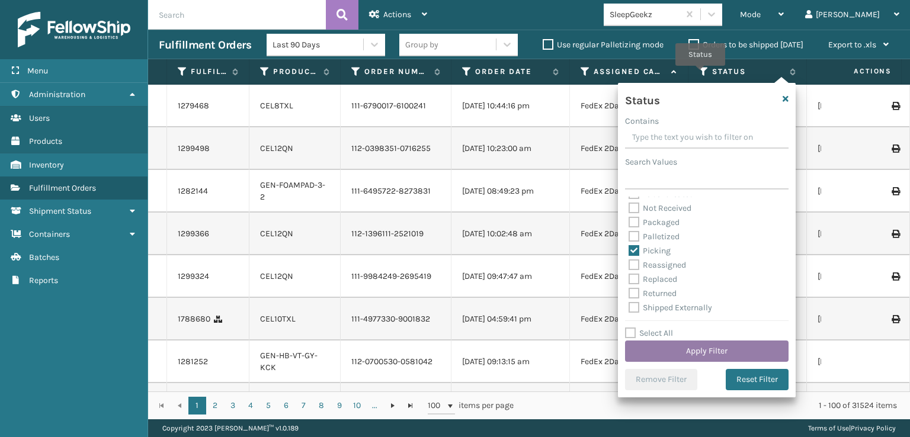
click at [674, 348] on button "Apply Filter" at bounding box center [706, 351] width 163 height 21
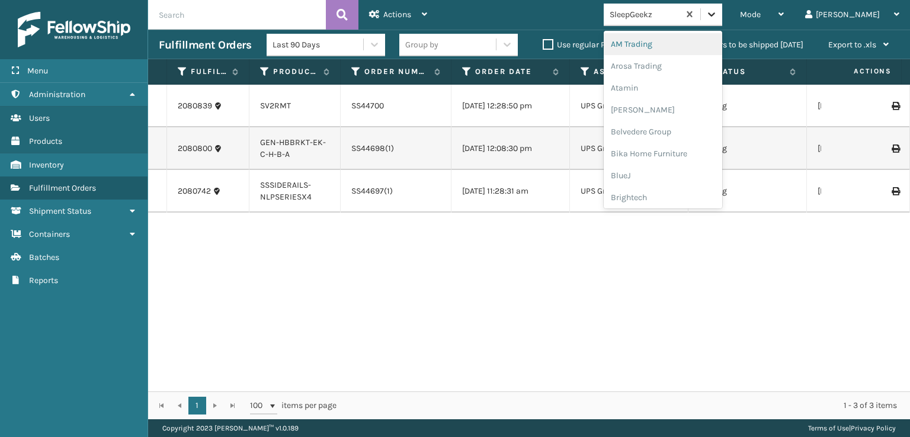
click at [717, 10] on icon at bounding box center [711, 14] width 12 height 12
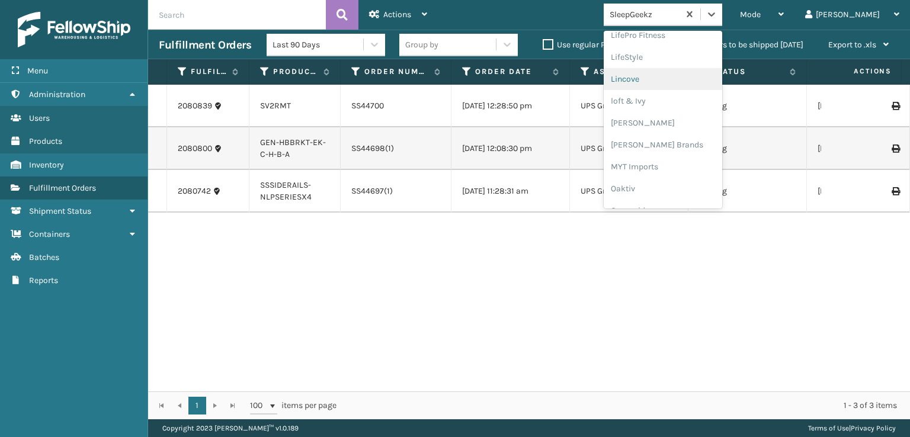
scroll to position [493, 0]
click at [676, 99] on div "[PERSON_NAME] Brands" at bounding box center [662, 99] width 118 height 22
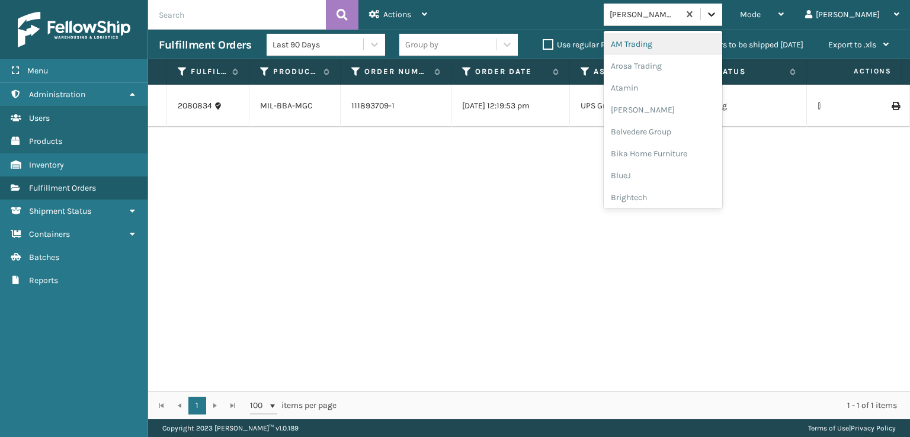
click at [717, 13] on icon at bounding box center [711, 14] width 12 height 12
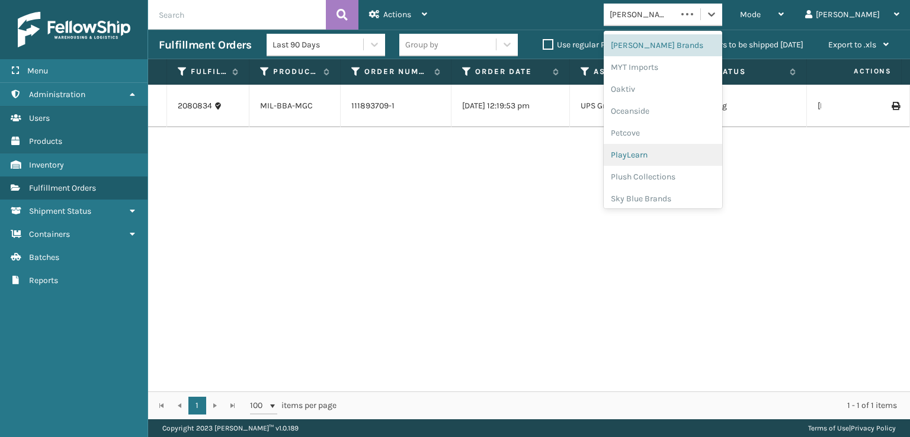
scroll to position [594, 0]
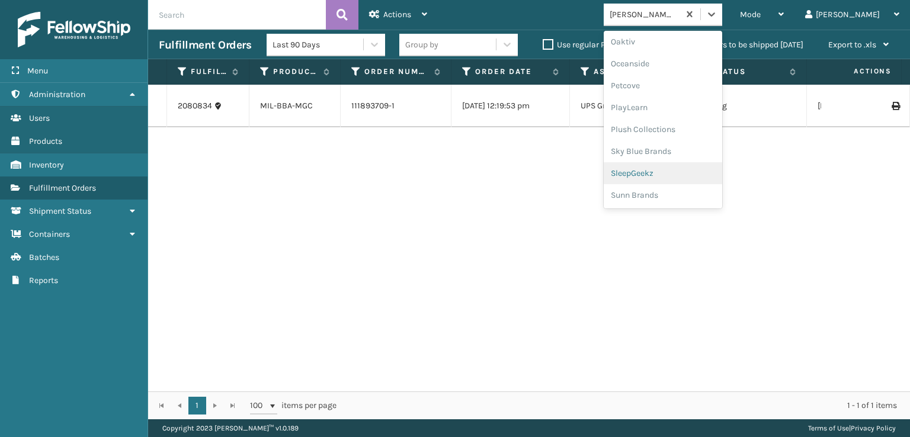
click at [678, 171] on div "SleepGeekz" at bounding box center [662, 173] width 118 height 22
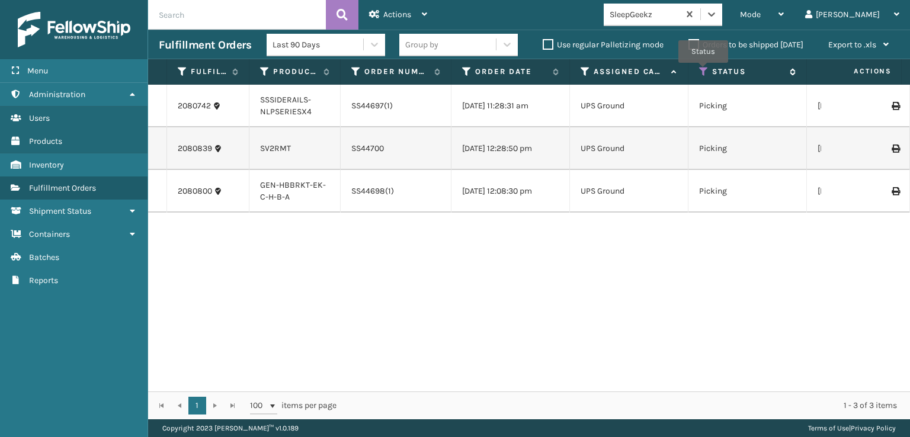
click at [703, 71] on icon at bounding box center [703, 71] width 9 height 11
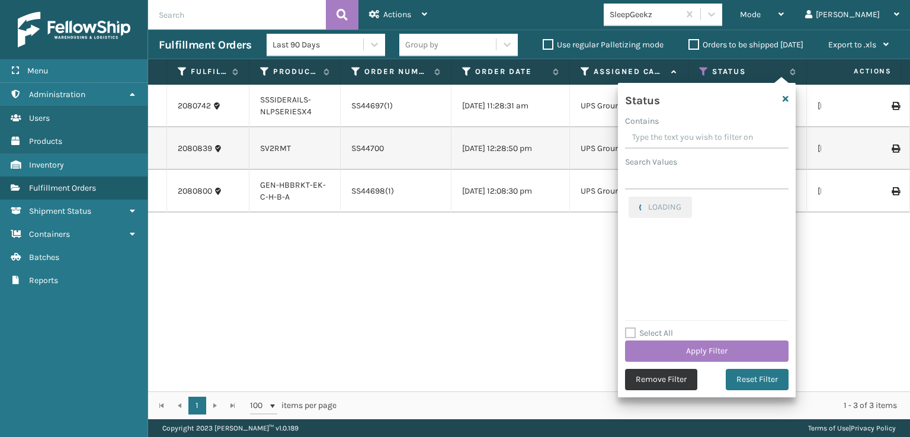
click at [648, 377] on button "Remove Filter" at bounding box center [661, 379] width 72 height 21
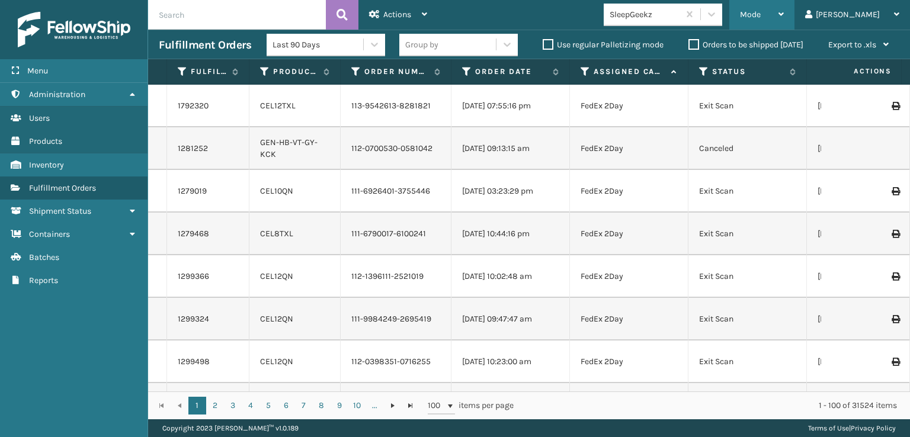
click at [760, 15] on span "Mode" at bounding box center [750, 14] width 21 height 10
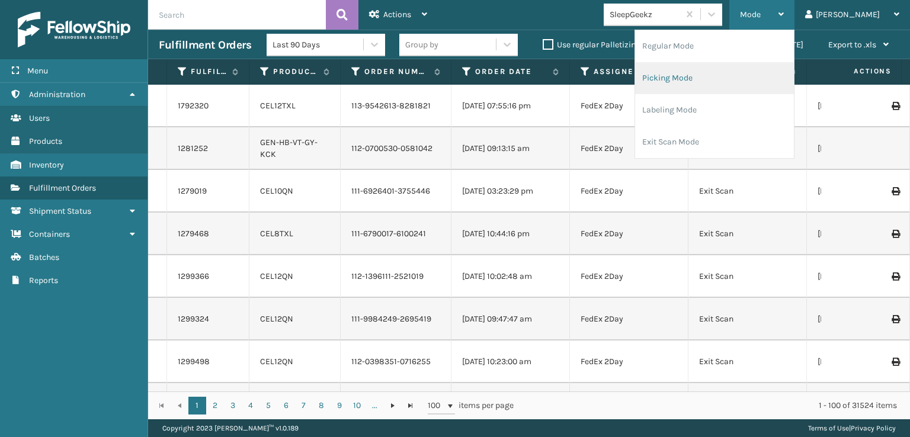
click at [703, 75] on li "Picking Mode" at bounding box center [714, 78] width 159 height 32
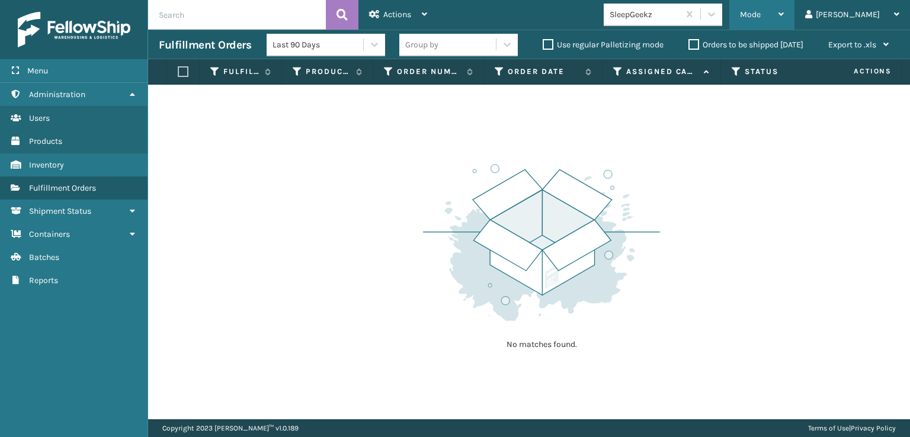
click at [784, 8] on div "Mode" at bounding box center [762, 15] width 44 height 30
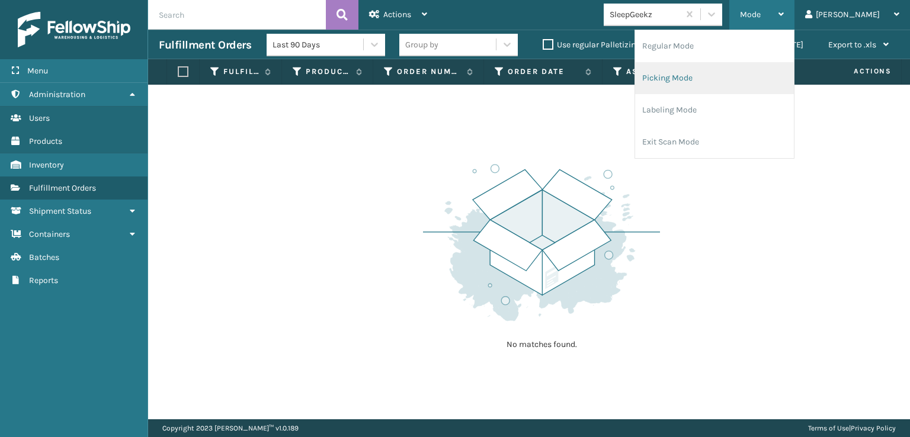
click at [720, 79] on li "Picking Mode" at bounding box center [714, 78] width 159 height 32
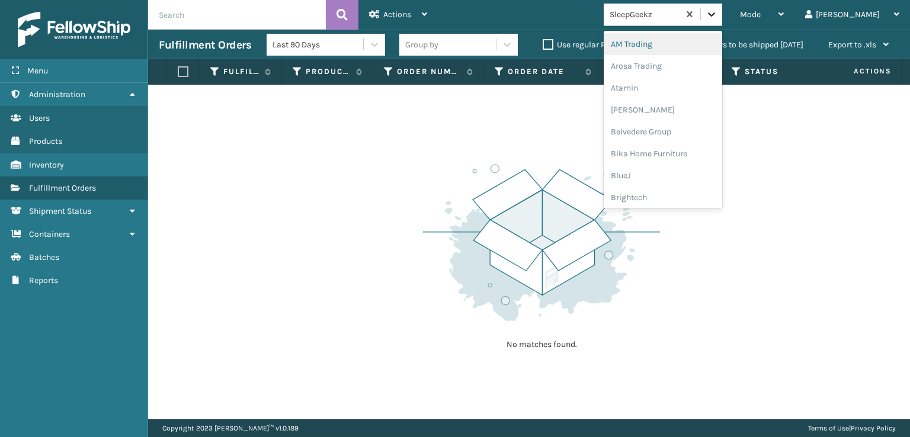
click at [717, 18] on icon at bounding box center [711, 14] width 12 height 12
click at [676, 150] on div "FoamTex" at bounding box center [662, 151] width 118 height 22
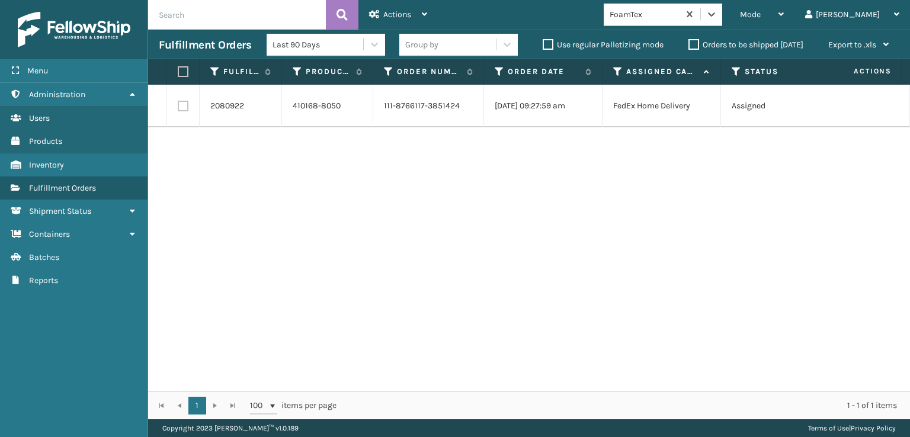
click at [181, 109] on label at bounding box center [183, 106] width 11 height 11
click at [178, 108] on input "checkbox" at bounding box center [178, 105] width 1 height 8
checkbox input "true"
click at [393, 14] on span "Actions" at bounding box center [397, 14] width 28 height 10
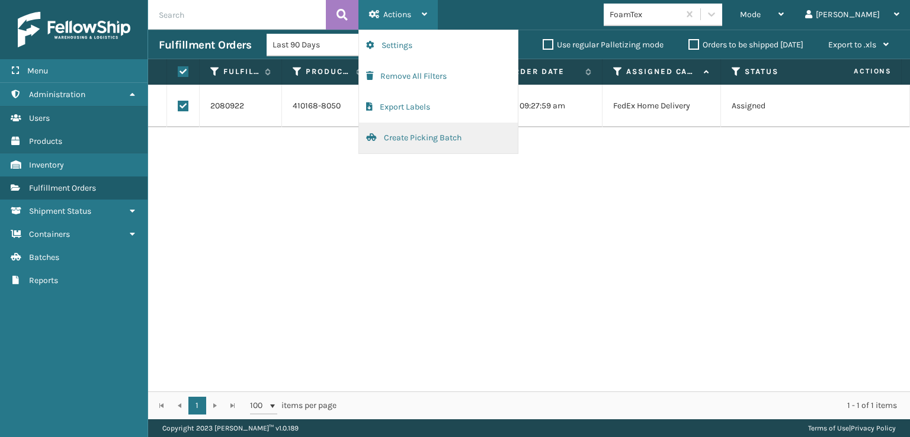
click at [398, 136] on button "Create Picking Batch" at bounding box center [438, 138] width 159 height 31
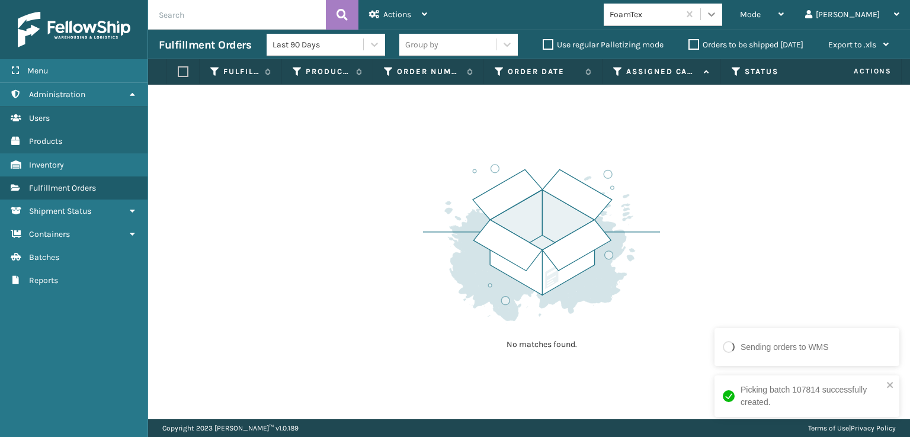
click at [715, 14] on icon at bounding box center [711, 14] width 7 height 4
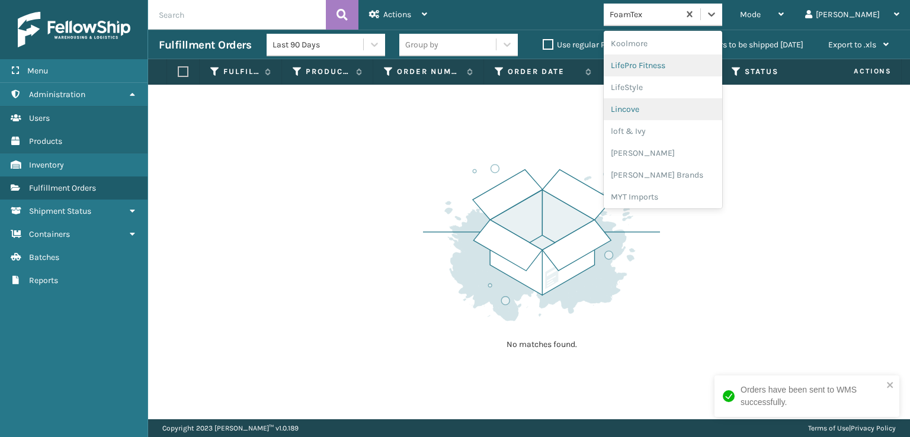
scroll to position [434, 0]
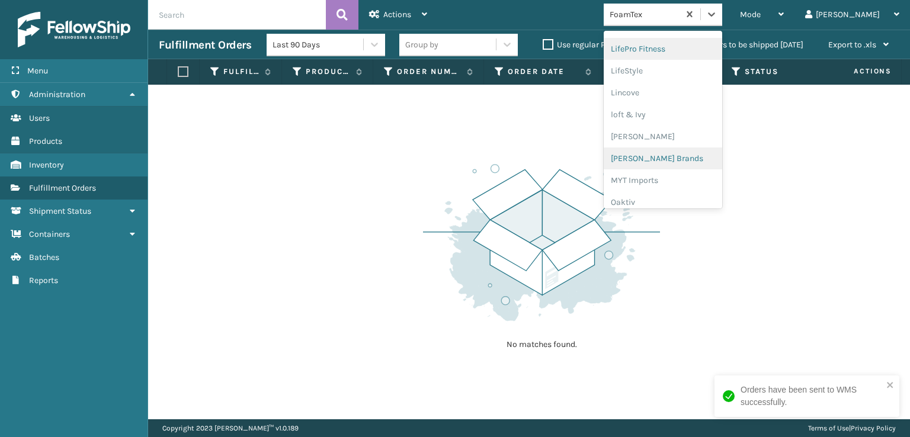
click at [692, 157] on div "[PERSON_NAME] Brands" at bounding box center [662, 158] width 118 height 22
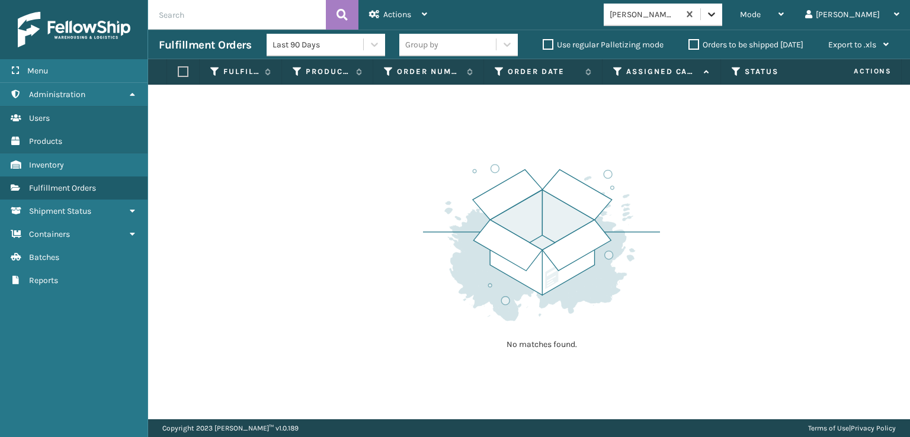
click at [717, 18] on icon at bounding box center [711, 14] width 12 height 12
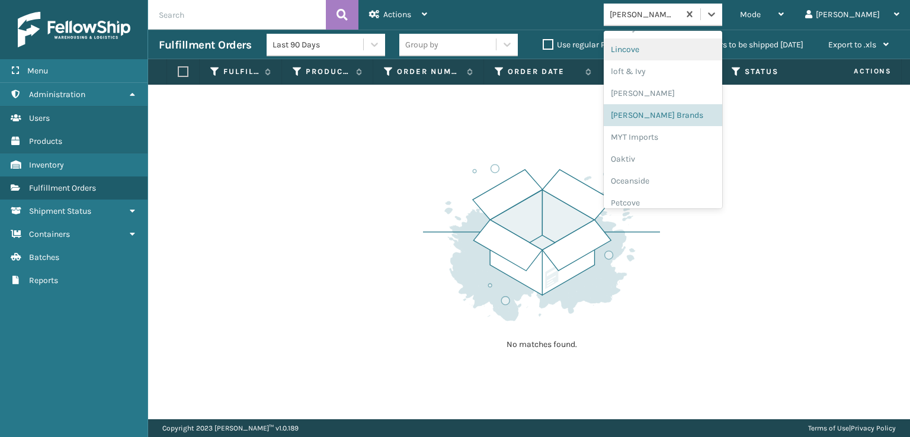
scroll to position [594, 0]
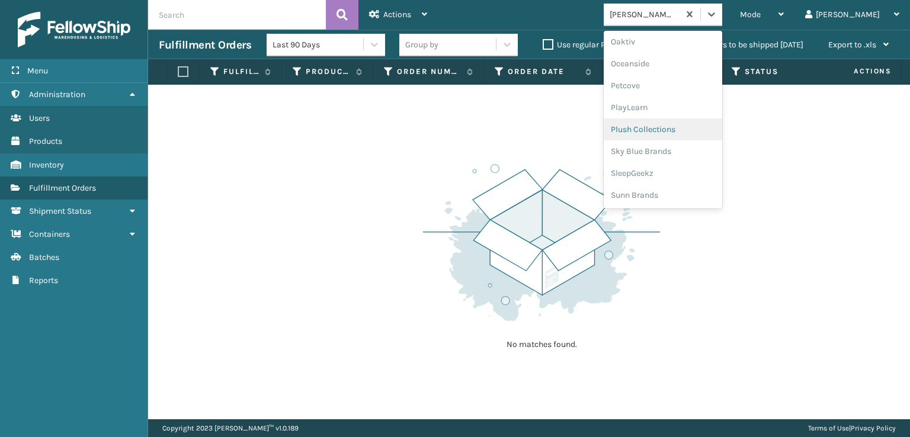
click at [675, 130] on div "Plush Collections" at bounding box center [662, 129] width 118 height 22
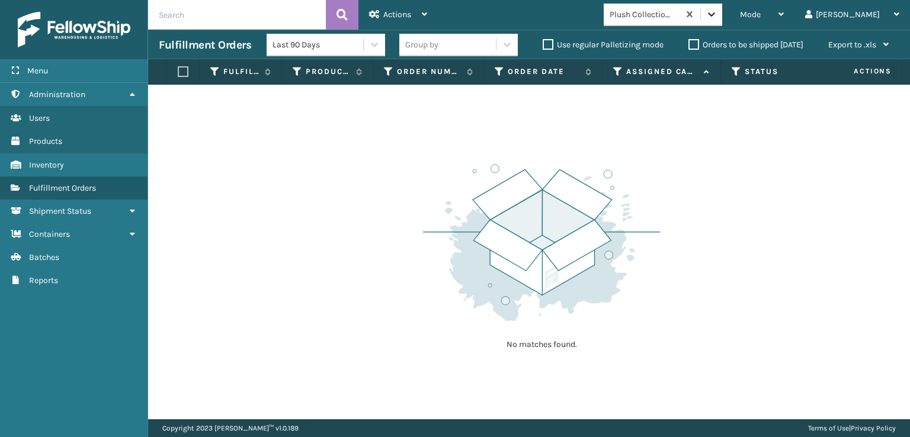
click at [715, 14] on icon at bounding box center [711, 14] width 7 height 4
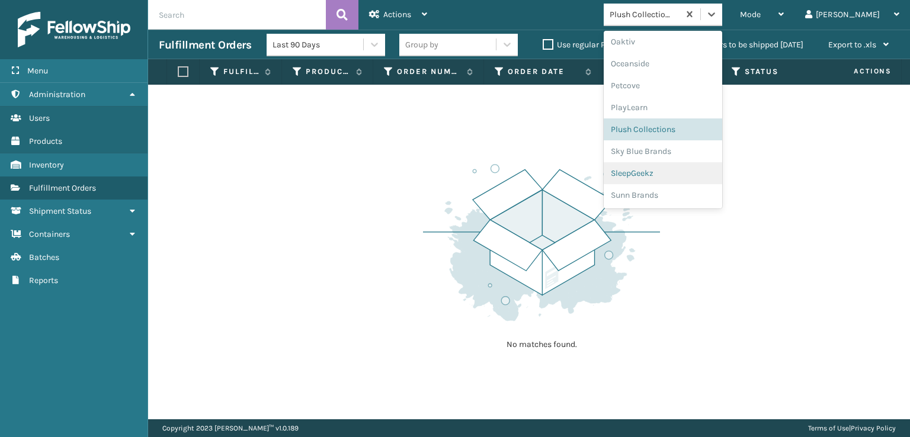
click at [673, 174] on div "SleepGeekz" at bounding box center [662, 173] width 118 height 22
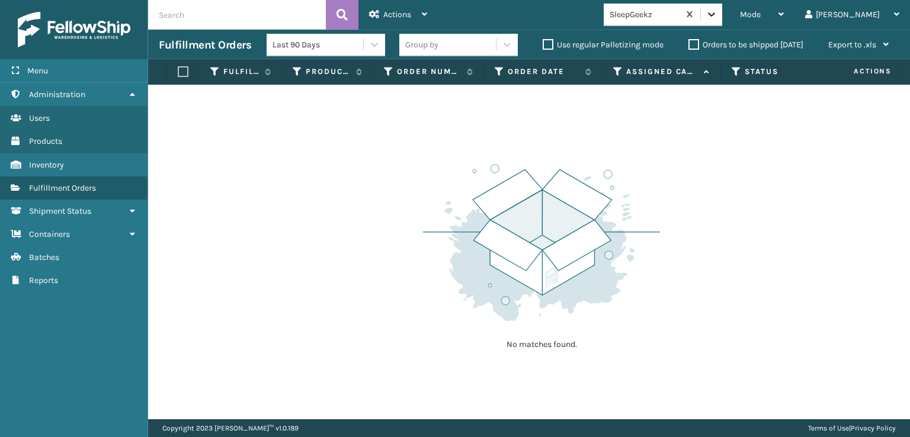
click at [715, 15] on icon at bounding box center [711, 14] width 7 height 4
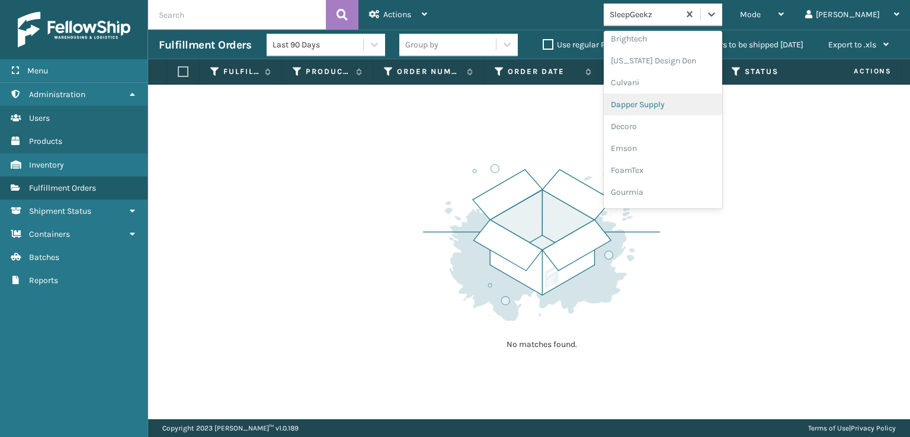
scroll to position [178, 0]
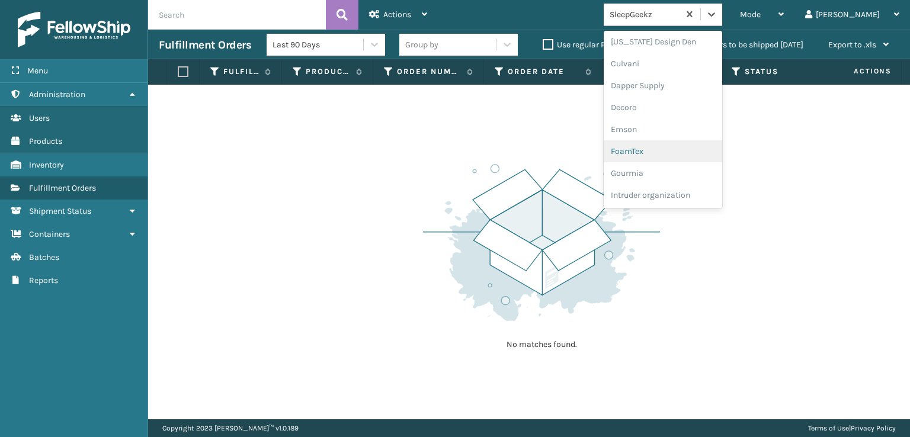
click at [671, 150] on div "FoamTex" at bounding box center [662, 151] width 118 height 22
click at [722, 7] on div at bounding box center [711, 14] width 21 height 21
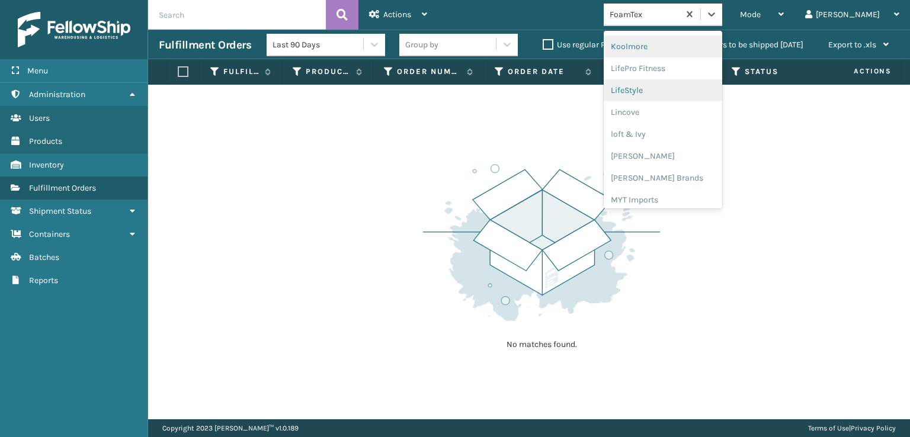
scroll to position [434, 0]
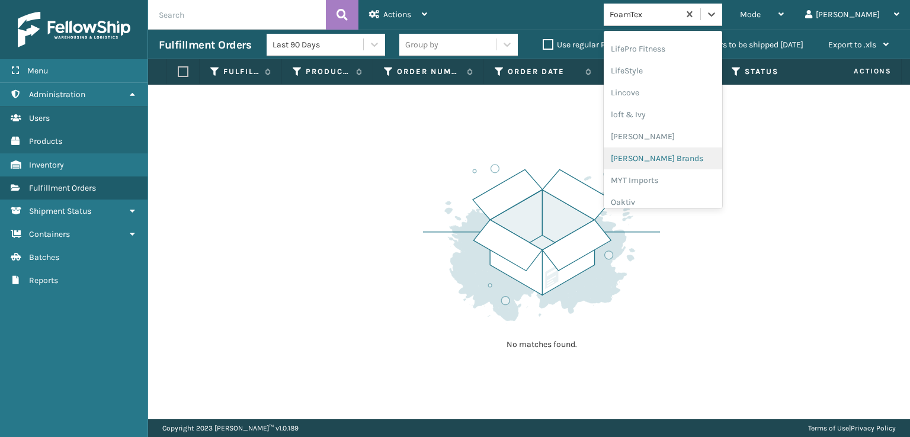
click at [679, 156] on div "[PERSON_NAME] Brands" at bounding box center [662, 158] width 118 height 22
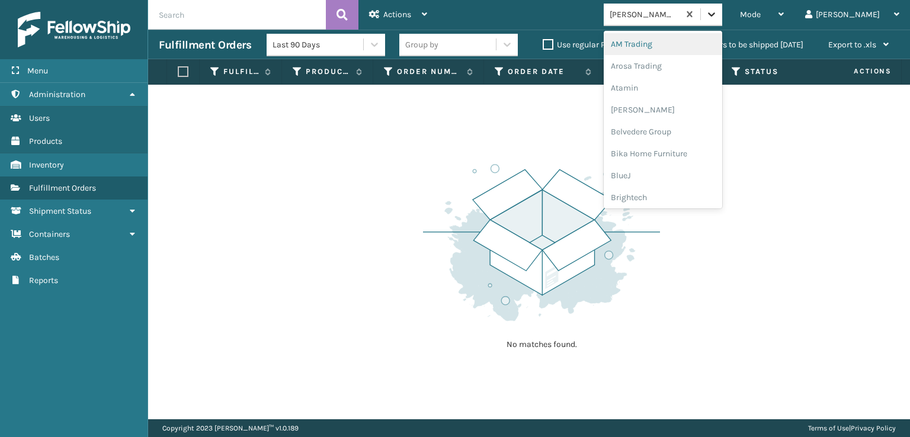
click at [717, 14] on icon at bounding box center [711, 14] width 12 height 12
click at [668, 146] on div "Plush Collections" at bounding box center [662, 148] width 118 height 22
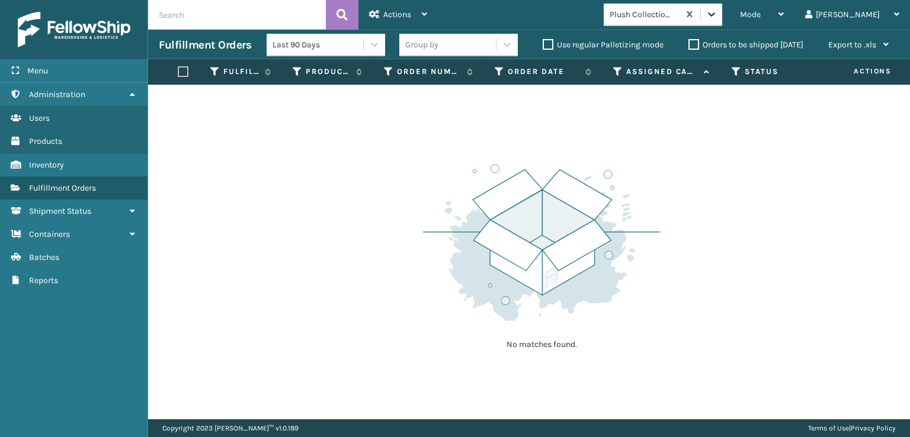
click at [722, 15] on div at bounding box center [711, 14] width 21 height 21
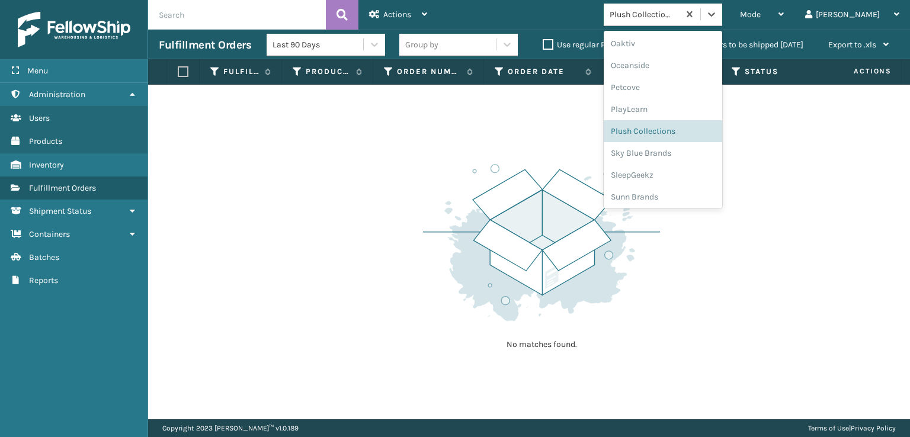
scroll to position [594, 0]
click at [682, 171] on div "SleepGeekz" at bounding box center [662, 173] width 118 height 22
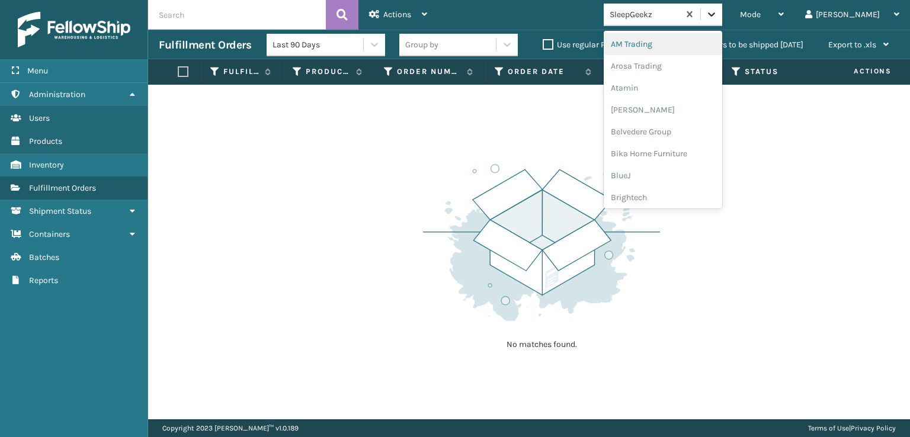
click at [717, 17] on icon at bounding box center [711, 14] width 12 height 12
click at [673, 174] on div "SleepGeekz" at bounding box center [662, 173] width 118 height 22
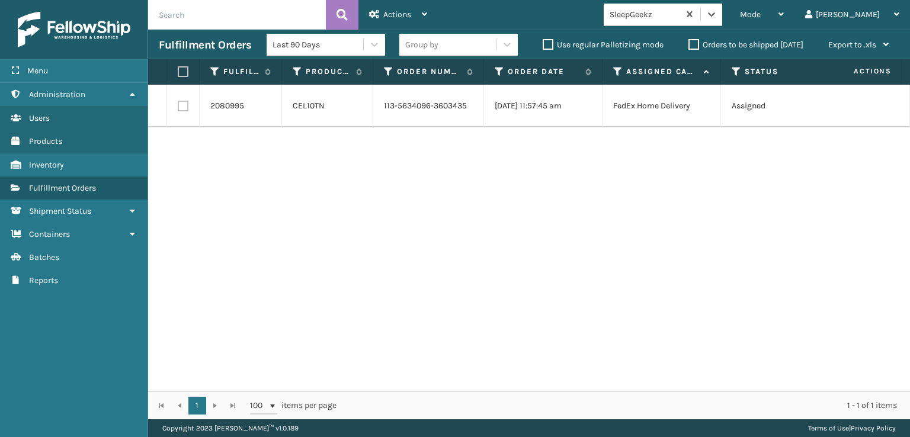
click at [184, 110] on label at bounding box center [183, 106] width 11 height 11
click at [178, 108] on input "checkbox" at bounding box center [178, 105] width 1 height 8
checkbox input "true"
click at [405, 15] on span "Actions" at bounding box center [397, 14] width 28 height 10
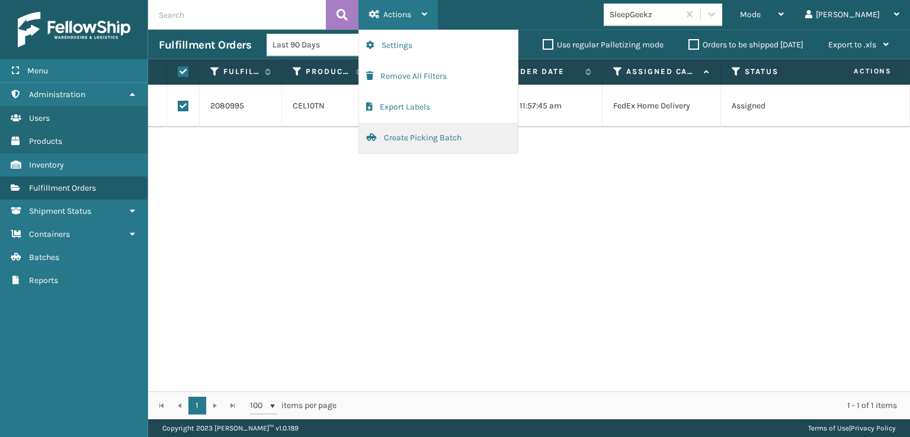
click at [394, 136] on button "Create Picking Batch" at bounding box center [438, 138] width 159 height 31
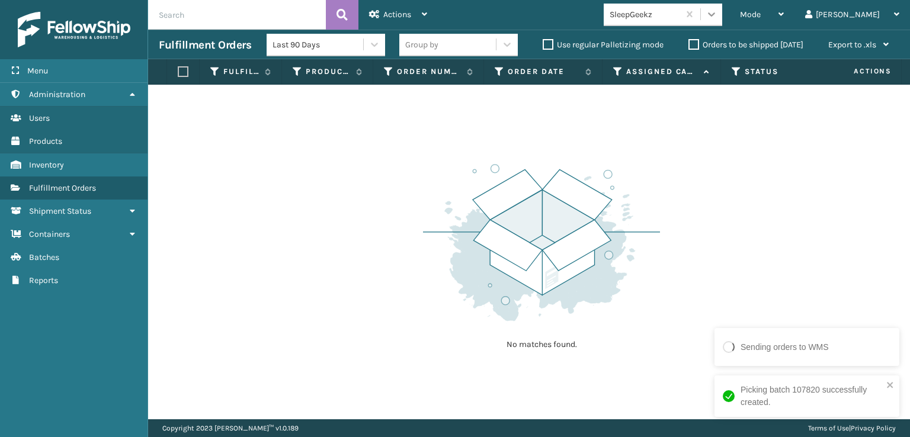
click at [722, 11] on div at bounding box center [711, 14] width 21 height 21
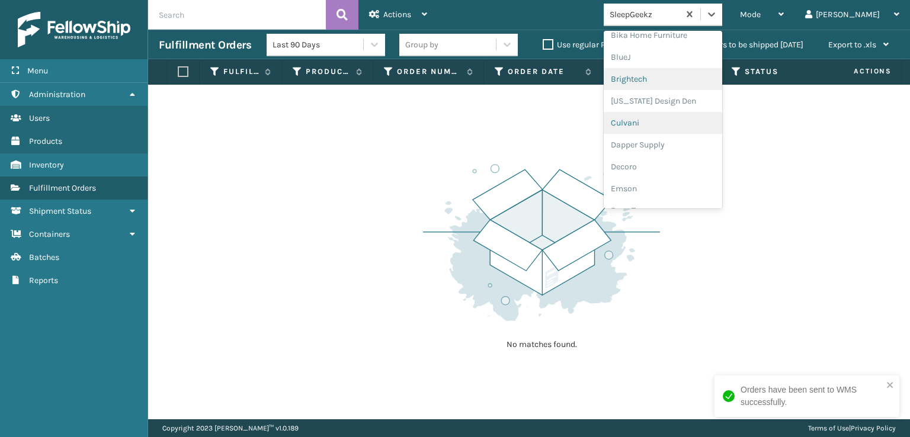
scroll to position [178, 0]
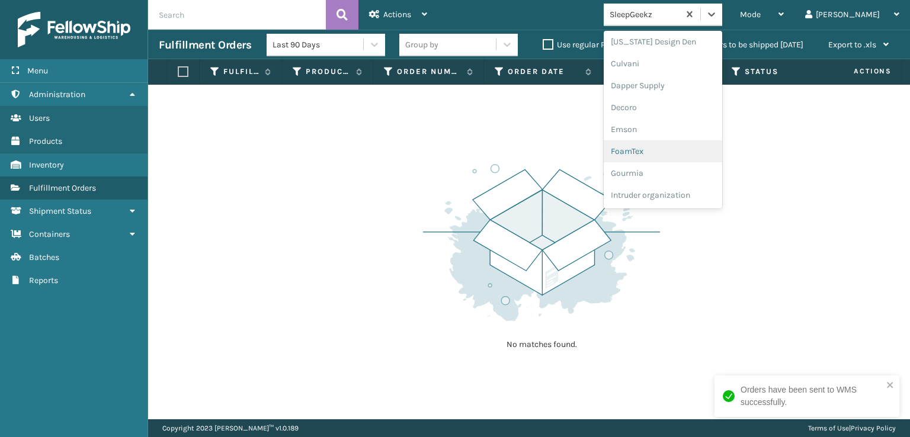
click at [667, 149] on div "FoamTex" at bounding box center [662, 151] width 118 height 22
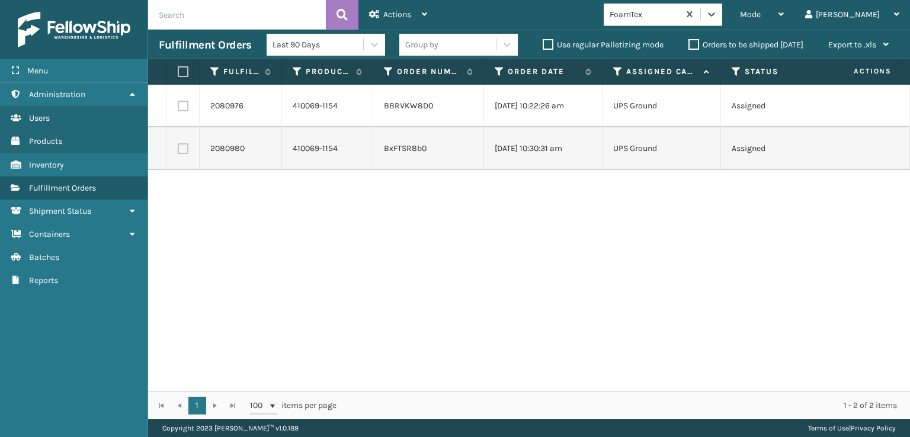
click at [178, 75] on label at bounding box center [181, 71] width 7 height 11
click at [178, 75] on input "checkbox" at bounding box center [178, 72] width 1 height 8
checkbox input "true"
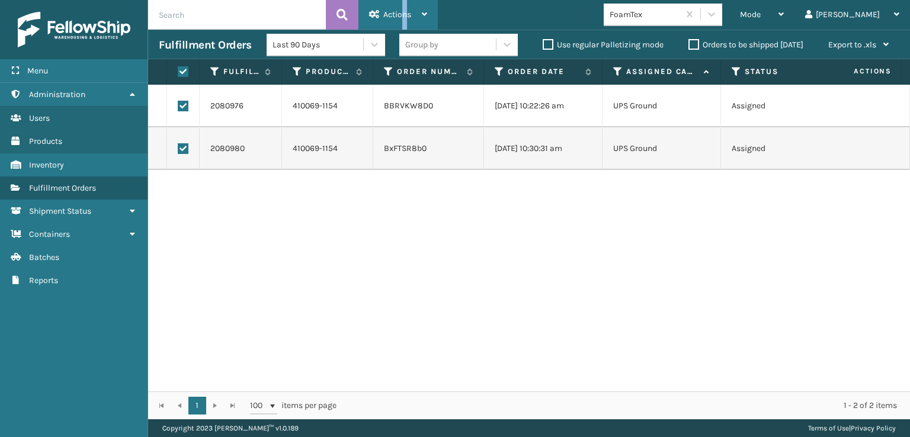
click at [404, 11] on span "Actions" at bounding box center [397, 14] width 28 height 10
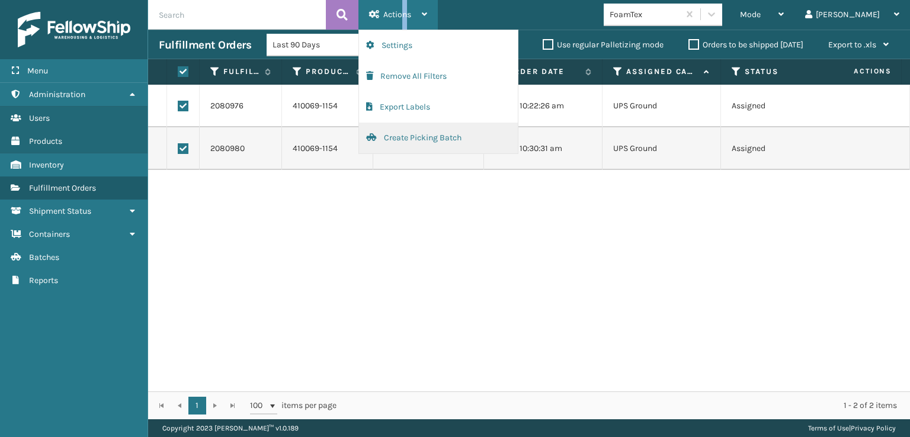
click at [441, 130] on button "Create Picking Batch" at bounding box center [438, 138] width 159 height 31
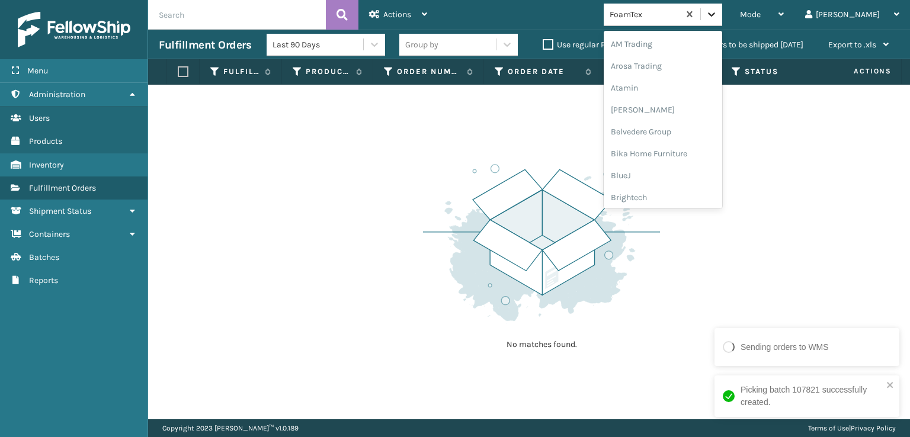
click at [715, 12] on icon at bounding box center [711, 14] width 7 height 4
click at [680, 93] on div "[PERSON_NAME] Brands" at bounding box center [662, 99] width 118 height 22
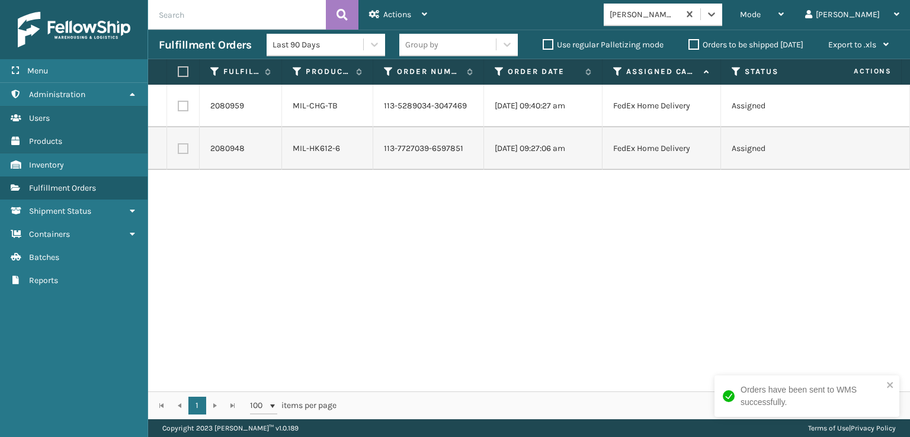
click at [185, 74] on label at bounding box center [181, 71] width 7 height 11
click at [178, 74] on input "checkbox" at bounding box center [178, 72] width 1 height 8
checkbox input "true"
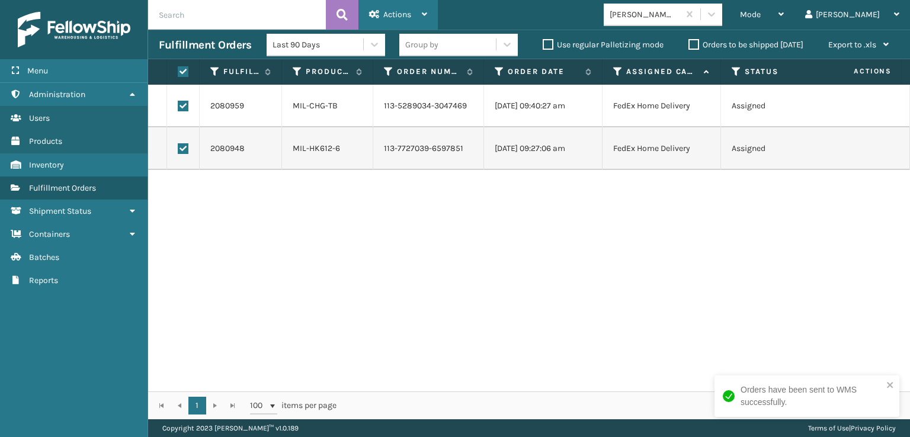
click at [399, 15] on span "Actions" at bounding box center [397, 14] width 28 height 10
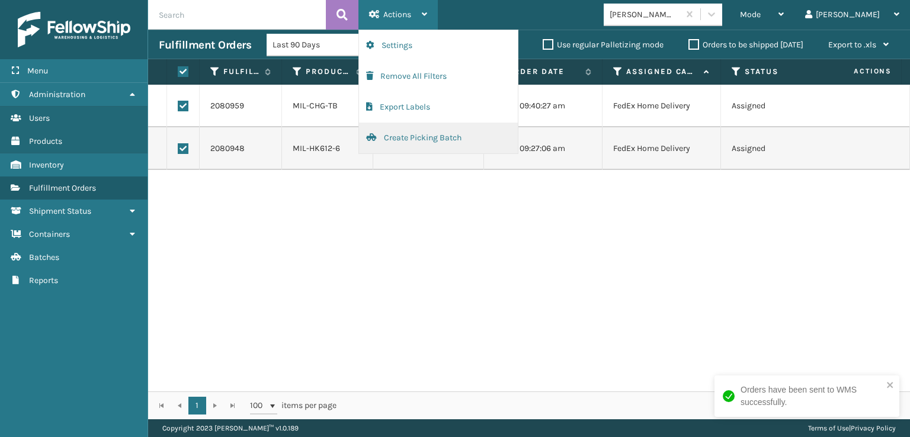
click at [429, 141] on button "Create Picking Batch" at bounding box center [438, 138] width 159 height 31
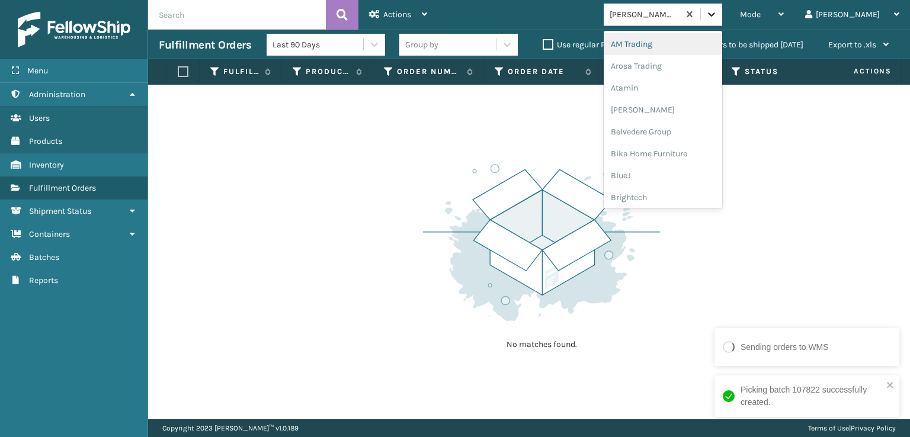
click at [717, 14] on icon at bounding box center [711, 14] width 12 height 12
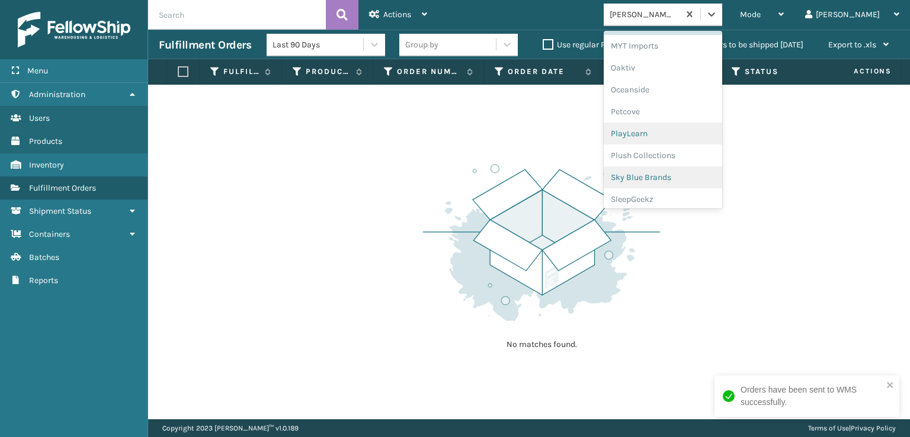
scroll to position [585, 0]
click at [675, 137] on div "Plush Collections" at bounding box center [662, 138] width 118 height 22
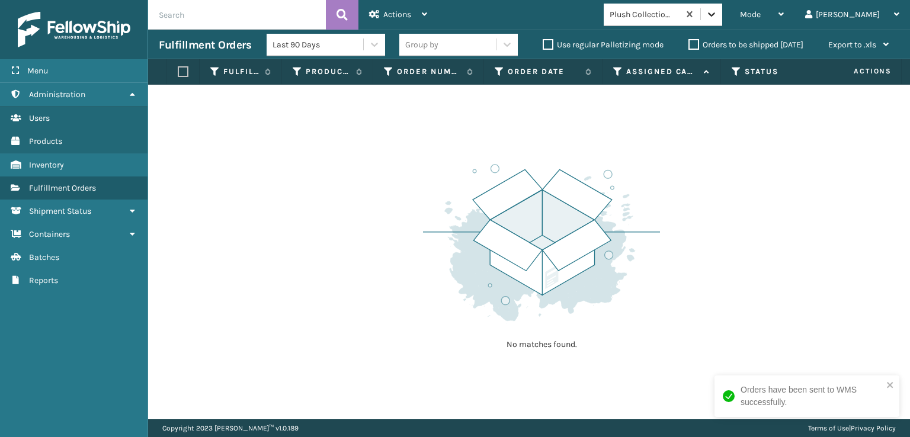
click at [717, 9] on icon at bounding box center [711, 14] width 12 height 12
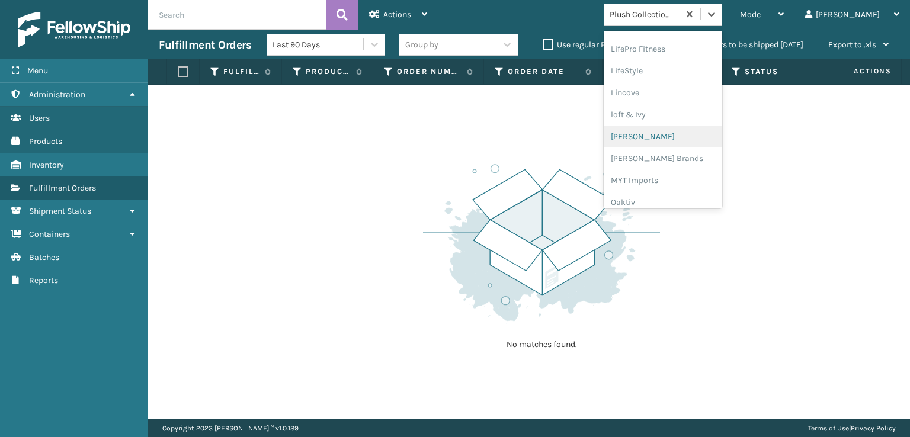
scroll to position [594, 0]
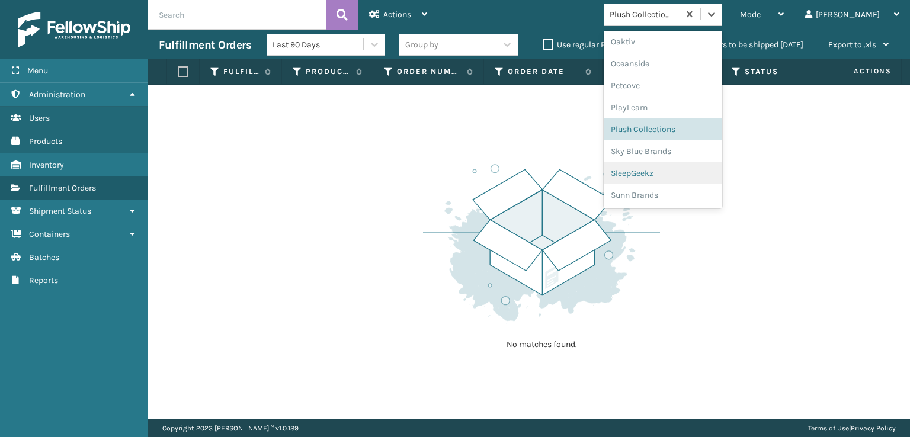
click at [675, 173] on div "SleepGeekz" at bounding box center [662, 173] width 118 height 22
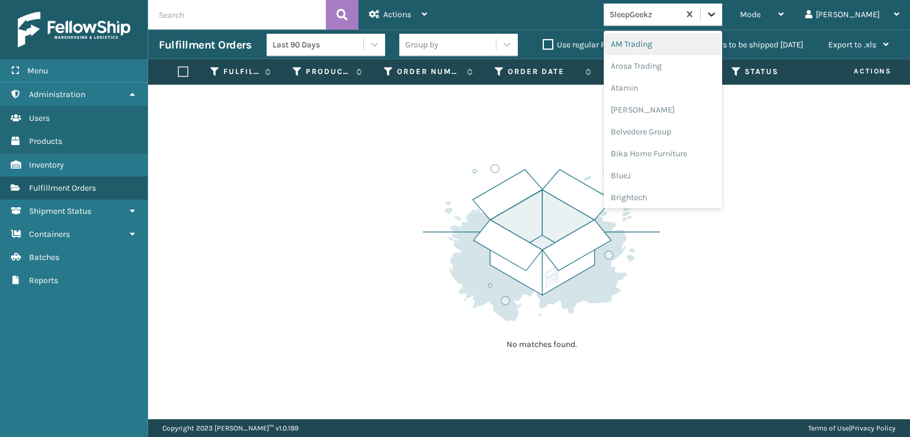
click at [717, 14] on icon at bounding box center [711, 14] width 12 height 12
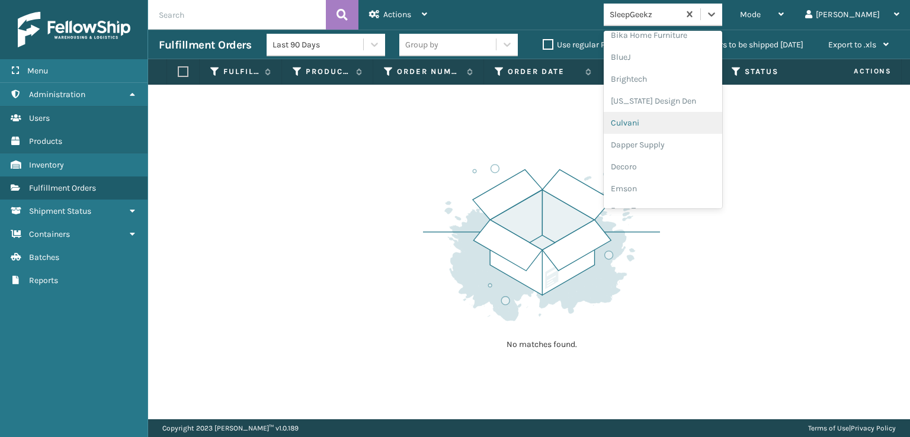
scroll to position [178, 0]
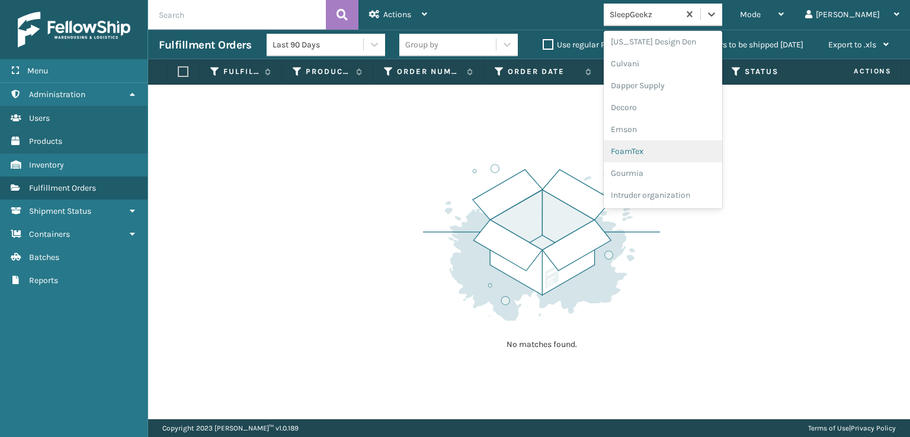
click at [682, 144] on div "FoamTex" at bounding box center [662, 151] width 118 height 22
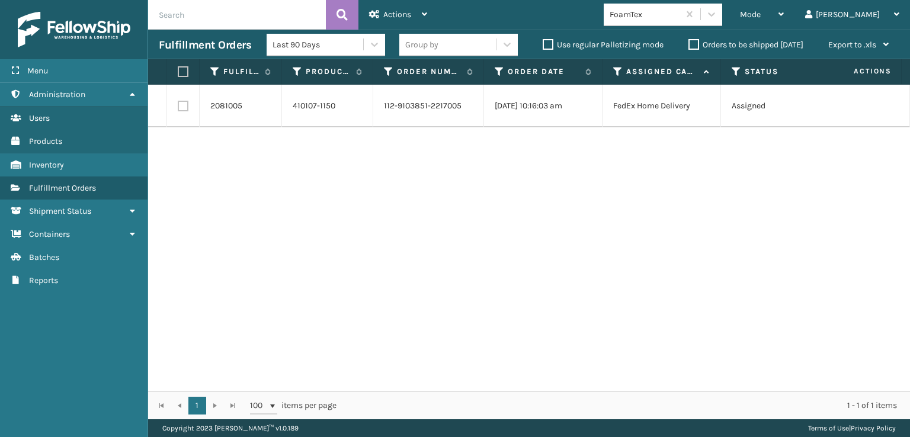
click at [180, 107] on label at bounding box center [183, 106] width 11 height 11
click at [178, 107] on input "checkbox" at bounding box center [178, 105] width 1 height 8
checkbox input "true"
click at [409, 17] on span "Actions" at bounding box center [397, 14] width 28 height 10
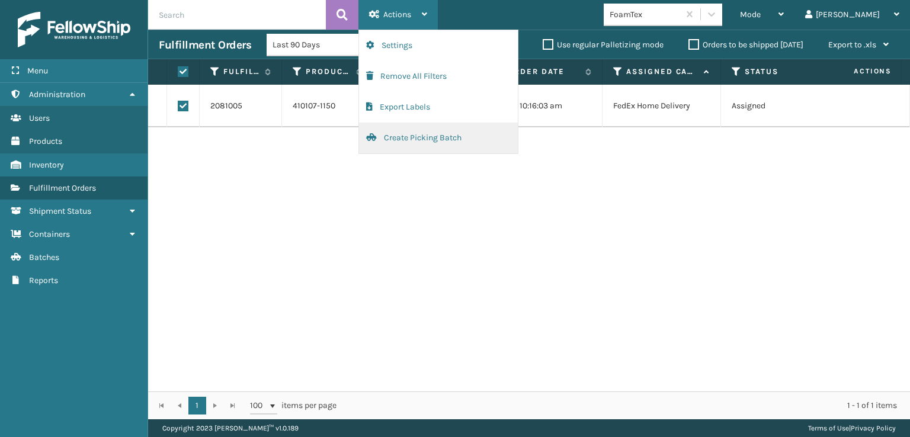
click at [424, 135] on button "Create Picking Batch" at bounding box center [438, 138] width 159 height 31
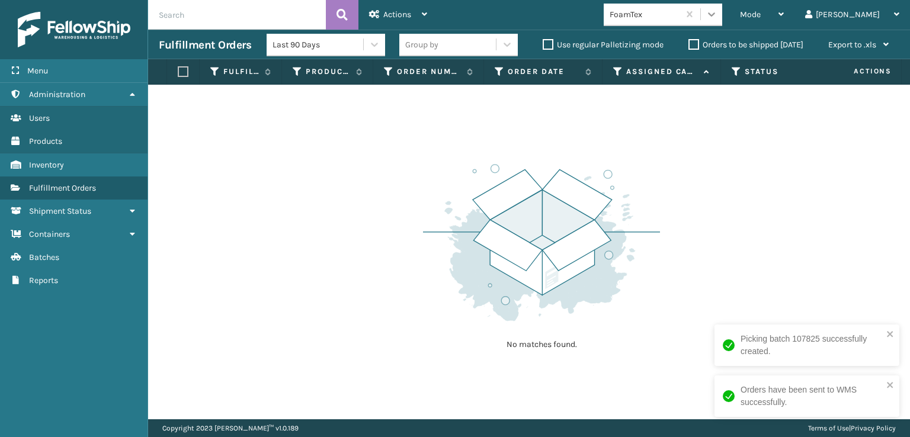
click at [717, 17] on icon at bounding box center [711, 14] width 12 height 12
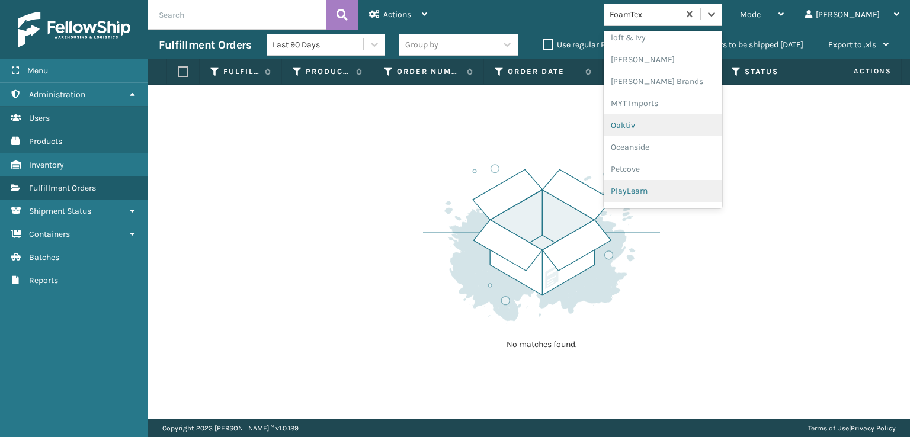
scroll to position [493, 0]
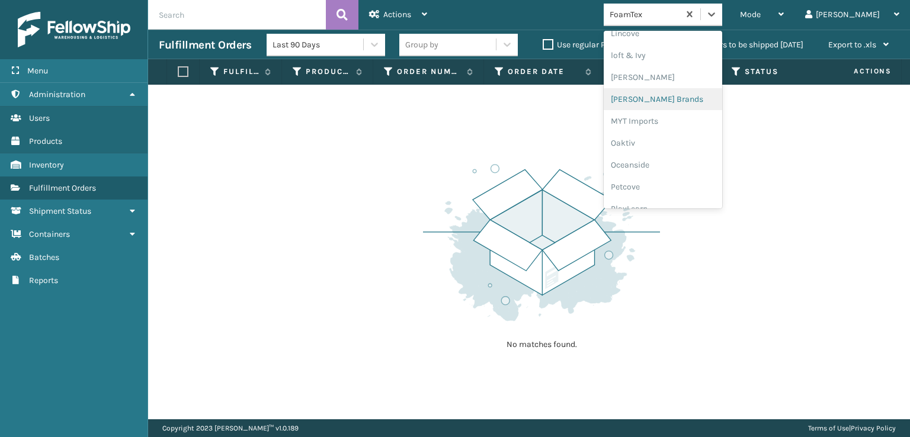
click at [675, 97] on div "[PERSON_NAME] Brands" at bounding box center [662, 99] width 118 height 22
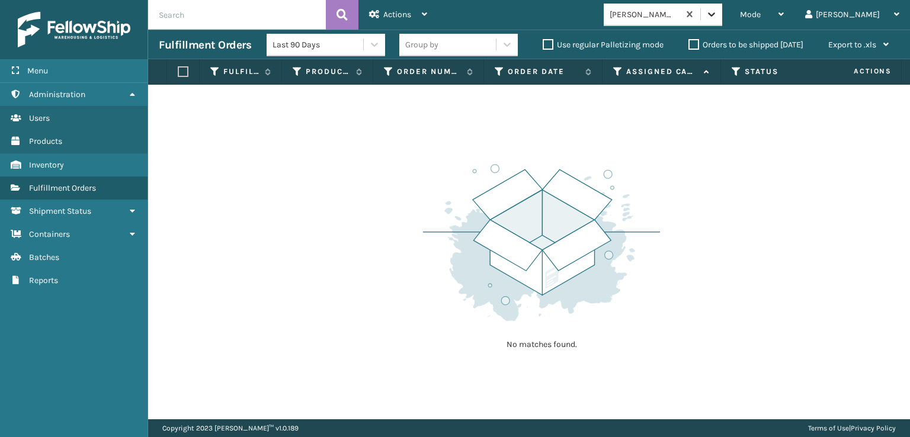
click at [717, 16] on icon at bounding box center [711, 14] width 12 height 12
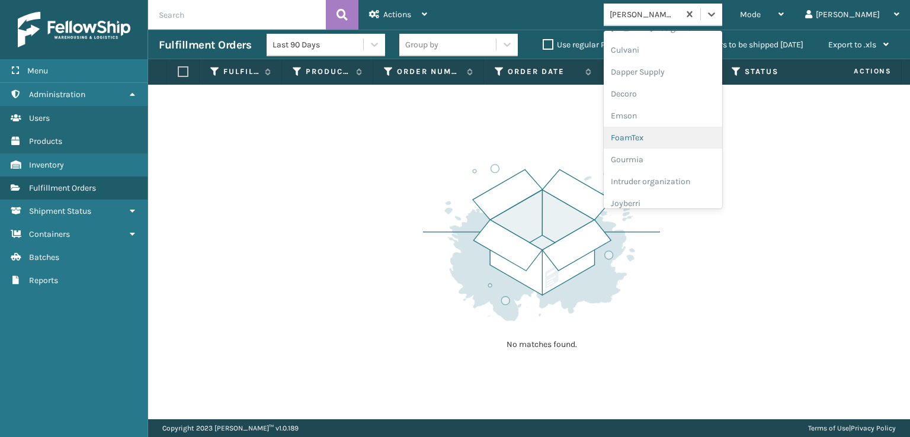
scroll to position [237, 0]
click at [675, 92] on div "FoamTex" at bounding box center [662, 92] width 118 height 22
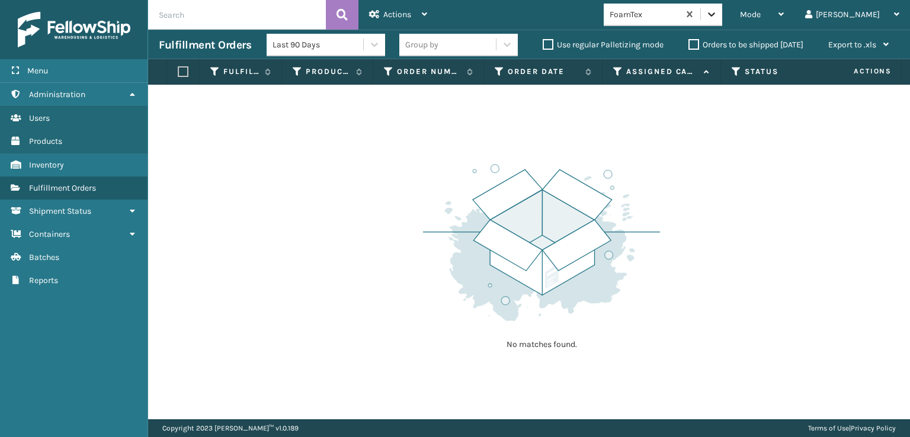
click at [717, 17] on icon at bounding box center [711, 14] width 12 height 12
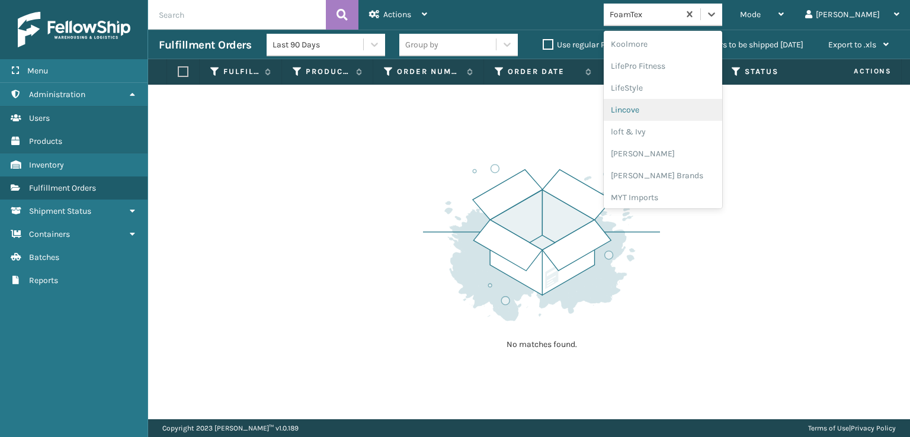
scroll to position [434, 0]
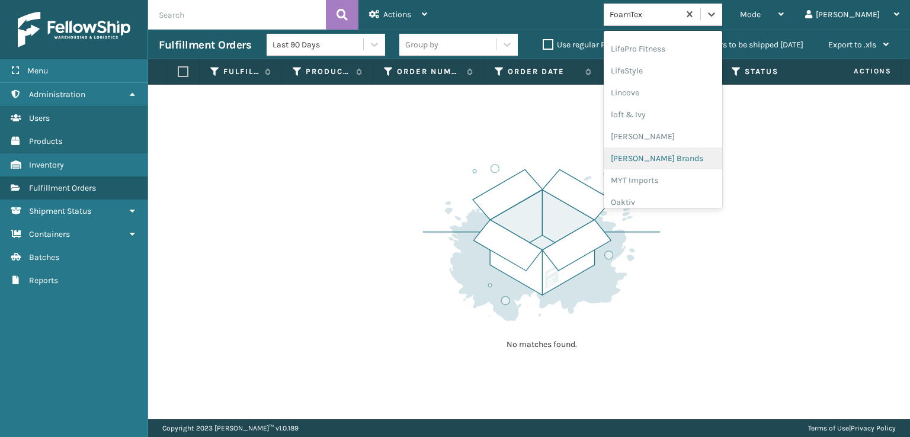
click at [680, 155] on div "[PERSON_NAME] Brands" at bounding box center [662, 158] width 118 height 22
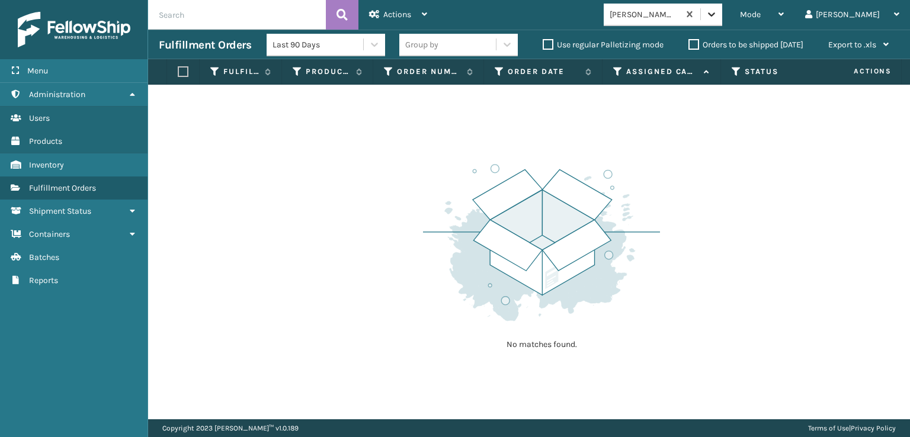
click at [717, 15] on icon at bounding box center [711, 14] width 12 height 12
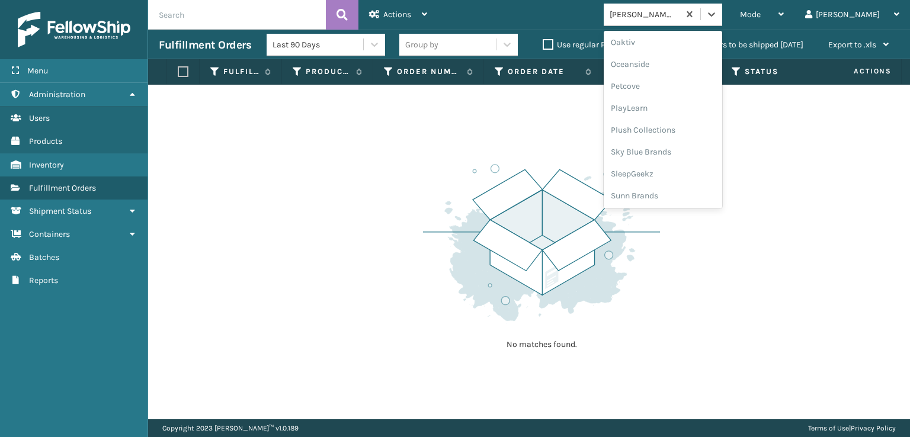
scroll to position [594, 0]
click at [678, 131] on div "Plush Collections" at bounding box center [662, 129] width 118 height 22
drag, startPoint x: 763, startPoint y: 15, endPoint x: 763, endPoint y: 30, distance: 14.8
click at [717, 18] on icon at bounding box center [711, 14] width 12 height 12
click at [683, 174] on div "SleepGeekz" at bounding box center [662, 173] width 118 height 22
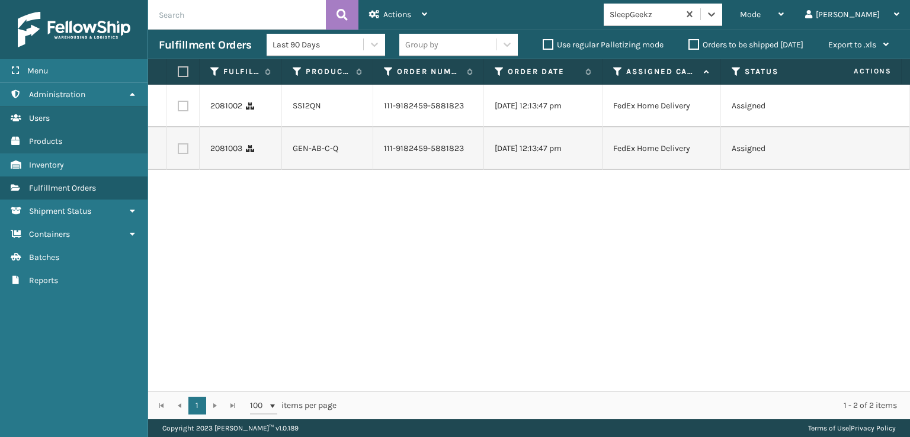
click at [184, 70] on label at bounding box center [181, 71] width 7 height 11
click at [178, 70] on input "checkbox" at bounding box center [178, 72] width 1 height 8
checkbox input "true"
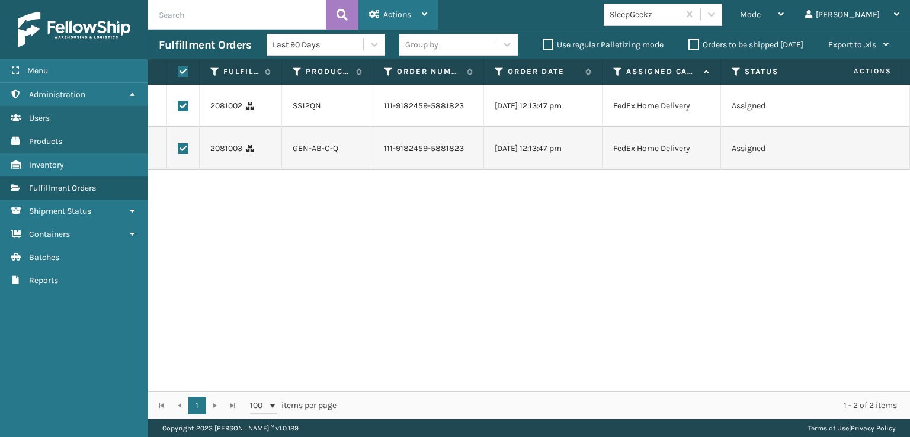
click at [395, 12] on span "Actions" at bounding box center [397, 14] width 28 height 10
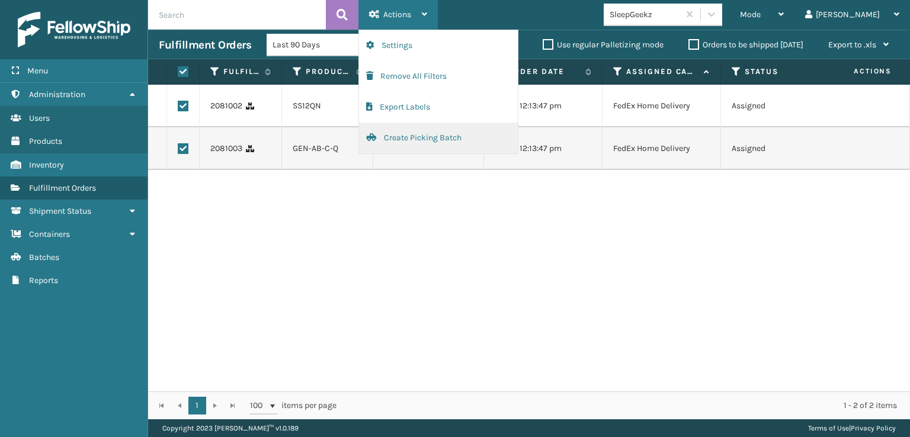
click at [415, 138] on button "Create Picking Batch" at bounding box center [438, 138] width 159 height 31
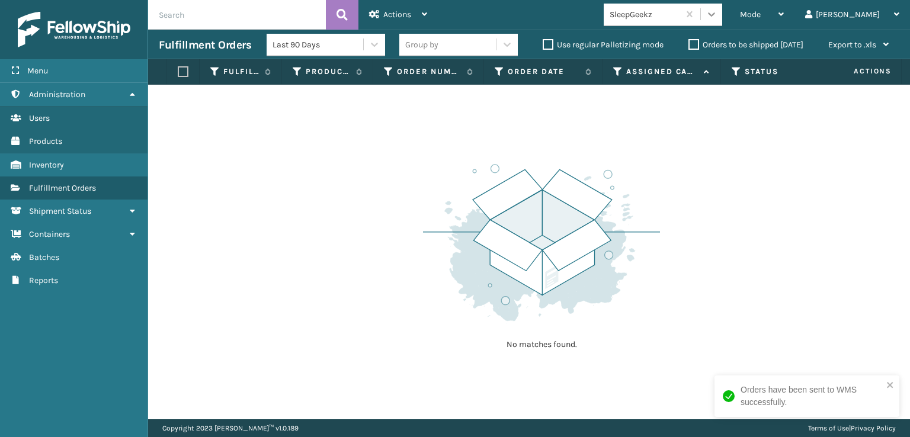
click at [717, 20] on icon at bounding box center [711, 14] width 12 height 12
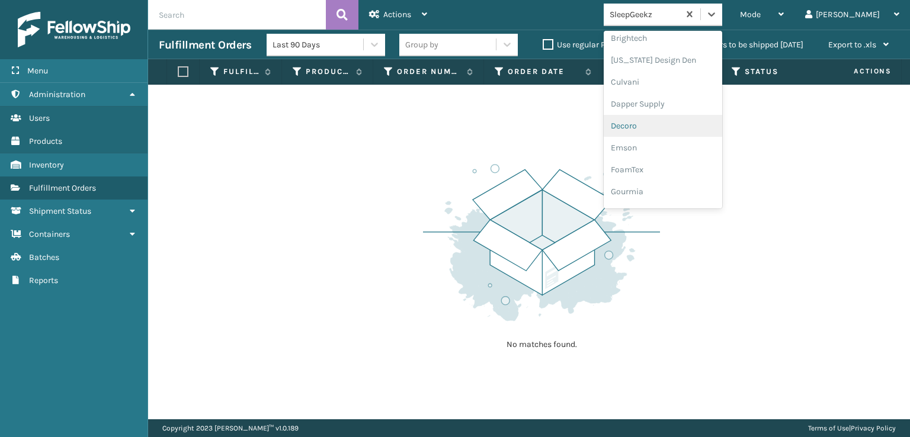
scroll to position [178, 0]
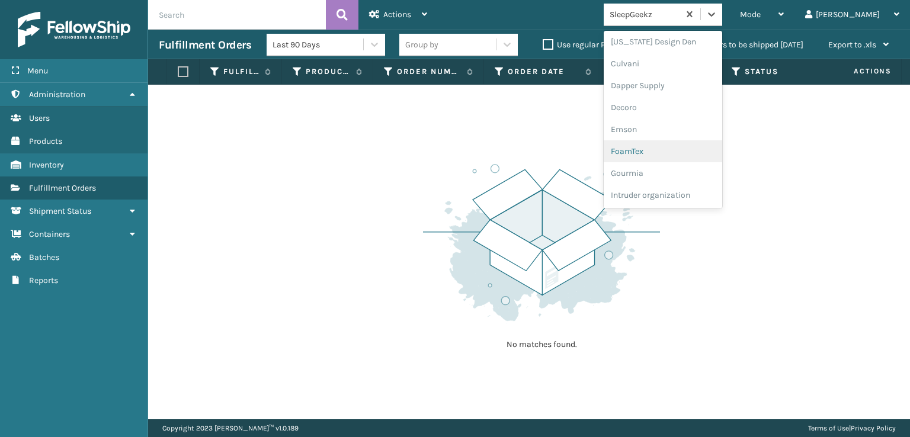
click at [679, 153] on div "FoamTex" at bounding box center [662, 151] width 118 height 22
click at [722, 24] on div at bounding box center [711, 14] width 21 height 21
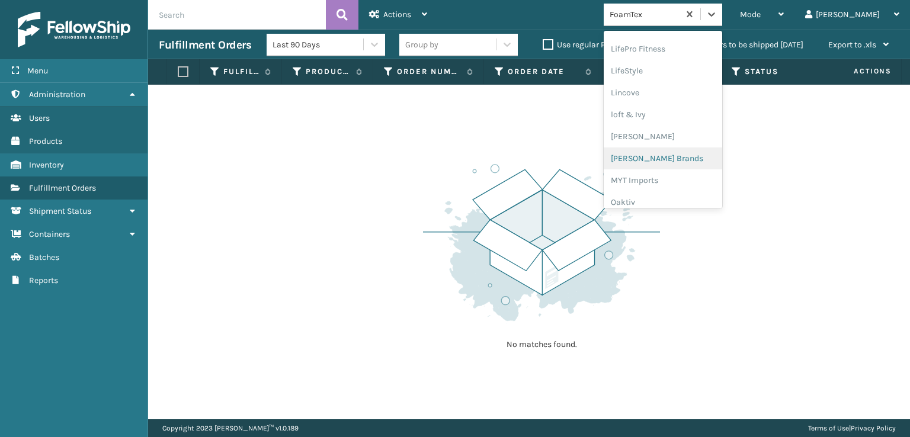
click at [671, 160] on div "[PERSON_NAME] Brands" at bounding box center [662, 158] width 118 height 22
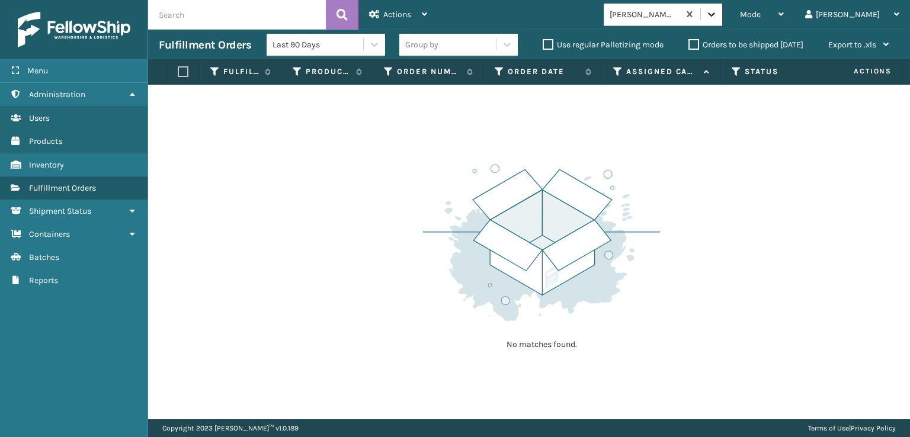
click at [717, 12] on icon at bounding box center [711, 14] width 12 height 12
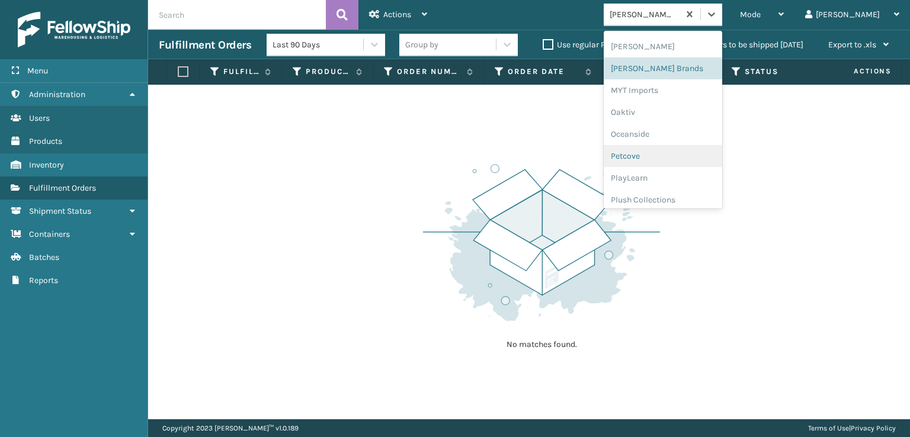
scroll to position [594, 0]
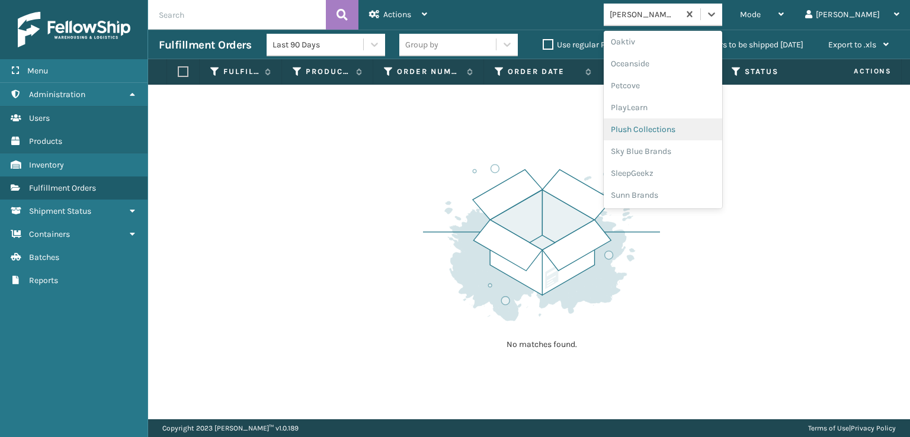
click at [681, 129] on div "Plush Collections" at bounding box center [662, 129] width 118 height 22
click at [717, 15] on icon at bounding box center [711, 14] width 12 height 12
click at [682, 157] on div "[PERSON_NAME] Brands" at bounding box center [662, 158] width 118 height 22
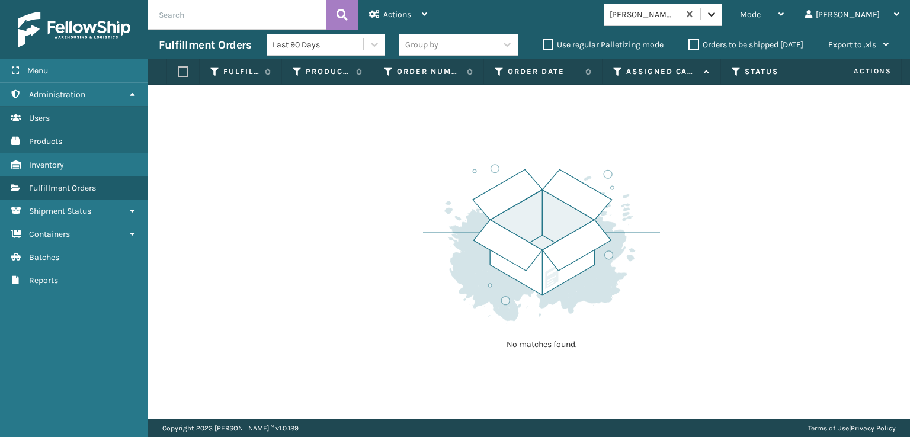
click at [722, 20] on div at bounding box center [711, 14] width 21 height 21
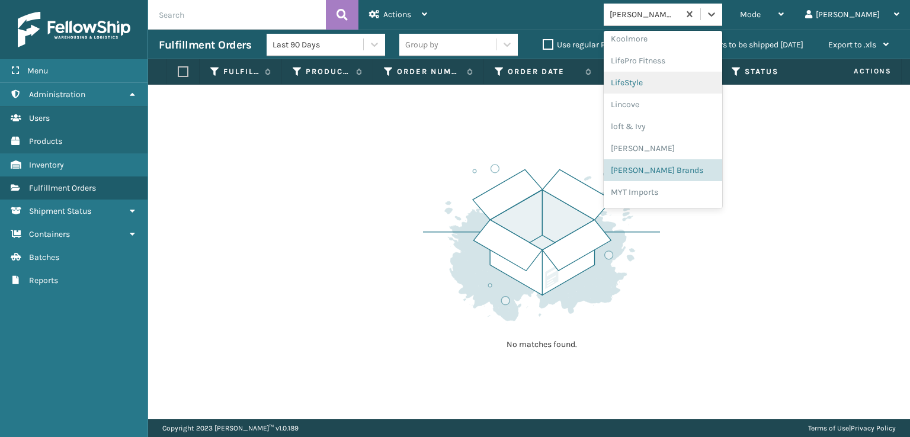
scroll to position [594, 0]
click at [679, 172] on div "SleepGeekz" at bounding box center [662, 173] width 118 height 22
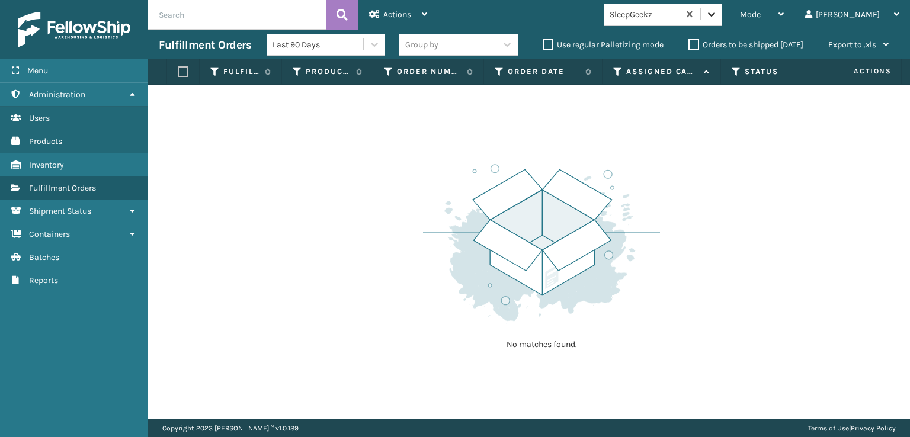
click at [717, 12] on icon at bounding box center [711, 14] width 12 height 12
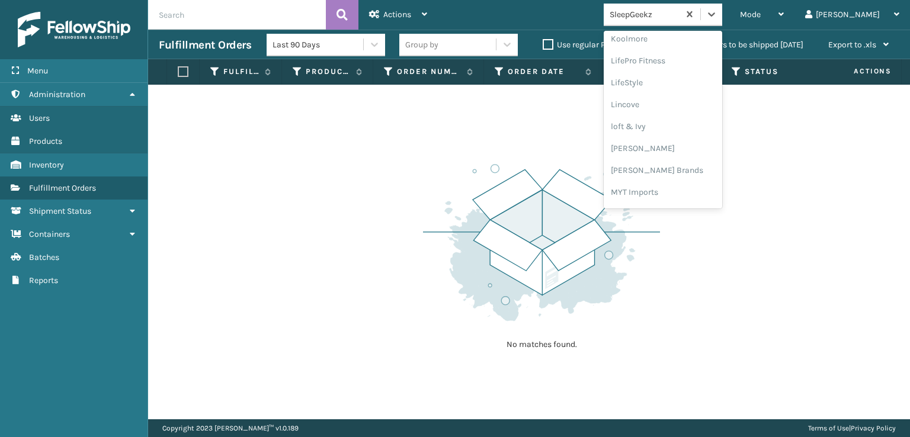
scroll to position [493, 0]
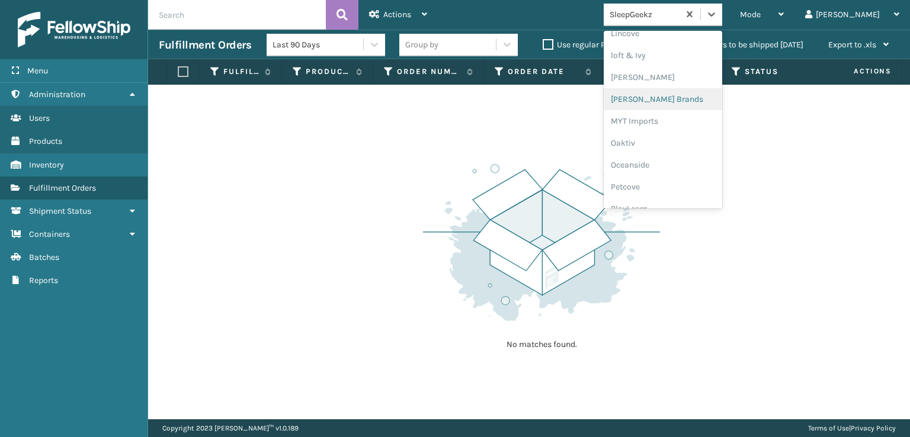
click at [675, 100] on div "[PERSON_NAME] Brands" at bounding box center [662, 99] width 118 height 22
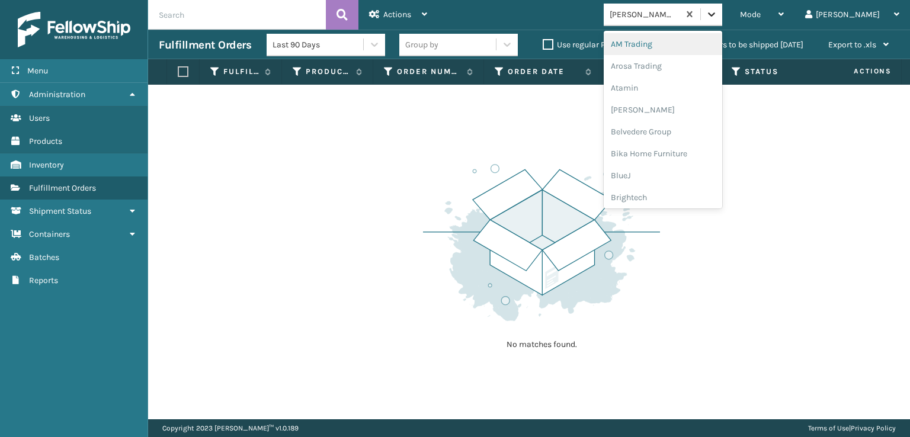
click at [717, 11] on icon at bounding box center [711, 14] width 12 height 12
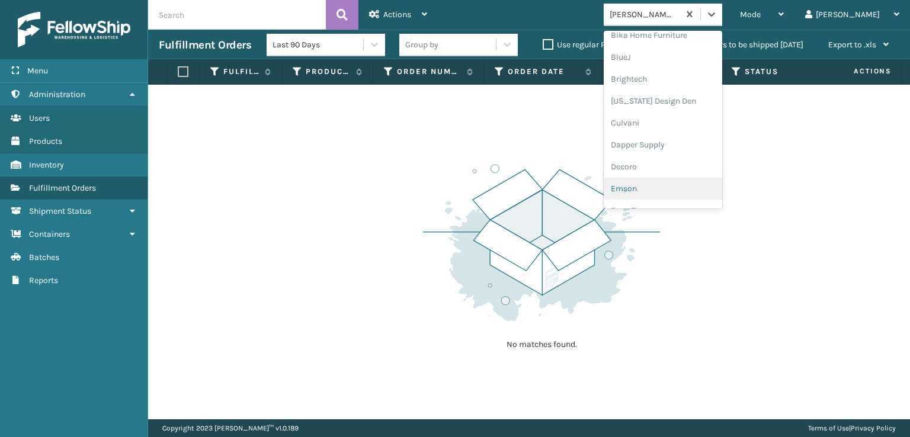
scroll to position [178, 0]
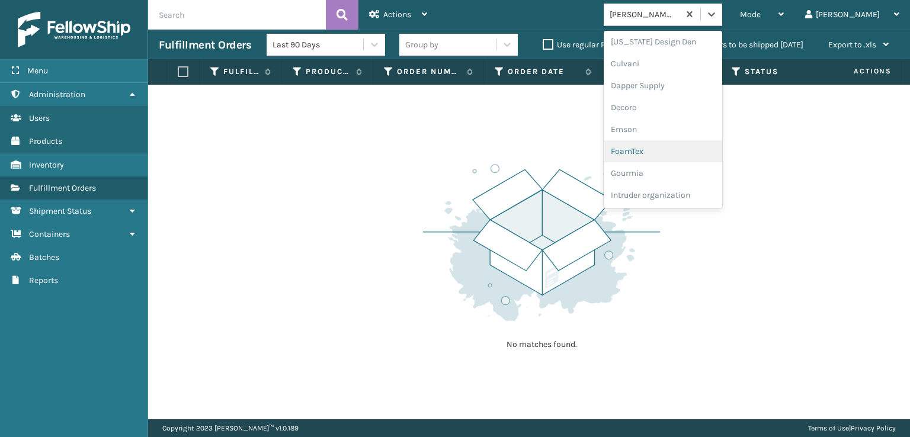
click at [683, 146] on div "FoamTex" at bounding box center [662, 151] width 118 height 22
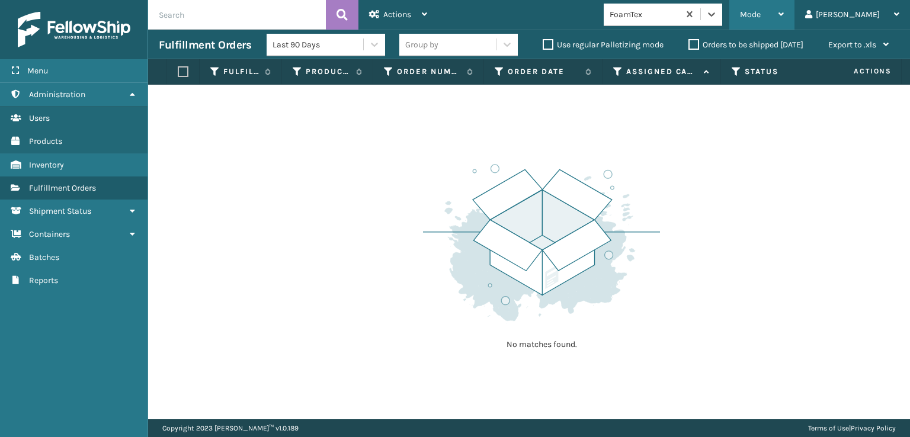
click at [784, 20] on div "Mode Regular Mode Picking Mode Labeling Mode Exit Scan Mode" at bounding box center [761, 15] width 65 height 30
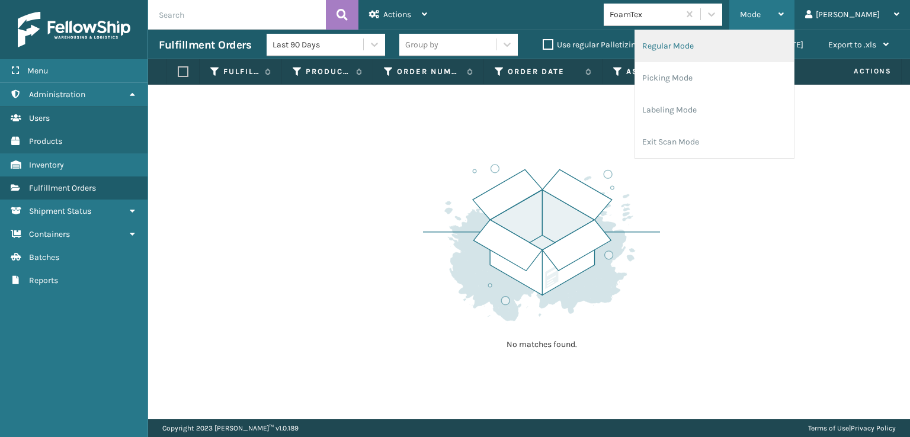
click at [704, 47] on li "Regular Mode" at bounding box center [714, 46] width 159 height 32
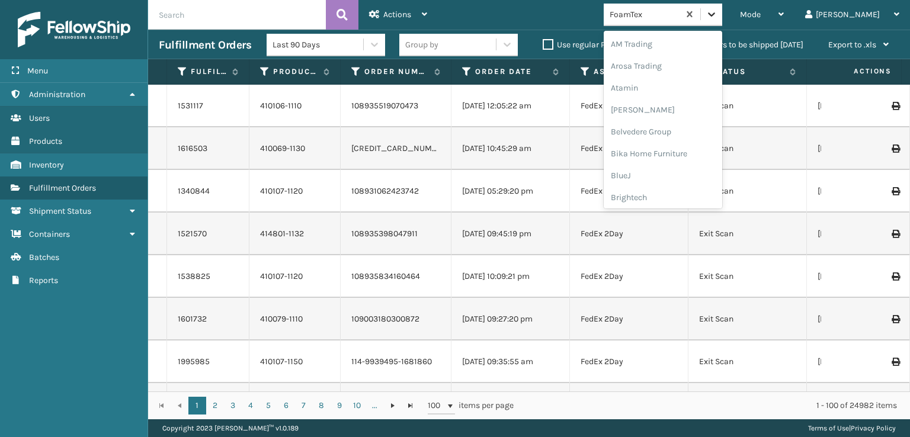
click at [722, 21] on div at bounding box center [711, 14] width 21 height 21
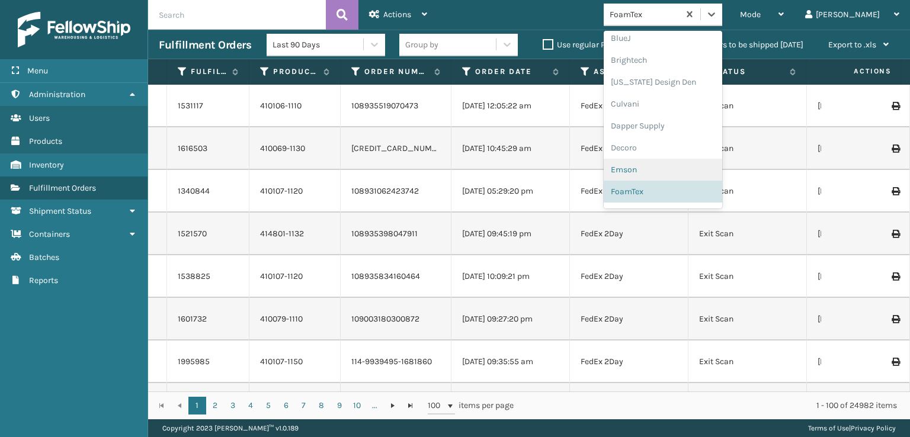
scroll to position [0, 0]
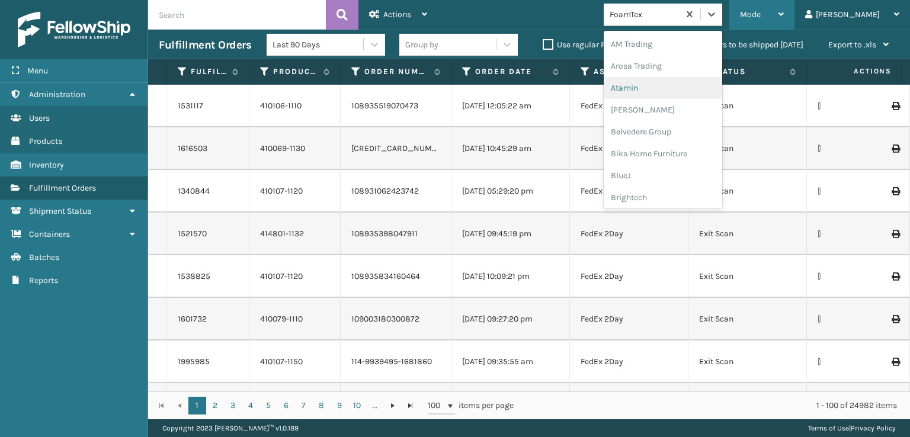
click at [760, 17] on span "Mode" at bounding box center [750, 14] width 21 height 10
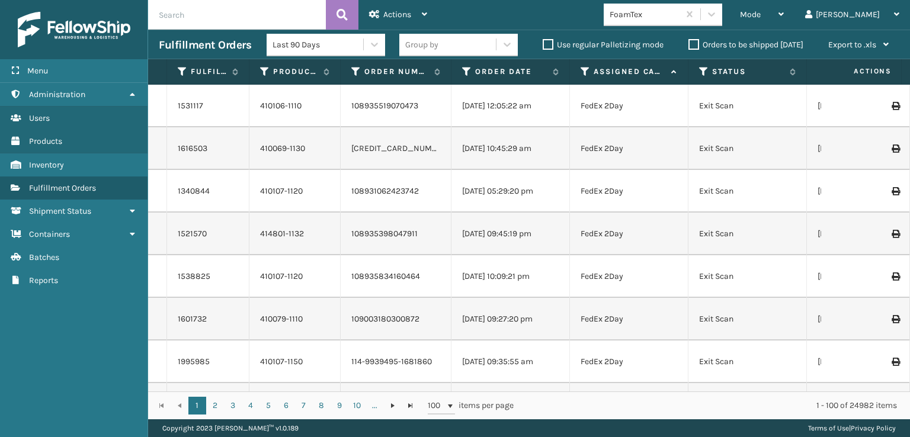
click at [611, 17] on div "Mode Regular Mode Picking Mode Labeling Mode Exit Scan Mode FoamTex [PERSON_NAM…" at bounding box center [674, 15] width 472 height 30
click at [702, 73] on icon at bounding box center [703, 71] width 9 height 11
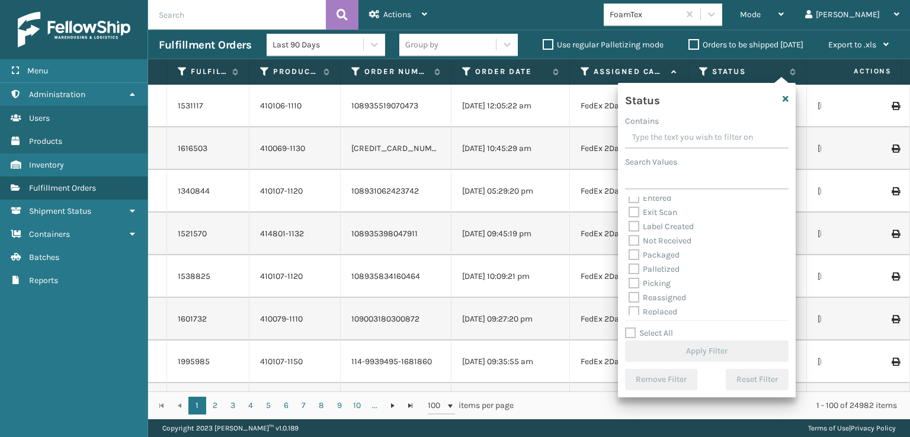
scroll to position [66, 0]
click at [632, 249] on label "Picking" at bounding box center [649, 251] width 42 height 10
click at [629, 249] on input "Picking" at bounding box center [628, 248] width 1 height 8
checkbox input "true"
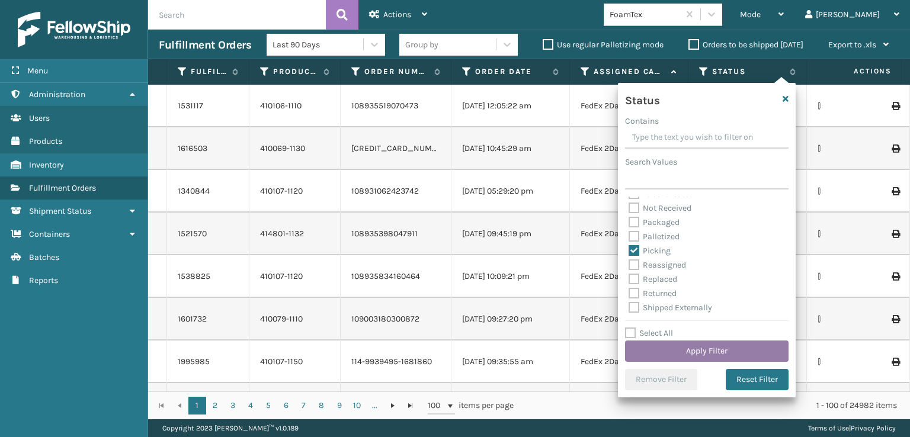
click at [688, 348] on button "Apply Filter" at bounding box center [706, 351] width 163 height 21
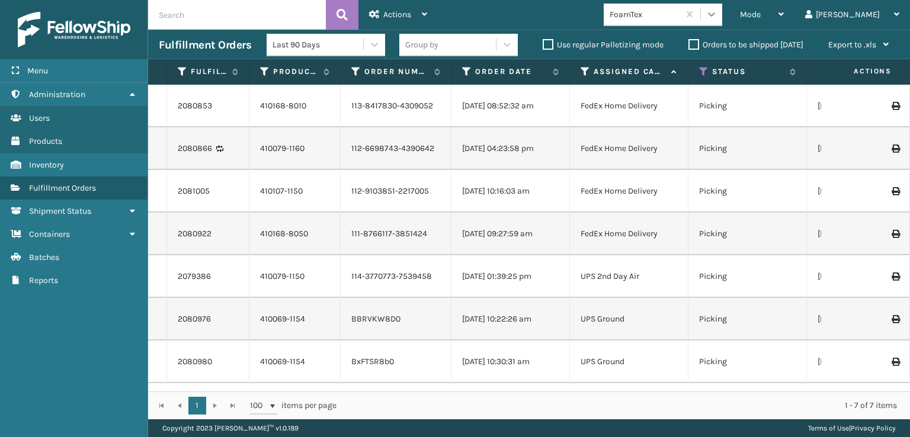
click at [722, 21] on div at bounding box center [711, 14] width 21 height 21
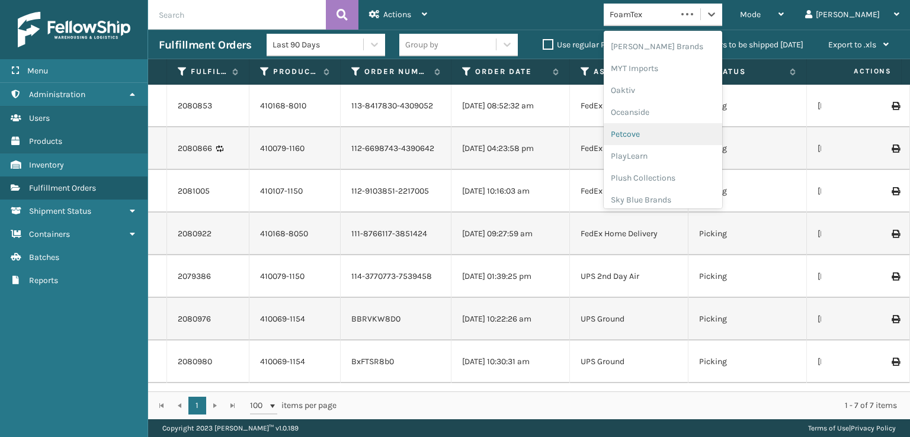
scroll to position [594, 0]
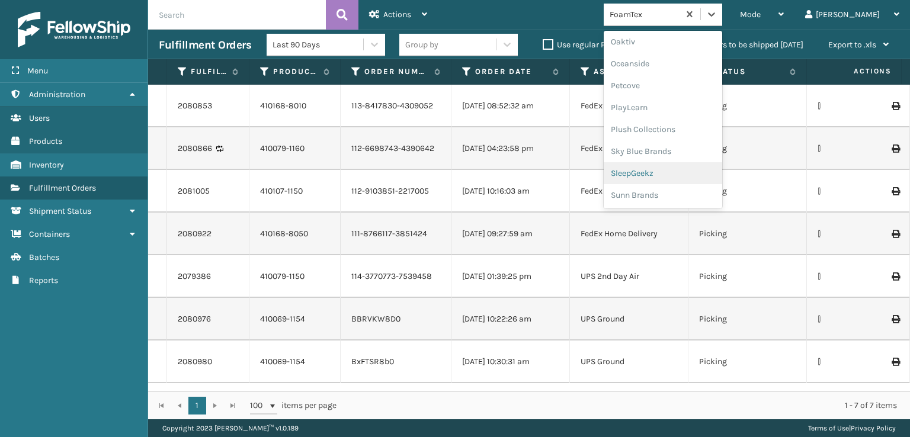
click at [678, 174] on div "SleepGeekz" at bounding box center [662, 173] width 118 height 22
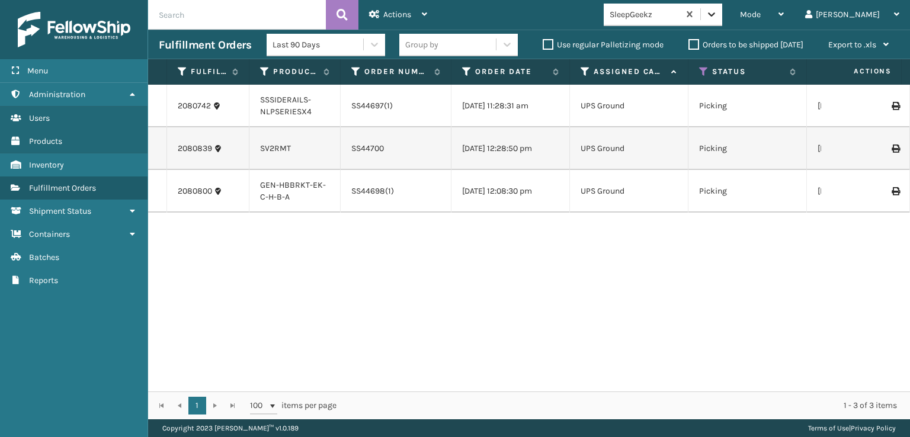
click at [717, 12] on icon at bounding box center [711, 14] width 12 height 12
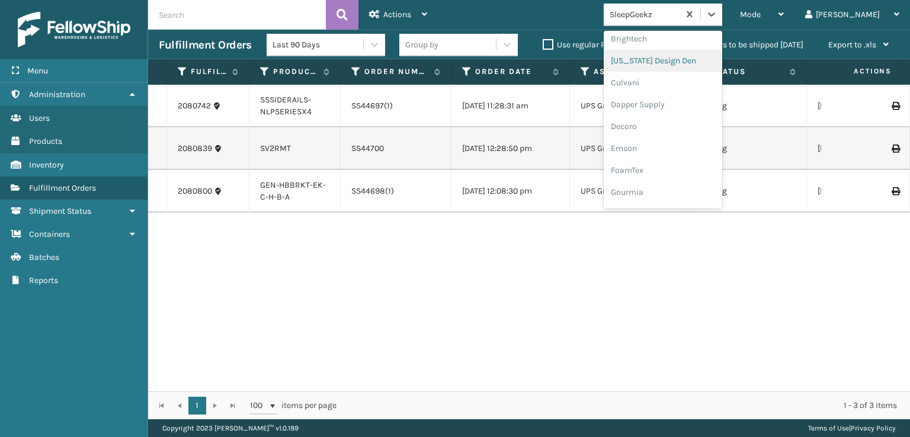
scroll to position [178, 0]
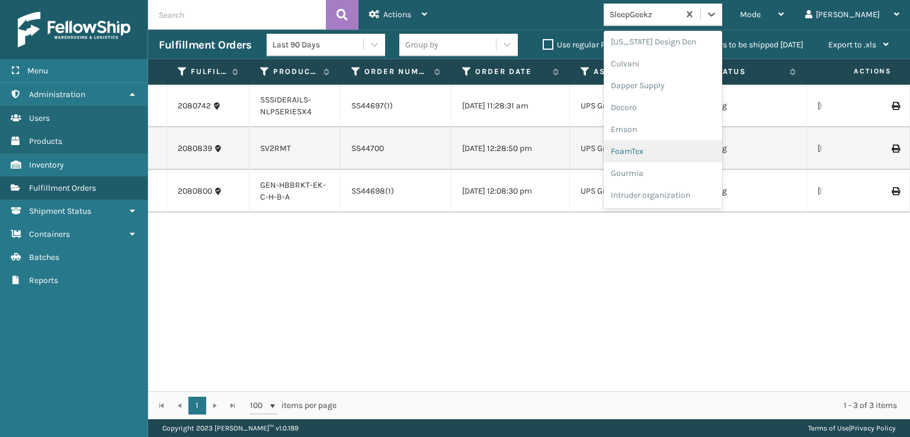
click at [670, 150] on div "FoamTex" at bounding box center [662, 151] width 118 height 22
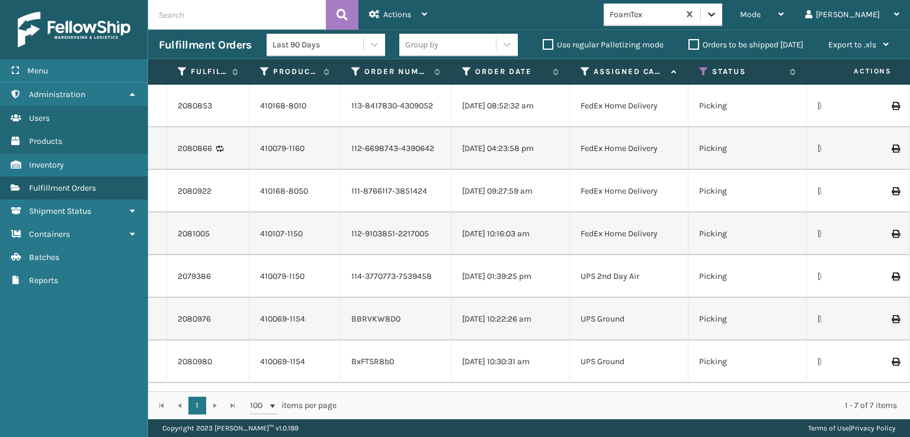
click at [717, 11] on icon at bounding box center [711, 14] width 12 height 12
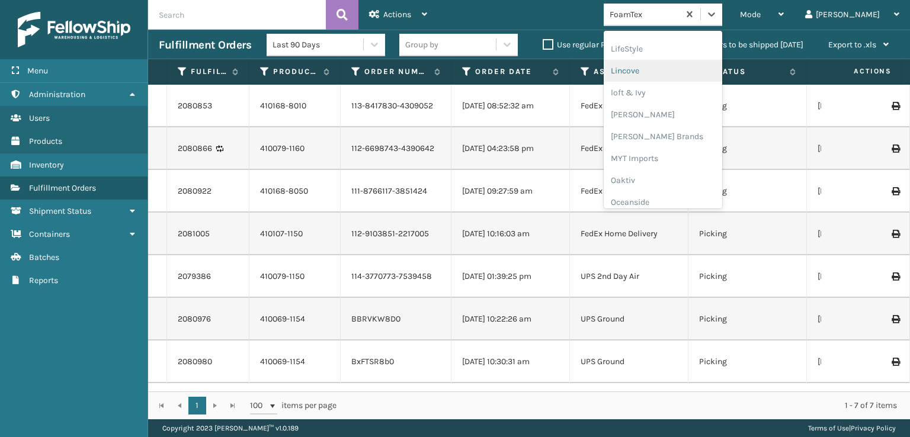
scroll to position [493, 0]
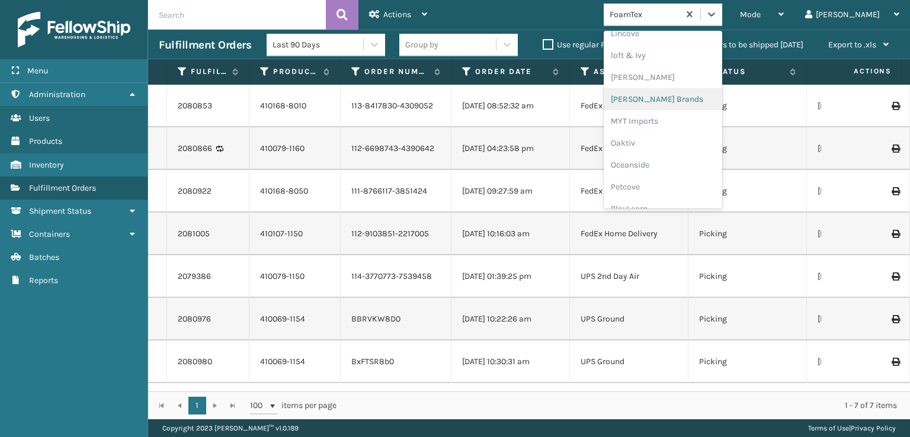
click at [682, 97] on div "[PERSON_NAME] Brands" at bounding box center [662, 99] width 118 height 22
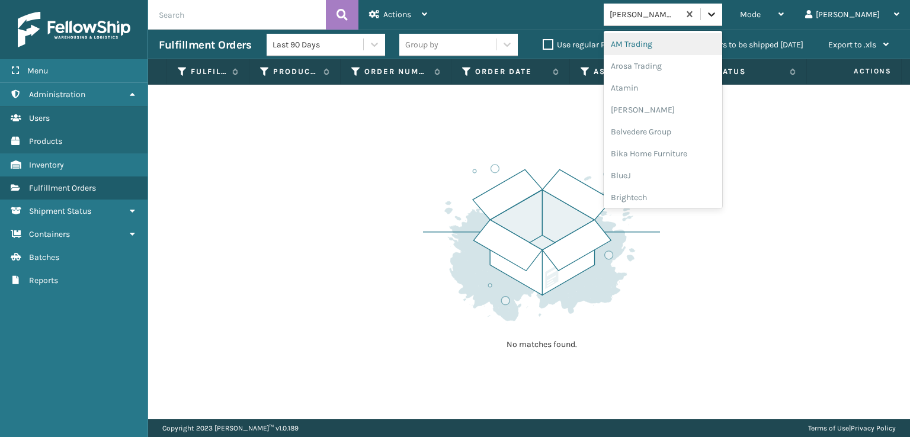
click at [717, 18] on icon at bounding box center [711, 14] width 12 height 12
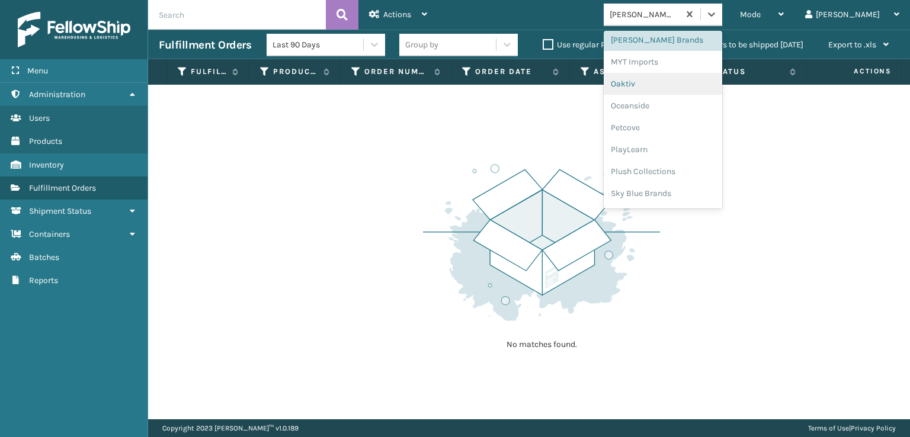
scroll to position [594, 0]
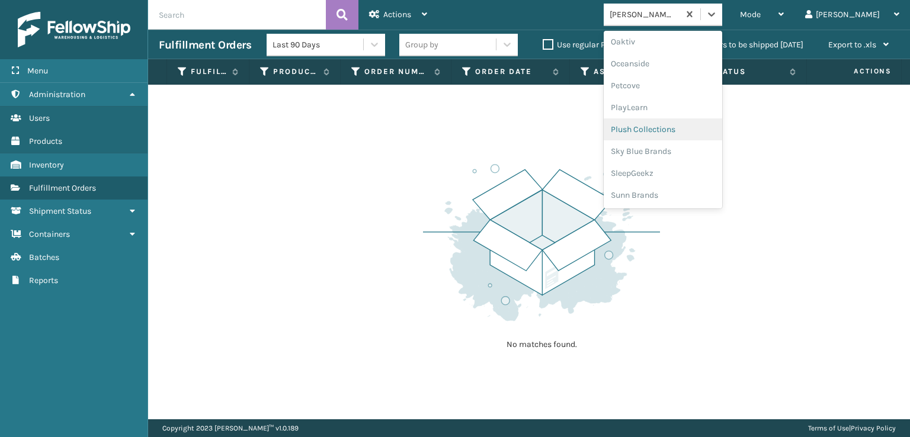
click at [684, 128] on div "Plush Collections" at bounding box center [662, 129] width 118 height 22
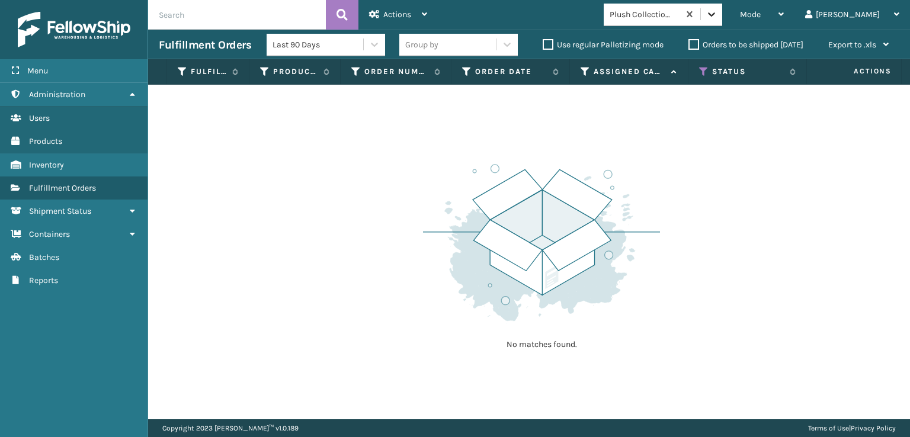
click at [717, 17] on icon at bounding box center [711, 14] width 12 height 12
click at [717, 13] on icon at bounding box center [711, 14] width 12 height 12
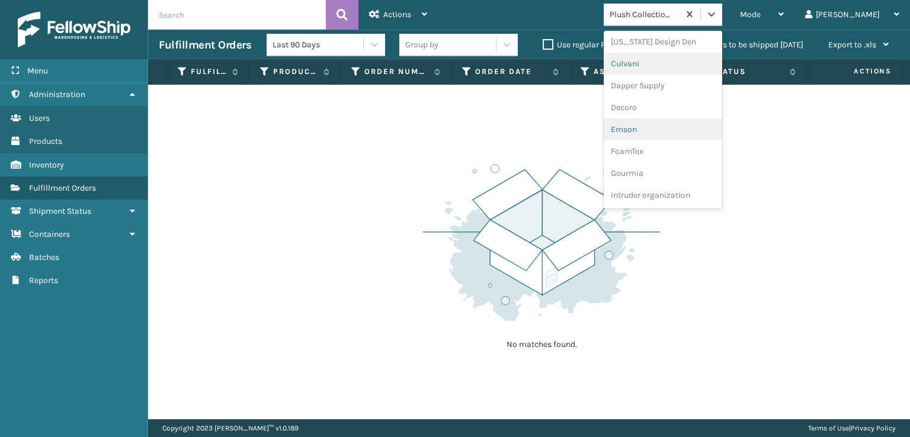
scroll to position [237, 0]
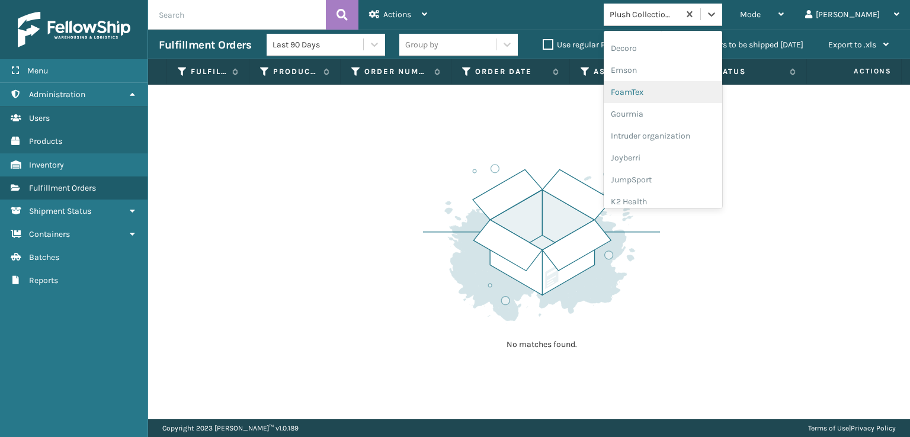
click at [670, 91] on div "FoamTex" at bounding box center [662, 92] width 118 height 22
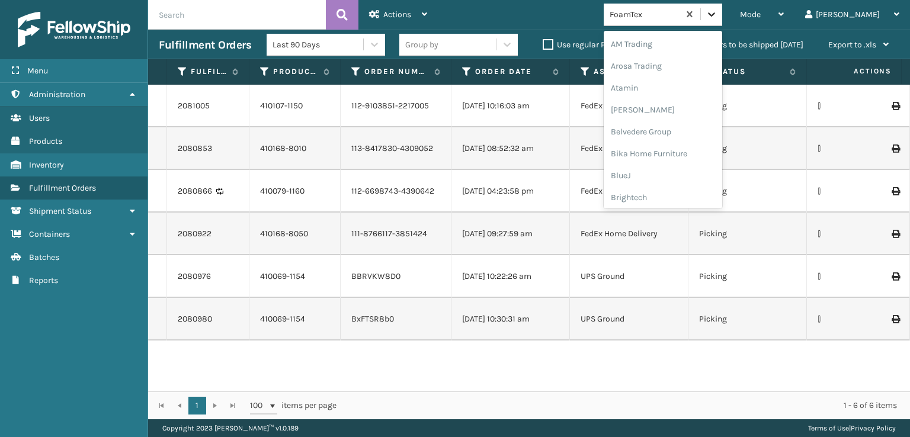
scroll to position [139, 0]
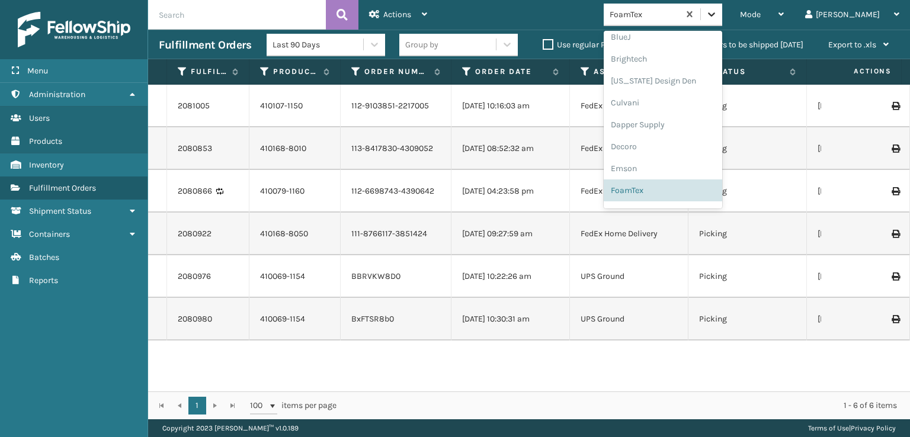
click at [717, 11] on icon at bounding box center [711, 14] width 12 height 12
click at [677, 191] on div "FoamTex" at bounding box center [662, 190] width 118 height 22
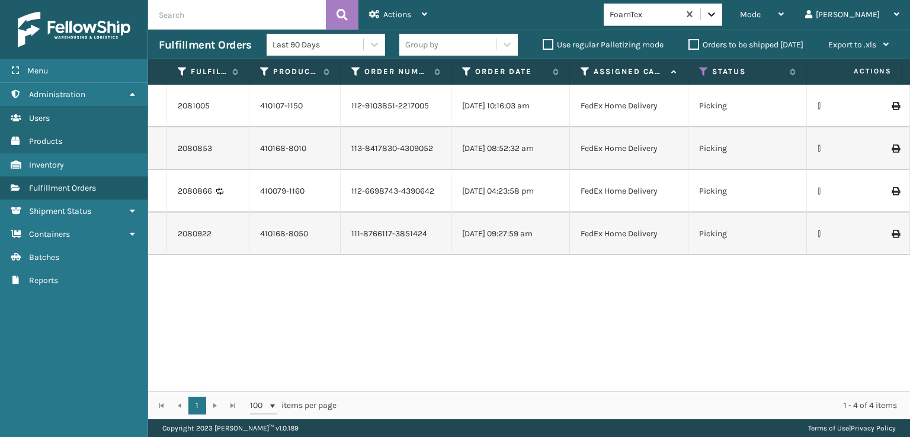
click at [717, 14] on icon at bounding box center [711, 14] width 12 height 12
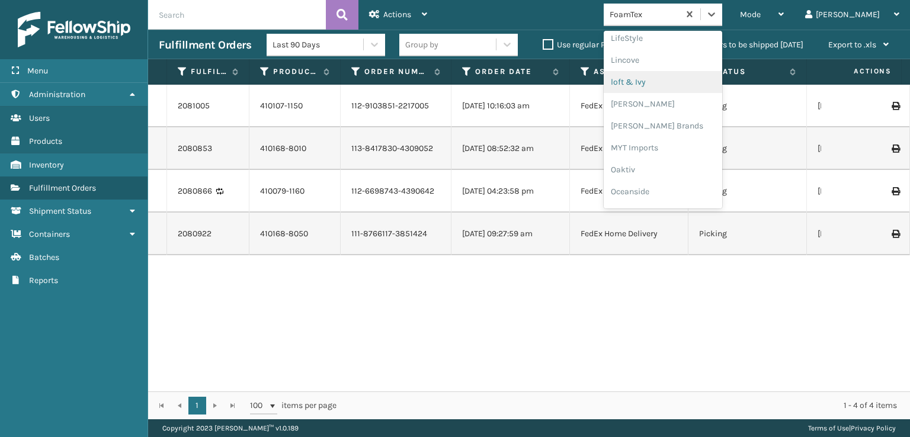
scroll to position [594, 0]
click at [672, 174] on div "SleepGeekz" at bounding box center [662, 173] width 118 height 22
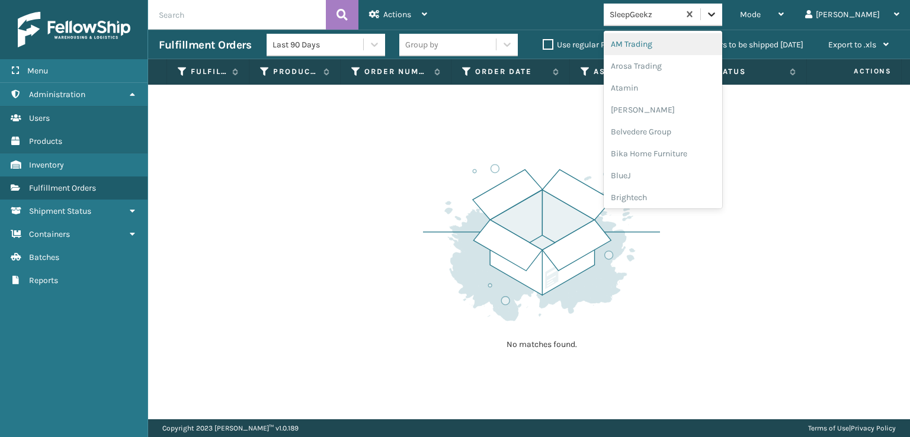
click at [717, 11] on icon at bounding box center [711, 14] width 12 height 12
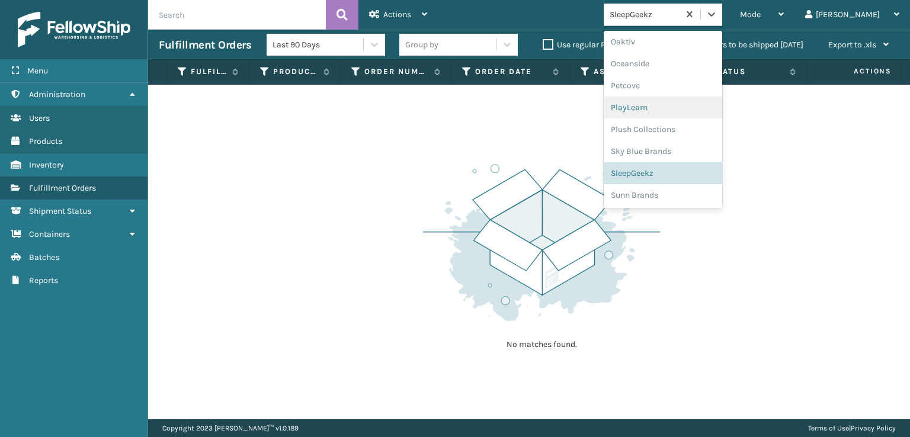
scroll to position [535, 0]
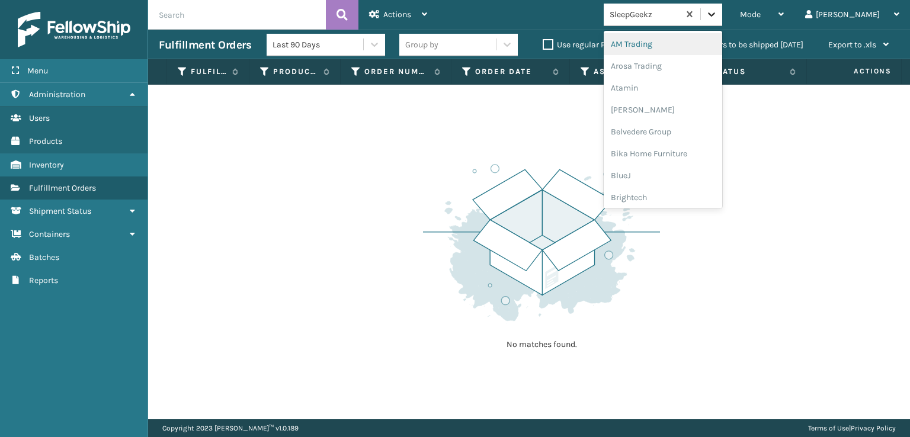
click at [717, 10] on icon at bounding box center [711, 14] width 12 height 12
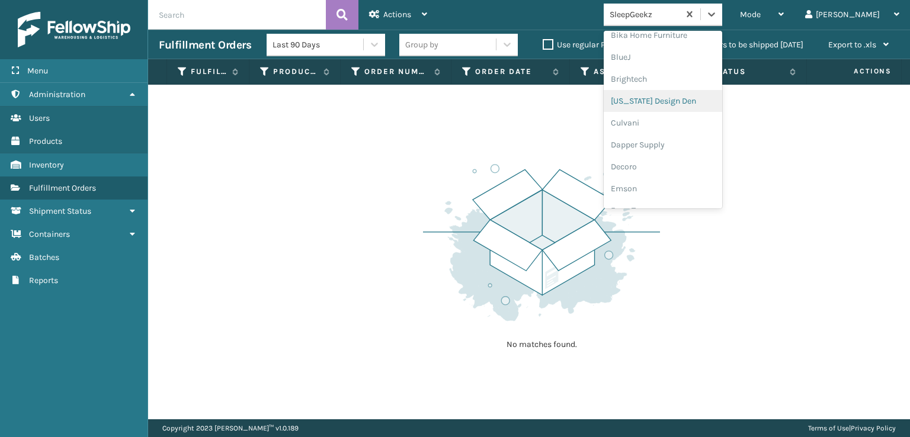
scroll to position [178, 0]
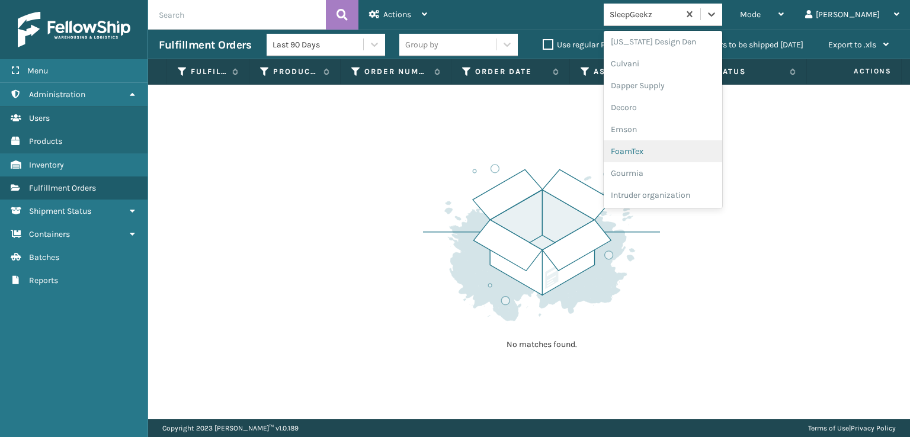
click at [673, 154] on div "FoamTex" at bounding box center [662, 151] width 118 height 22
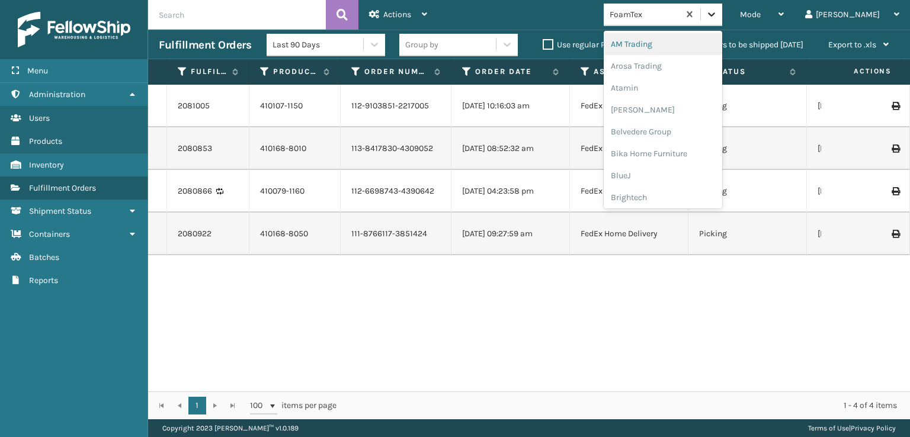
click at [715, 15] on icon at bounding box center [711, 14] width 7 height 4
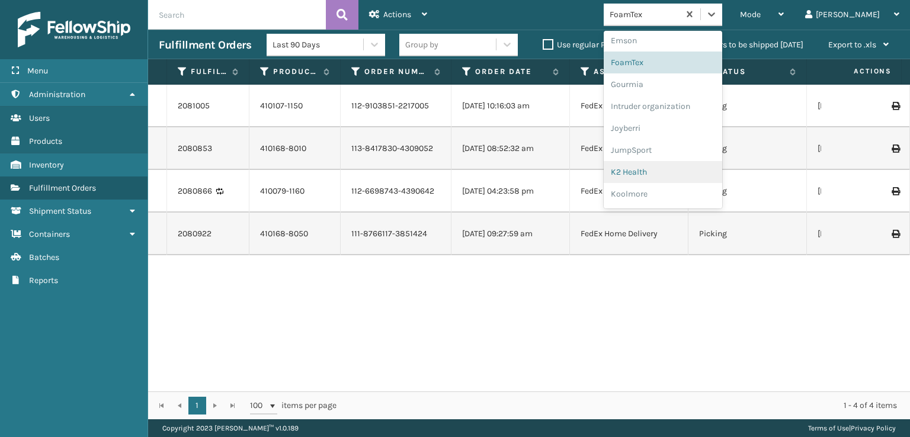
scroll to position [239, 0]
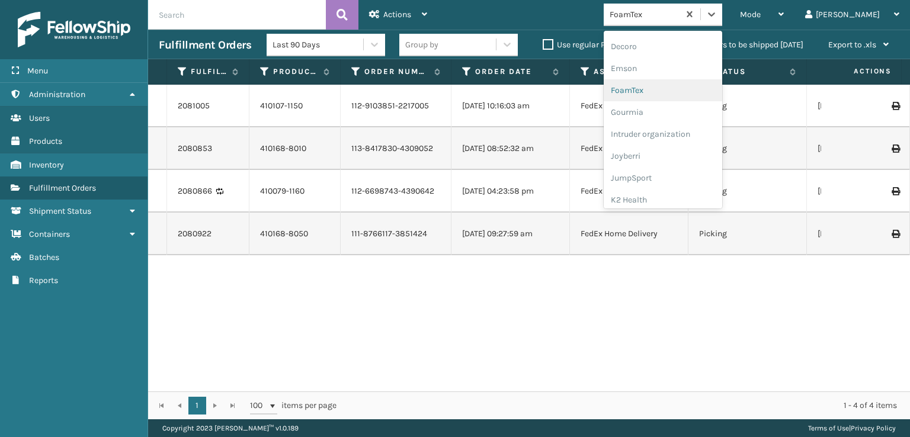
click at [672, 90] on div "FoamTex" at bounding box center [662, 90] width 118 height 22
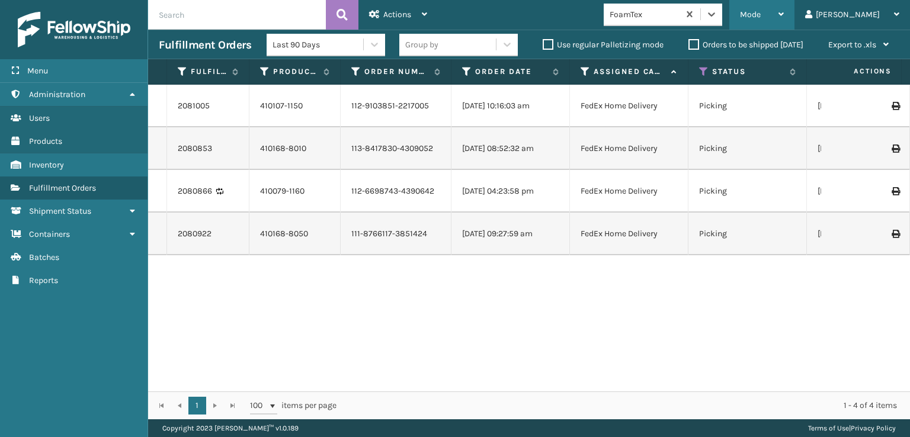
click at [760, 19] on span "Mode" at bounding box center [750, 14] width 21 height 10
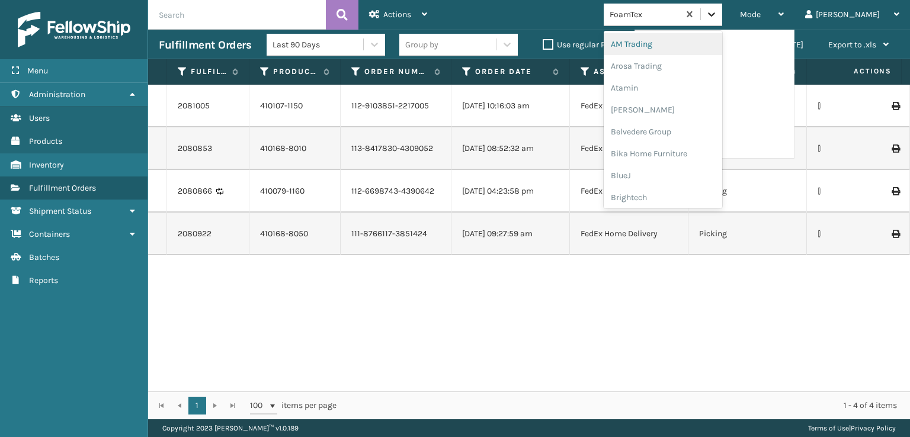
click at [717, 12] on icon at bounding box center [711, 14] width 12 height 12
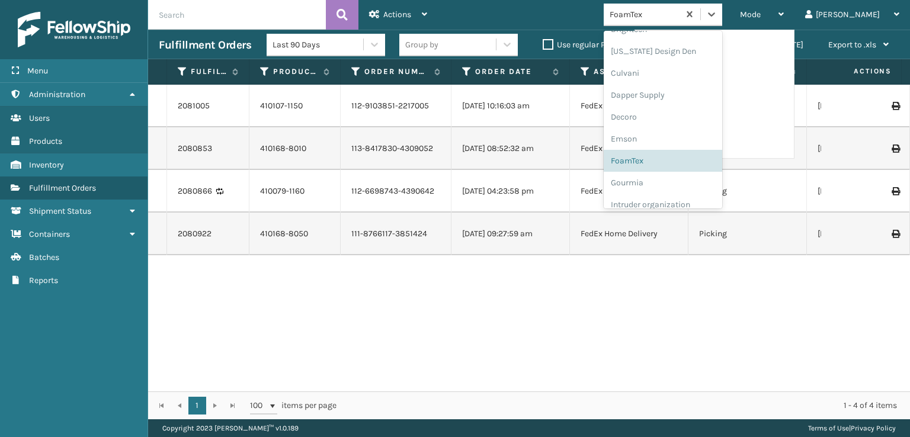
scroll to position [178, 0]
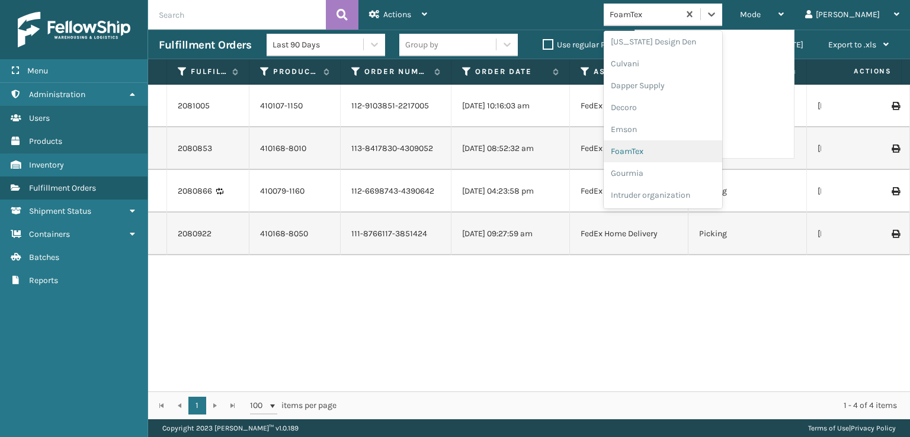
click at [689, 147] on div "FoamTex" at bounding box center [662, 151] width 118 height 22
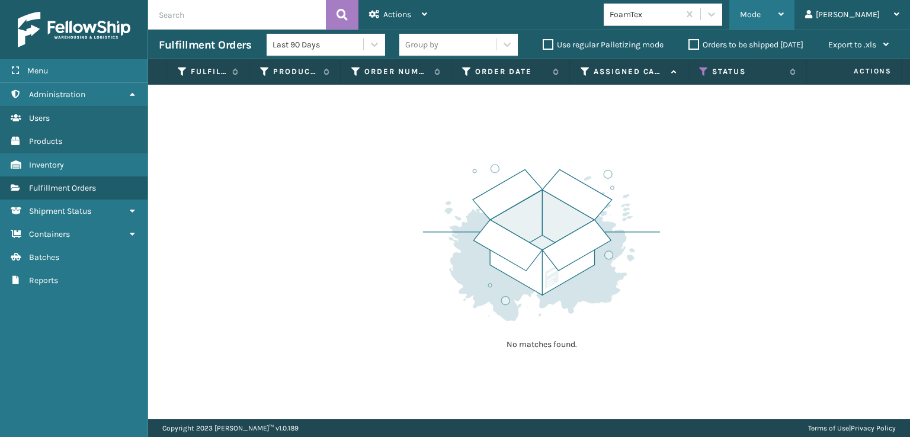
click at [760, 19] on span "Mode" at bounding box center [750, 14] width 21 height 10
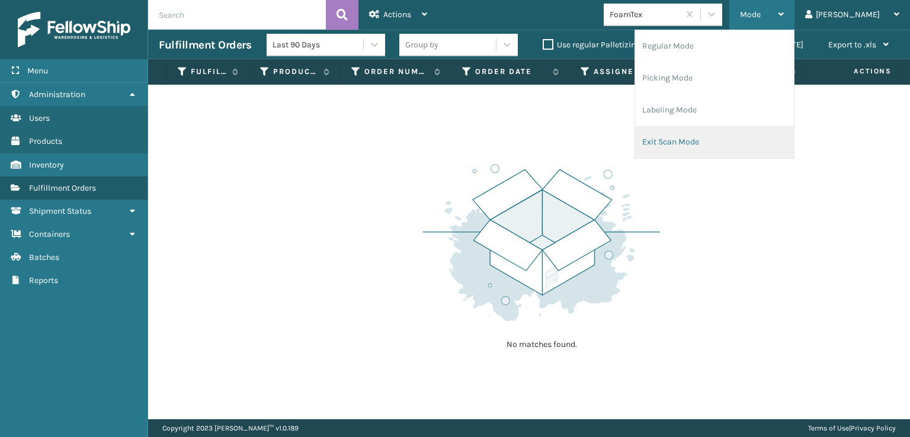
click at [715, 140] on li "Exit Scan Mode" at bounding box center [714, 142] width 159 height 32
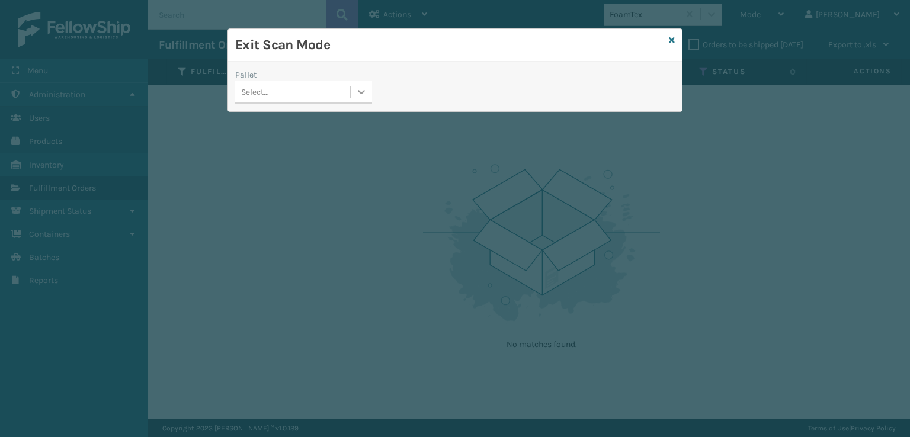
click at [358, 87] on icon at bounding box center [361, 92] width 12 height 12
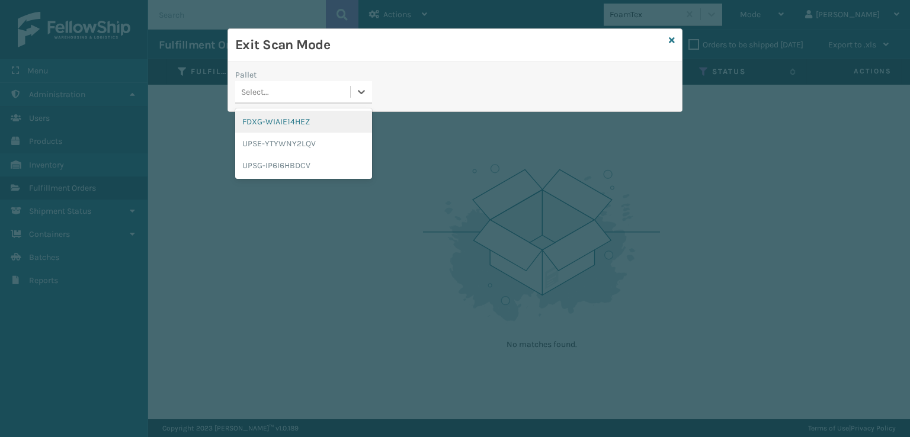
click at [309, 121] on div "FDXG-WIAIE14HEZ" at bounding box center [303, 122] width 137 height 22
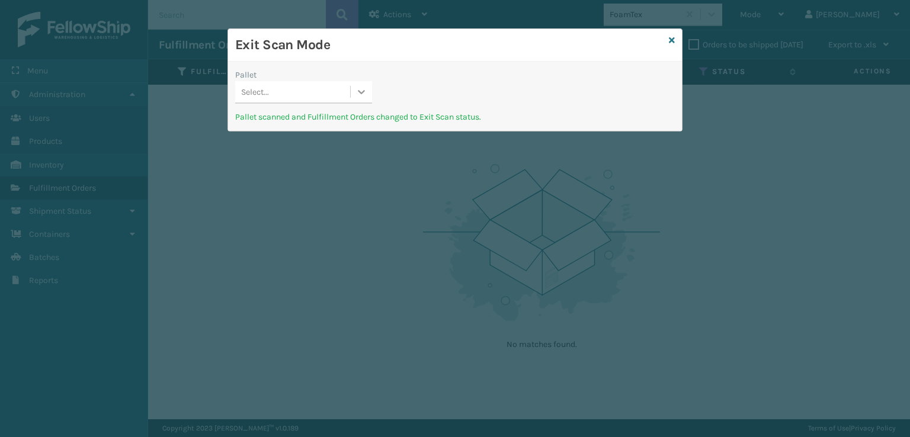
click at [360, 97] on icon at bounding box center [361, 92] width 12 height 12
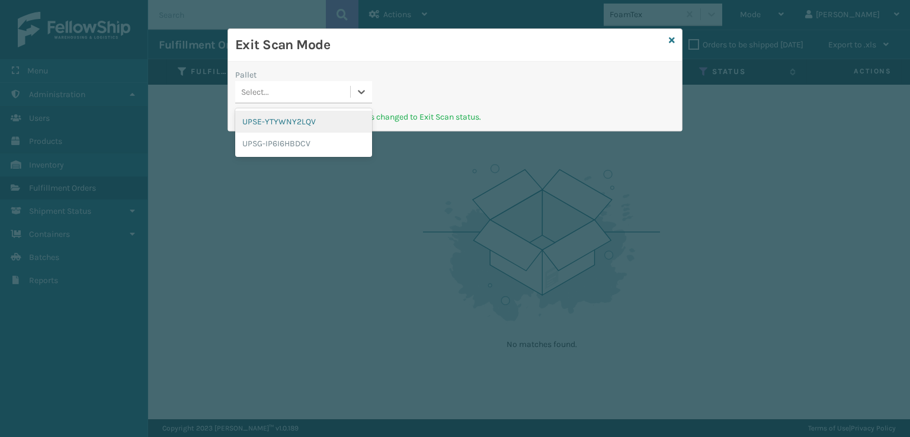
click at [273, 123] on div "UPSE-YTYWNY2LQV" at bounding box center [303, 122] width 137 height 22
click at [359, 91] on icon at bounding box center [361, 92] width 7 height 4
click at [319, 126] on div "UPSG-IP6I6HBDCV" at bounding box center [303, 122] width 137 height 22
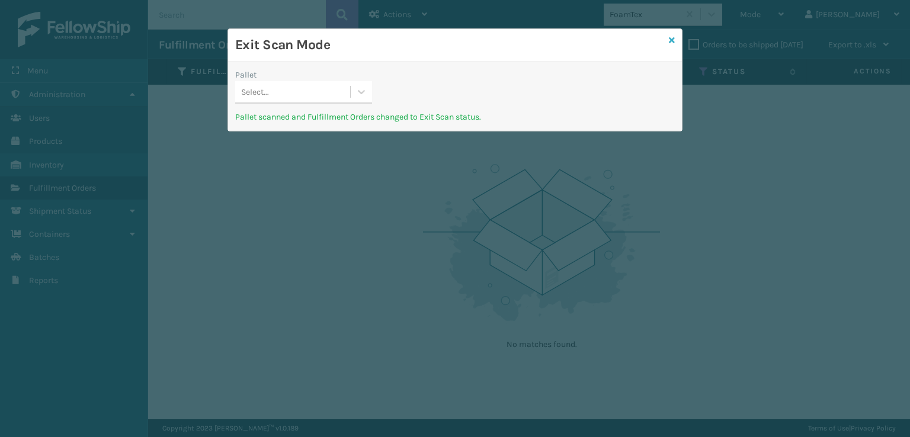
click at [672, 42] on icon at bounding box center [672, 40] width 6 height 8
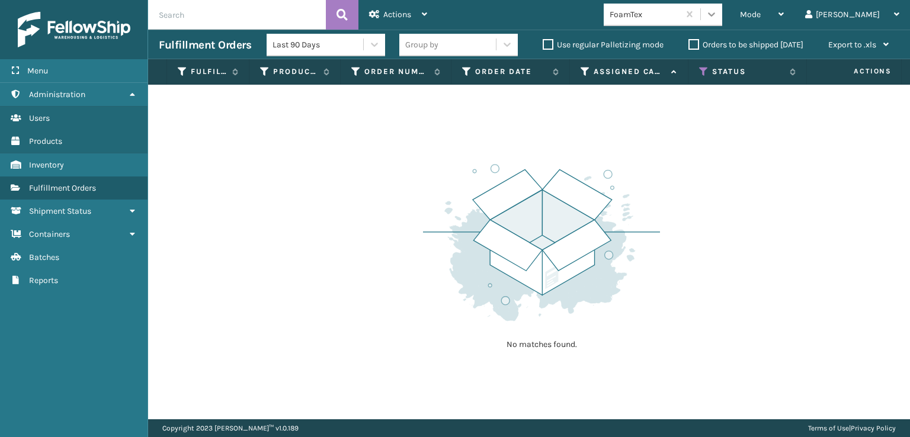
click at [717, 18] on icon at bounding box center [711, 14] width 12 height 12
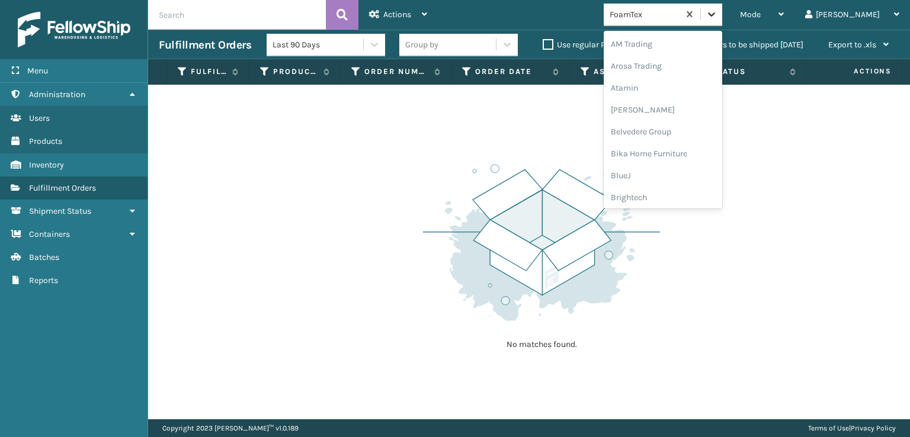
scroll to position [139, 0]
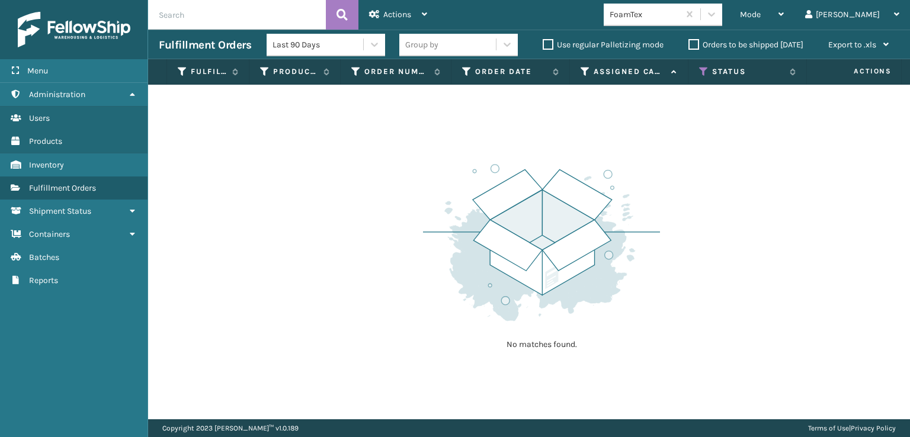
click at [839, 130] on div "No matches found." at bounding box center [529, 252] width 762 height 335
click at [704, 72] on icon at bounding box center [703, 71] width 9 height 11
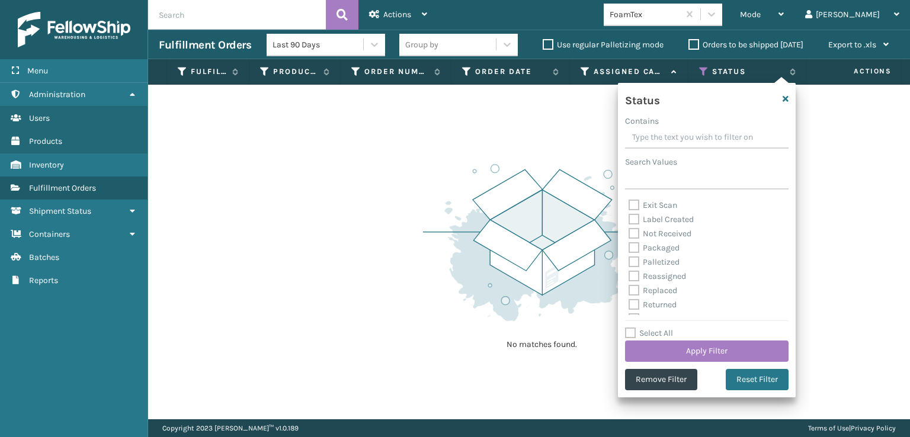
scroll to position [66, 0]
click at [635, 251] on label "Palletized" at bounding box center [653, 251] width 51 height 10
click at [629, 251] on input "Palletized" at bounding box center [628, 248] width 1 height 8
checkbox input "true"
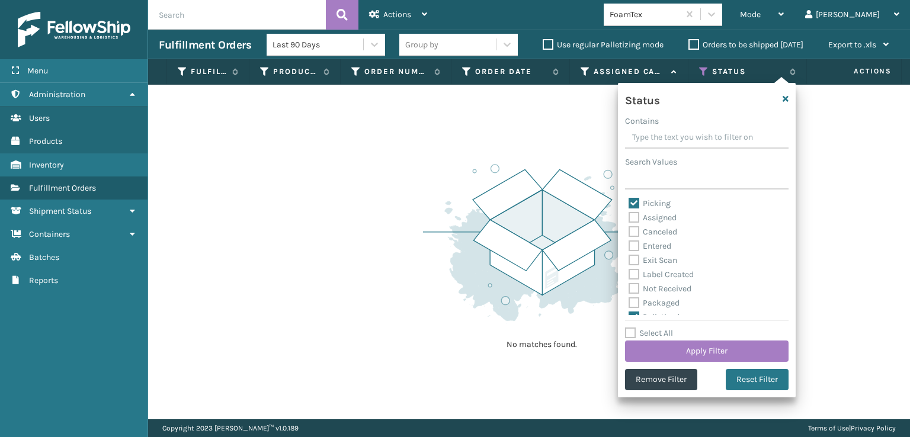
click at [635, 202] on label "Picking" at bounding box center [649, 203] width 42 height 10
click at [629, 202] on input "Picking" at bounding box center [628, 201] width 1 height 8
checkbox input "false"
click at [702, 351] on button "Apply Filter" at bounding box center [706, 351] width 163 height 21
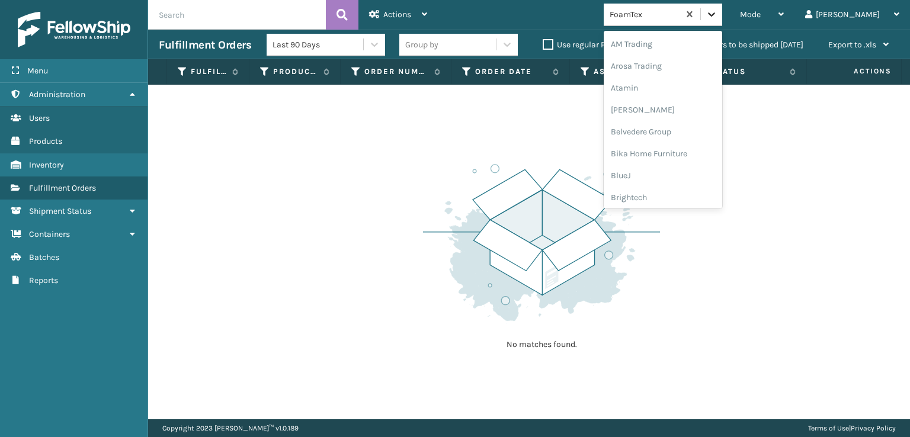
click at [715, 15] on icon at bounding box center [711, 14] width 7 height 4
click at [694, 155] on div "[PERSON_NAME] Brands" at bounding box center [662, 158] width 118 height 22
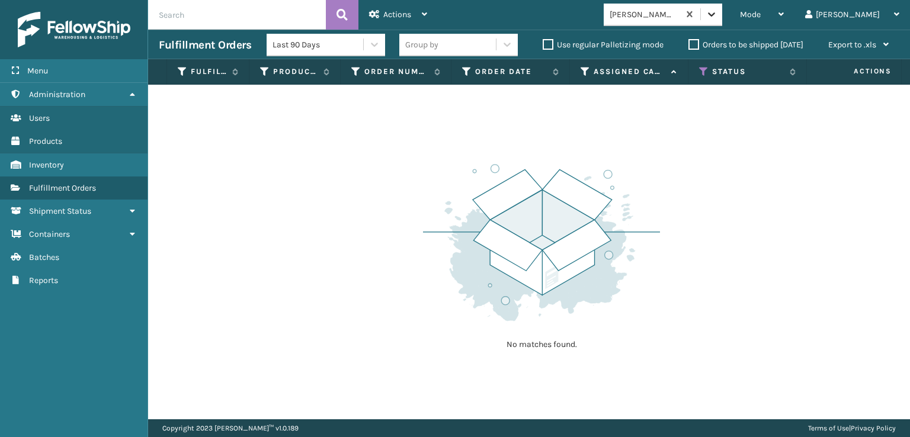
click at [717, 15] on icon at bounding box center [711, 14] width 12 height 12
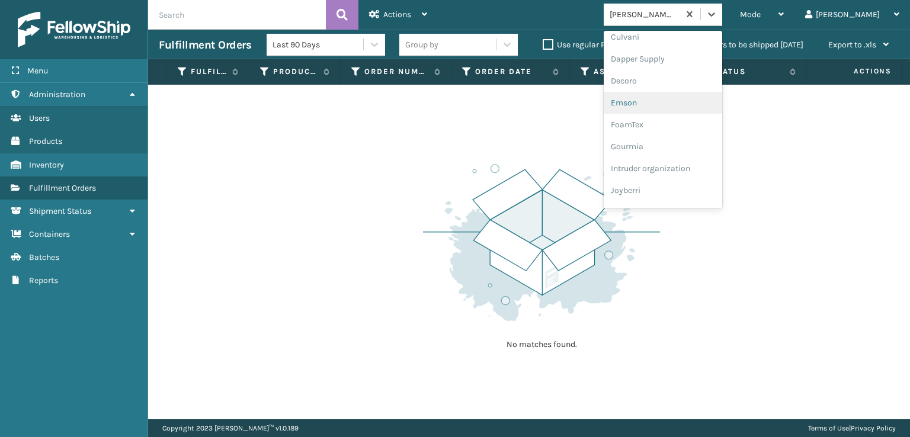
scroll to position [237, 0]
click at [673, 88] on div "FoamTex" at bounding box center [662, 92] width 118 height 22
click at [717, 20] on icon at bounding box center [711, 14] width 12 height 12
click at [683, 176] on div "SleepGeekz" at bounding box center [662, 173] width 118 height 22
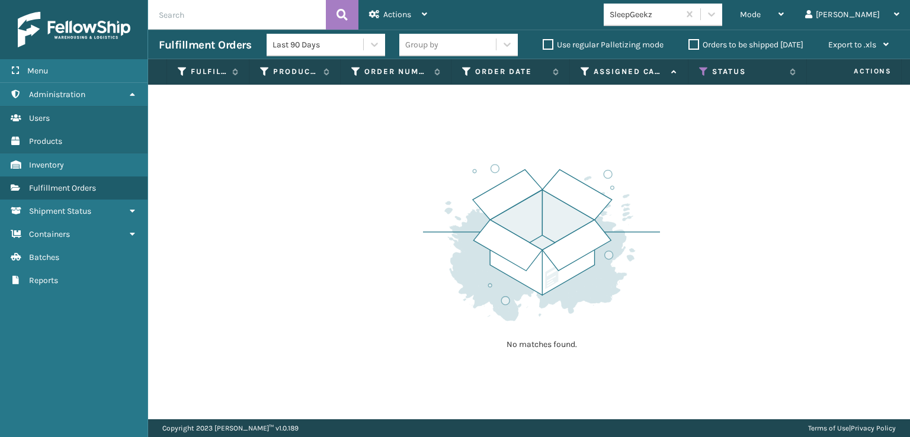
click at [700, 77] on th "Status" at bounding box center [747, 71] width 118 height 25
click at [700, 76] on icon at bounding box center [703, 71] width 9 height 11
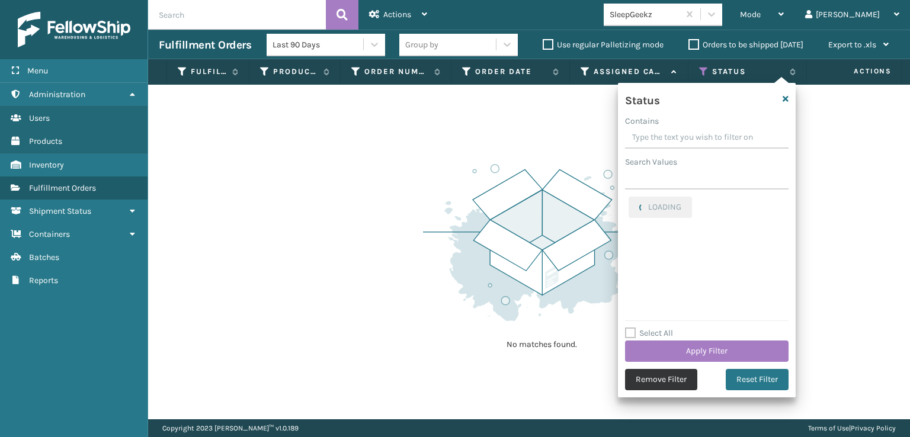
click at [645, 380] on button "Remove Filter" at bounding box center [661, 379] width 72 height 21
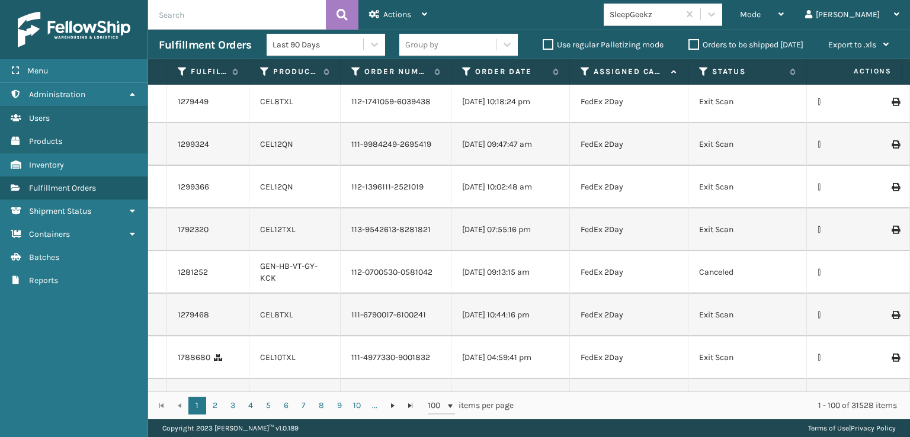
scroll to position [0, 0]
